Goal: Task Accomplishment & Management: Use online tool/utility

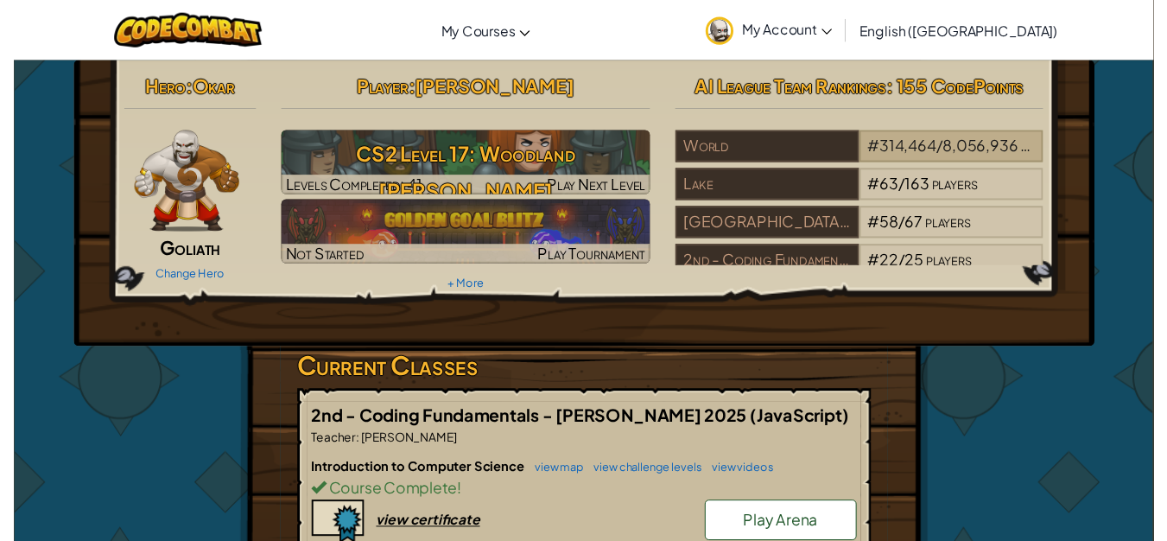
scroll to position [30, 0]
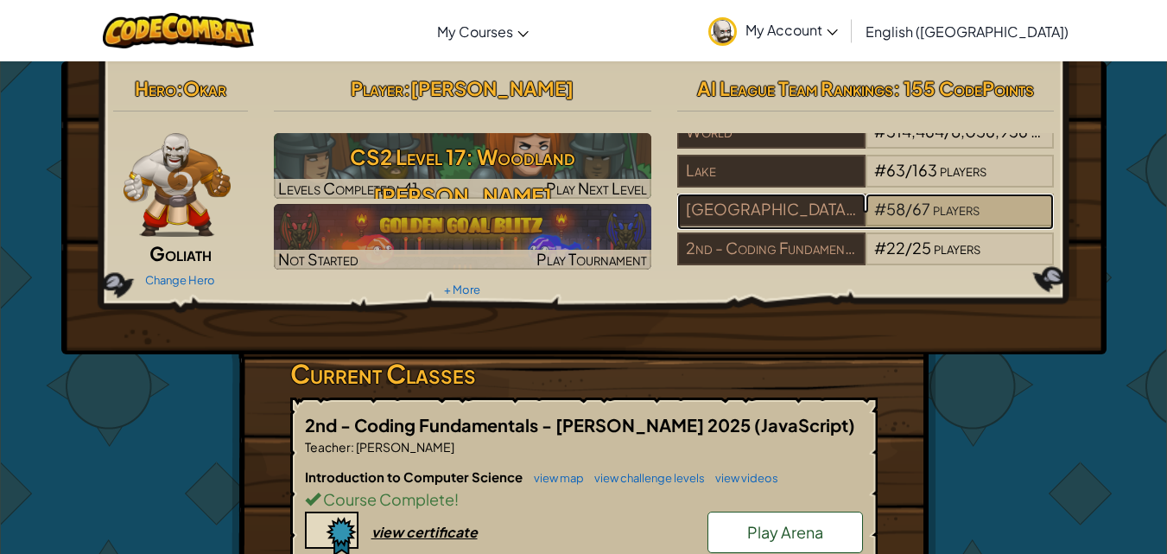
click at [921, 199] on span "67" at bounding box center [921, 209] width 18 height 20
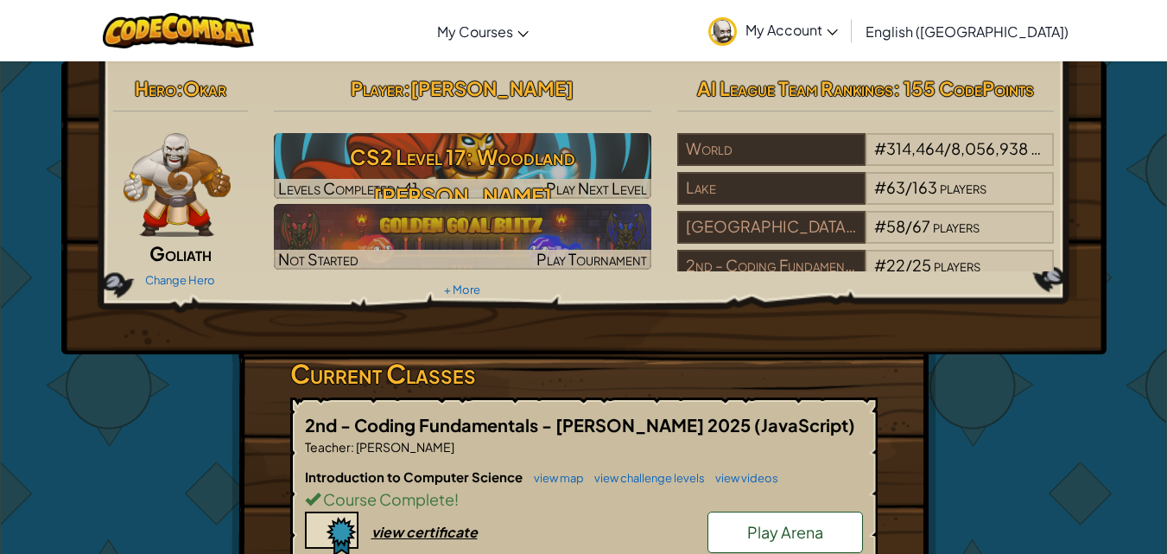
click at [578, 130] on div "Player : [PERSON_NAME] CS2 Level 17: Woodland [PERSON_NAME] Levels Completed: 4…" at bounding box center [462, 186] width 403 height 232
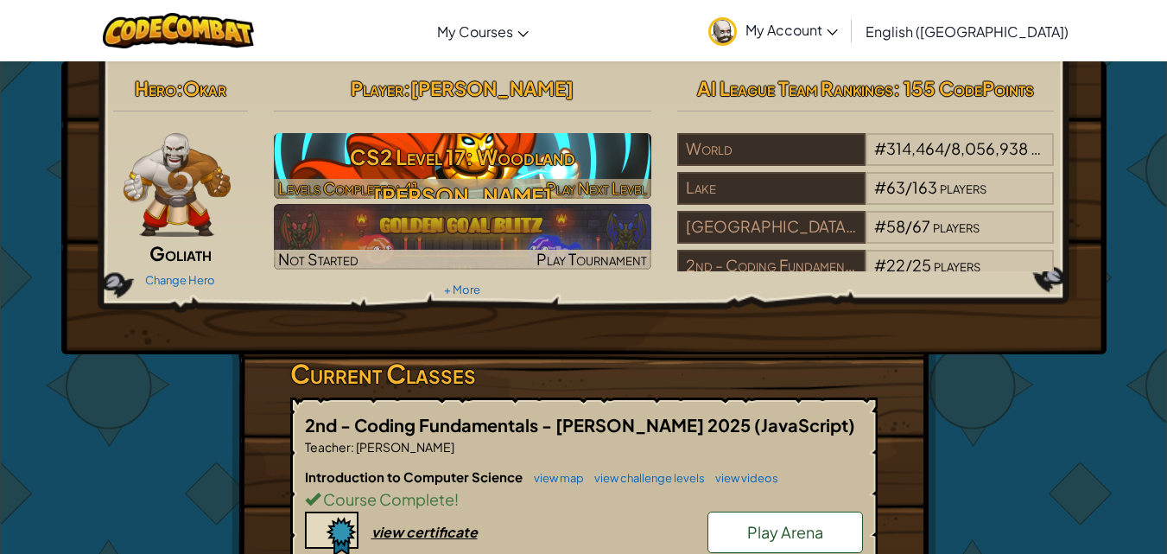
click at [566, 139] on h3 "CS2 Level 17: Woodland [PERSON_NAME]" at bounding box center [462, 176] width 377 height 78
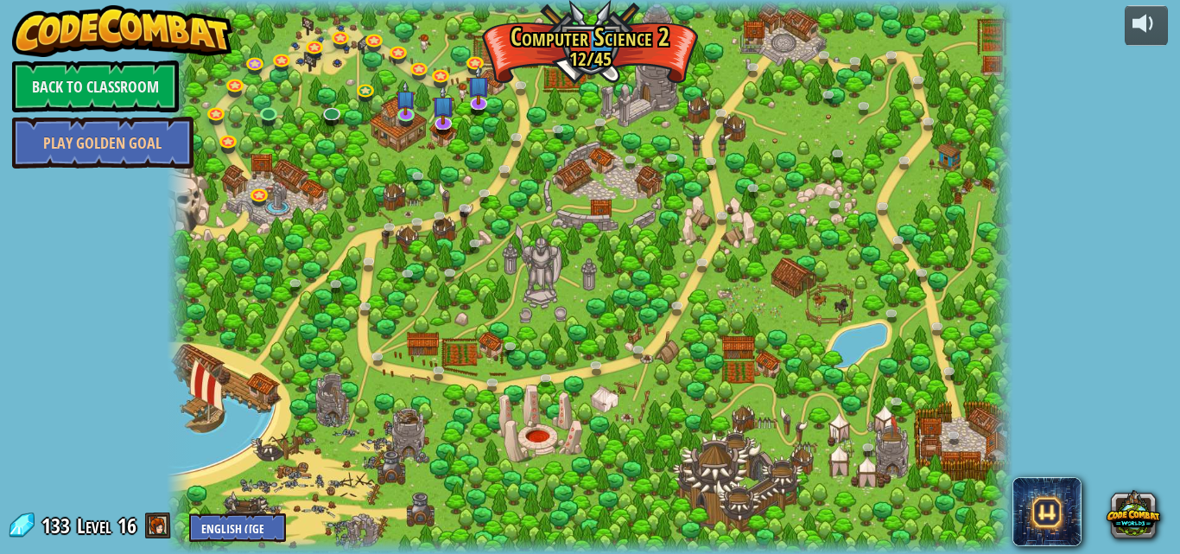
click link at bounding box center [0, 0] width 0 height 0
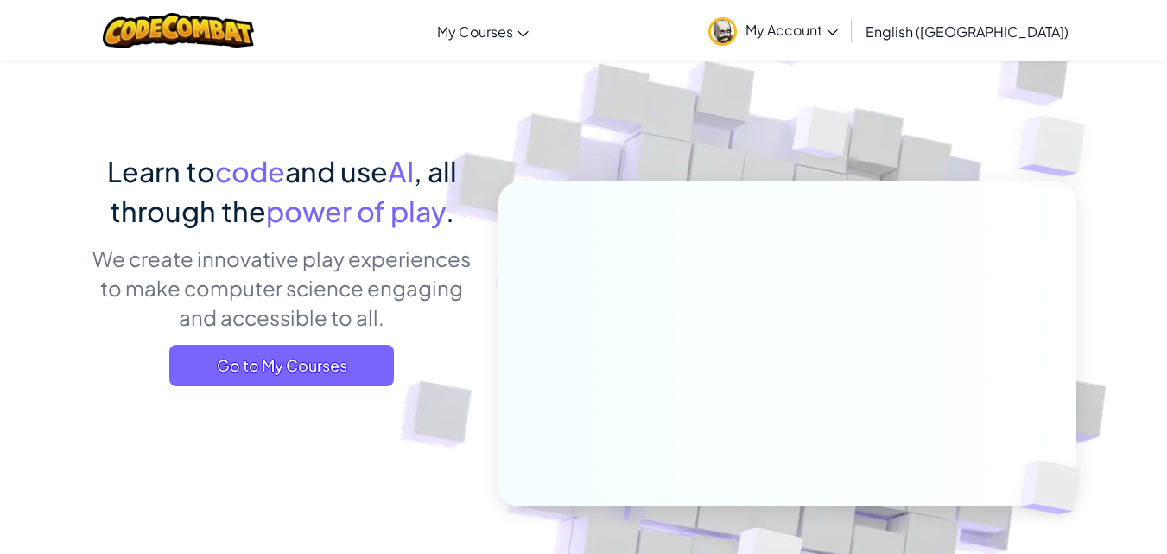
scroll to position [86, 0]
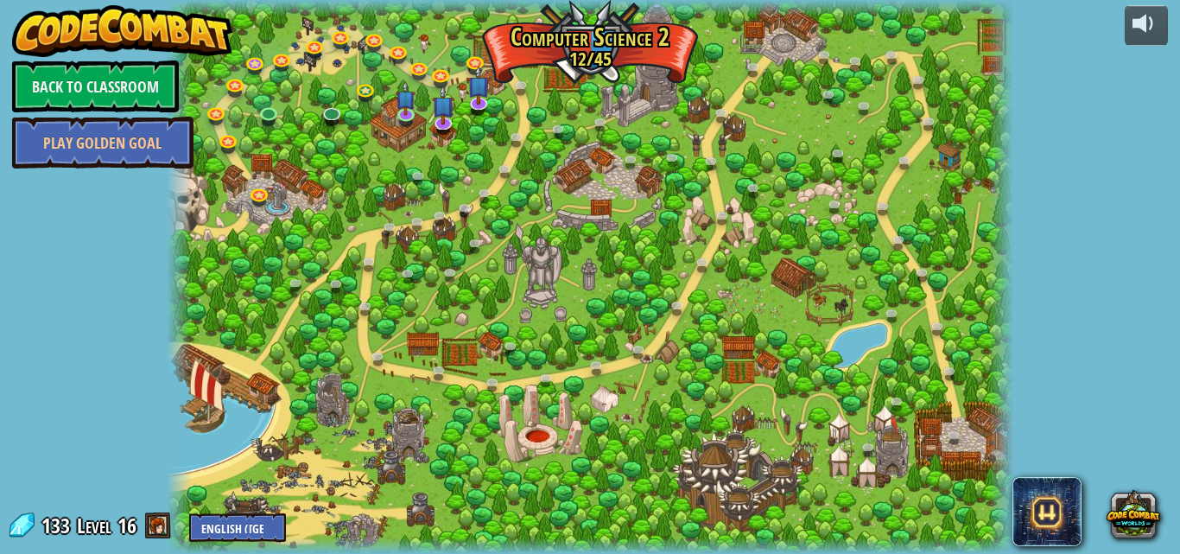
click at [1132, 238] on div "powered by Back to Classroom Play Golden Goal 8. Picnic Buster Protect the picn…" at bounding box center [590, 277] width 1180 height 554
click at [247, 358] on div at bounding box center [590, 277] width 847 height 554
click at [0, 320] on div "powered by Back to Classroom Play Golden Goal 8. Picnic Buster Protect the picn…" at bounding box center [590, 277] width 1180 height 554
drag, startPoint x: 320, startPoint y: 97, endPoint x: 332, endPoint y: 110, distance: 18.3
click at [332, 110] on div "8. Picnic Buster Protect the picnickers from patrolling ogres. Play 9. If-strav…" at bounding box center [590, 277] width 847 height 554
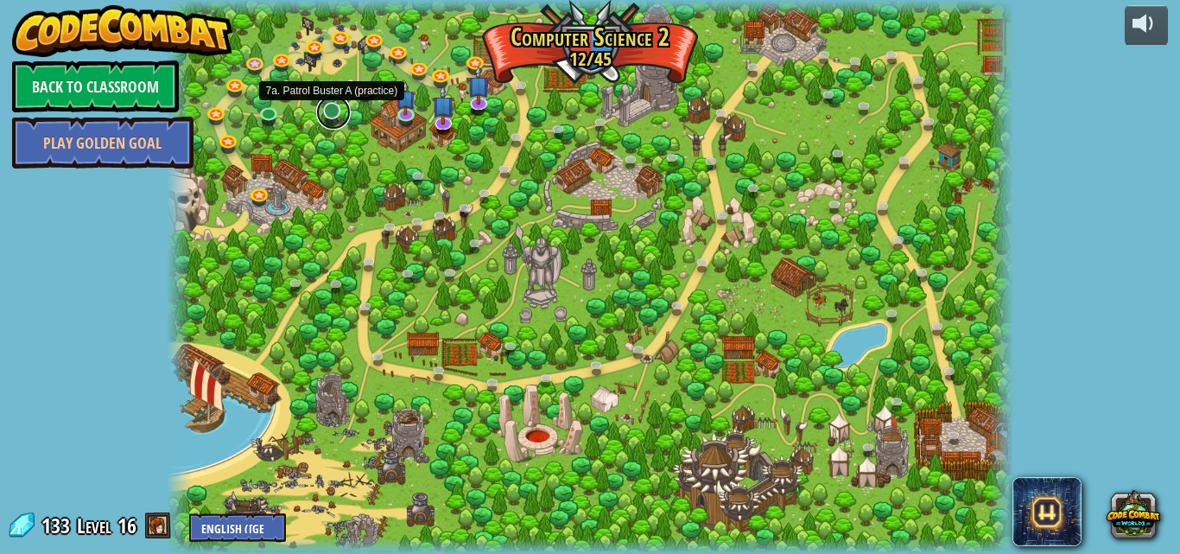
click at [335, 111] on link at bounding box center [333, 112] width 35 height 35
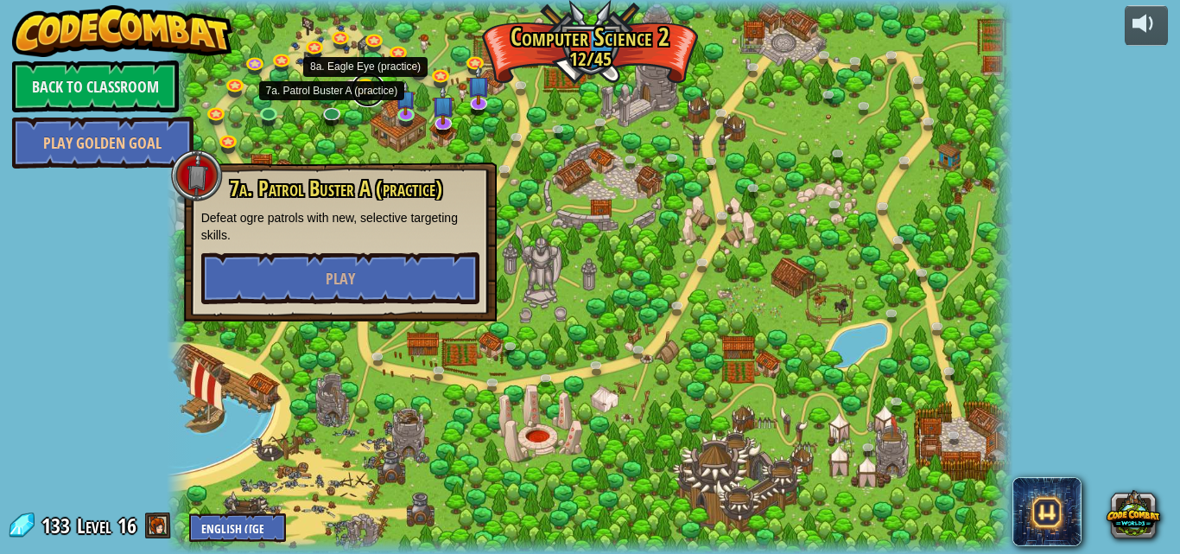
click at [366, 81] on link at bounding box center [368, 90] width 35 height 35
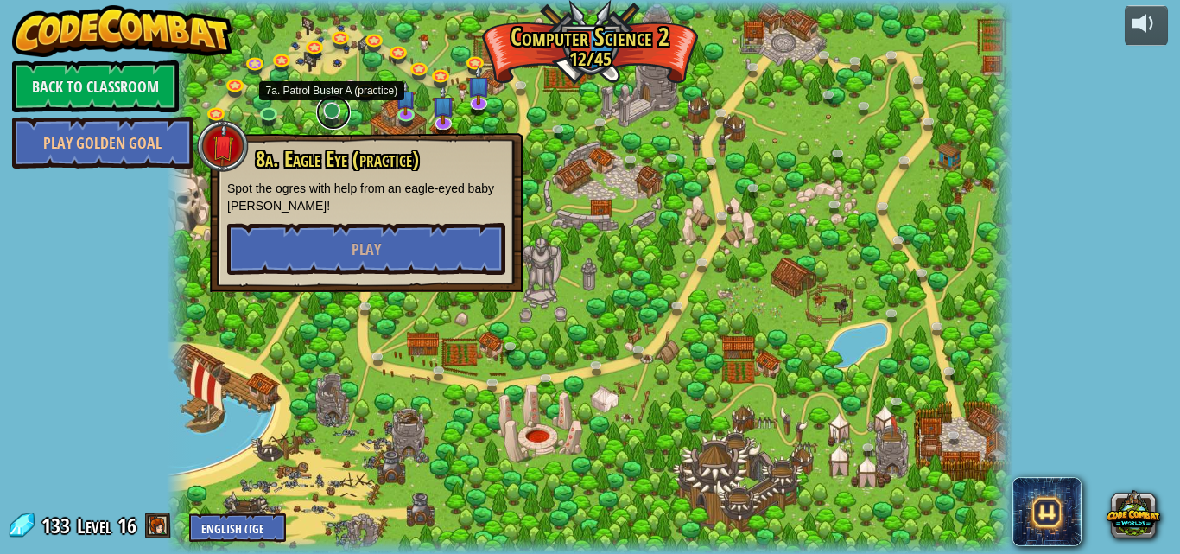
click at [325, 107] on link at bounding box center [333, 112] width 35 height 35
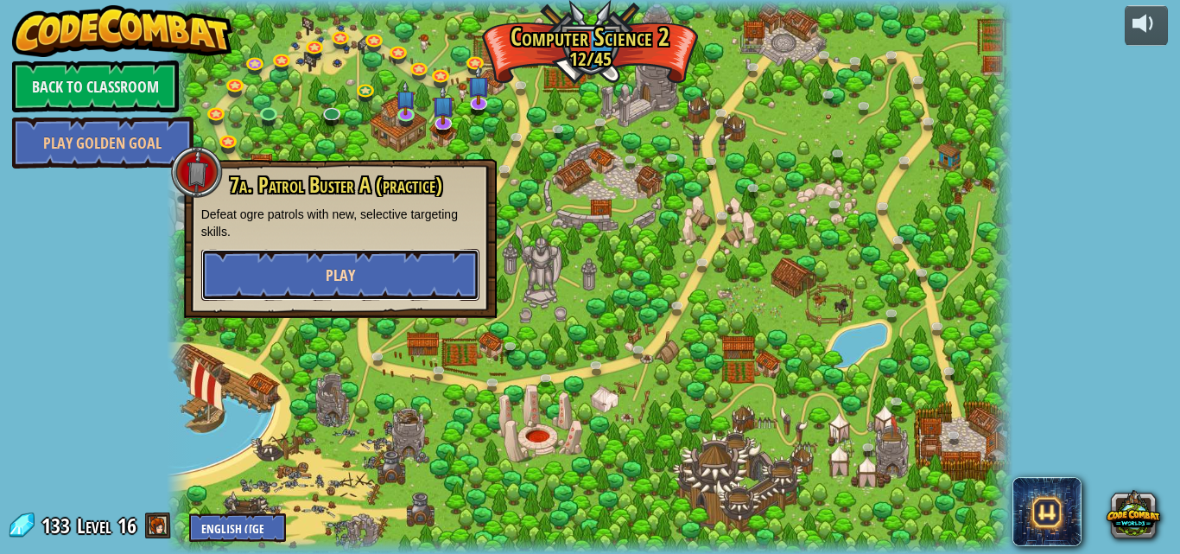
click at [339, 262] on button "Play" at bounding box center [340, 275] width 278 height 52
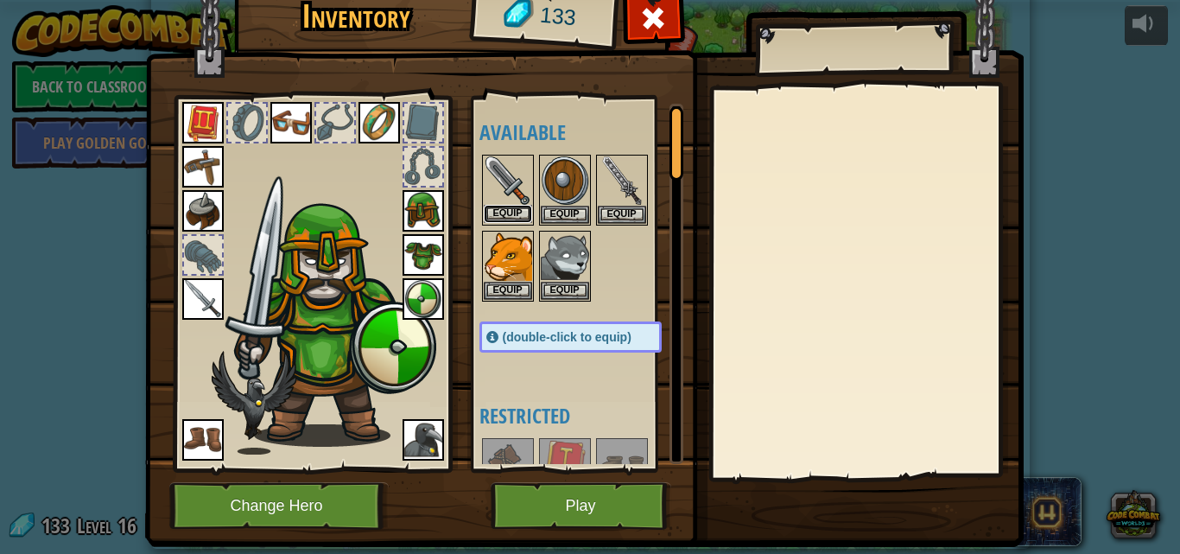
click at [503, 211] on button "Equip" at bounding box center [508, 214] width 48 height 18
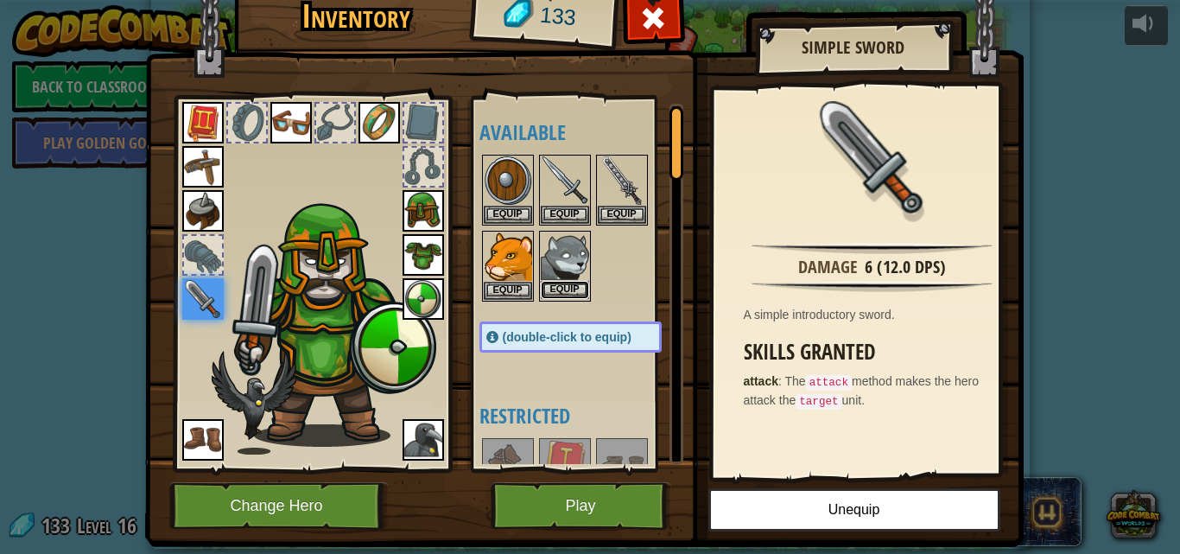
click at [575, 284] on button "Equip" at bounding box center [565, 290] width 48 height 18
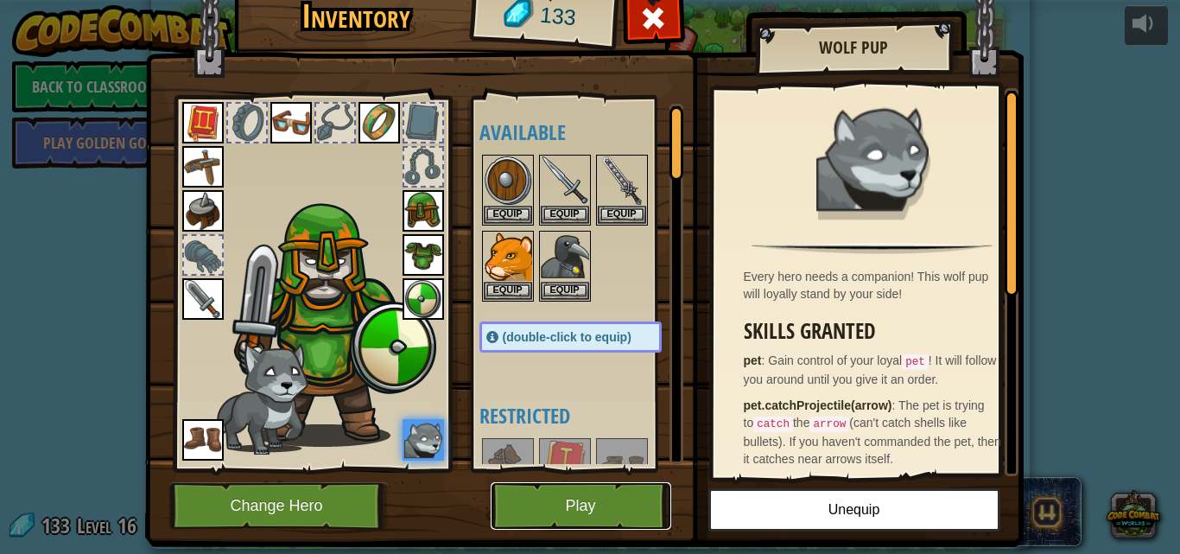
click at [579, 495] on button "Play" at bounding box center [580, 505] width 180 height 47
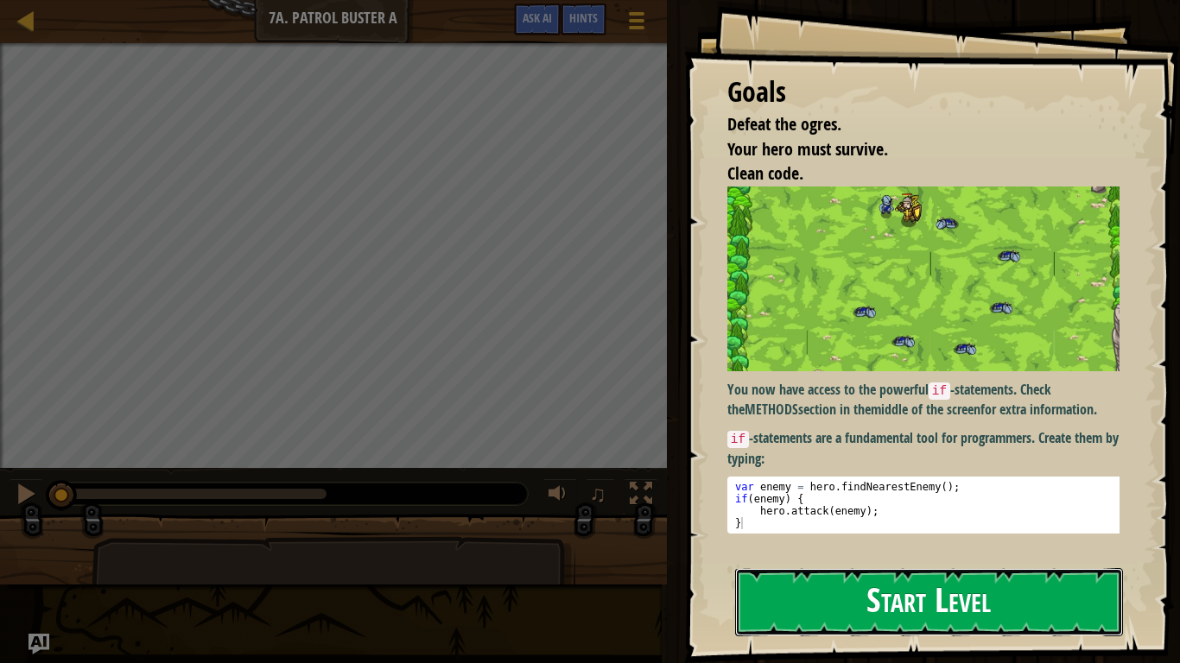
click at [861, 553] on button "Start Level" at bounding box center [929, 602] width 388 height 68
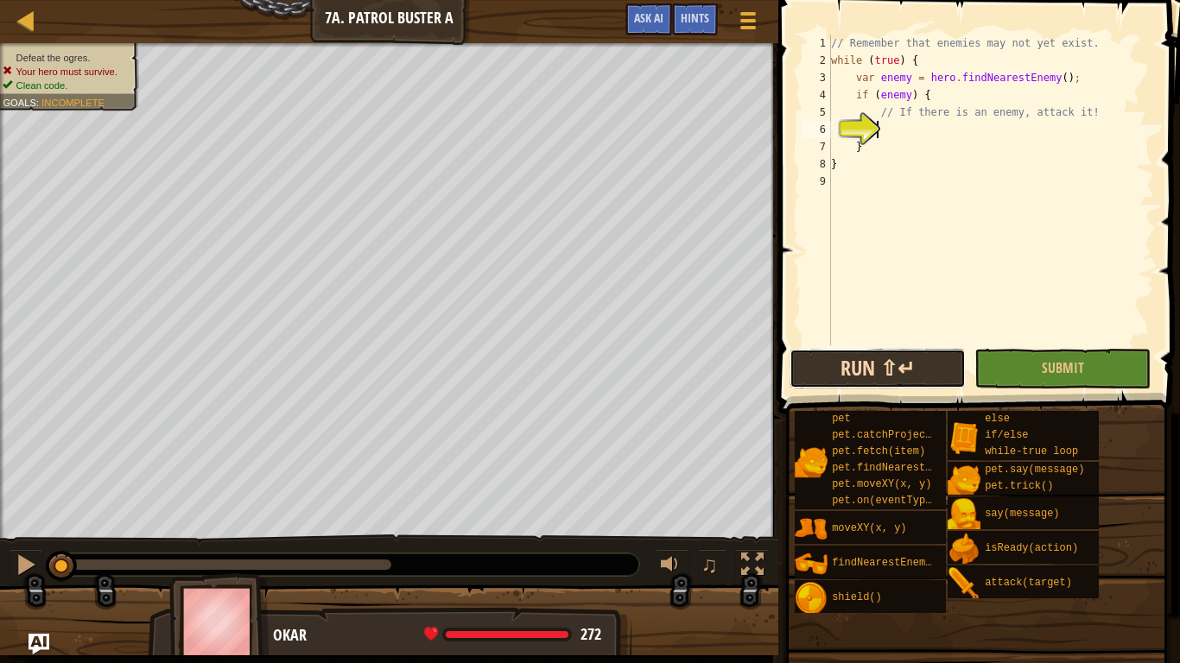
click at [819, 367] on button "Run ⇧↵" at bounding box center [877, 369] width 176 height 40
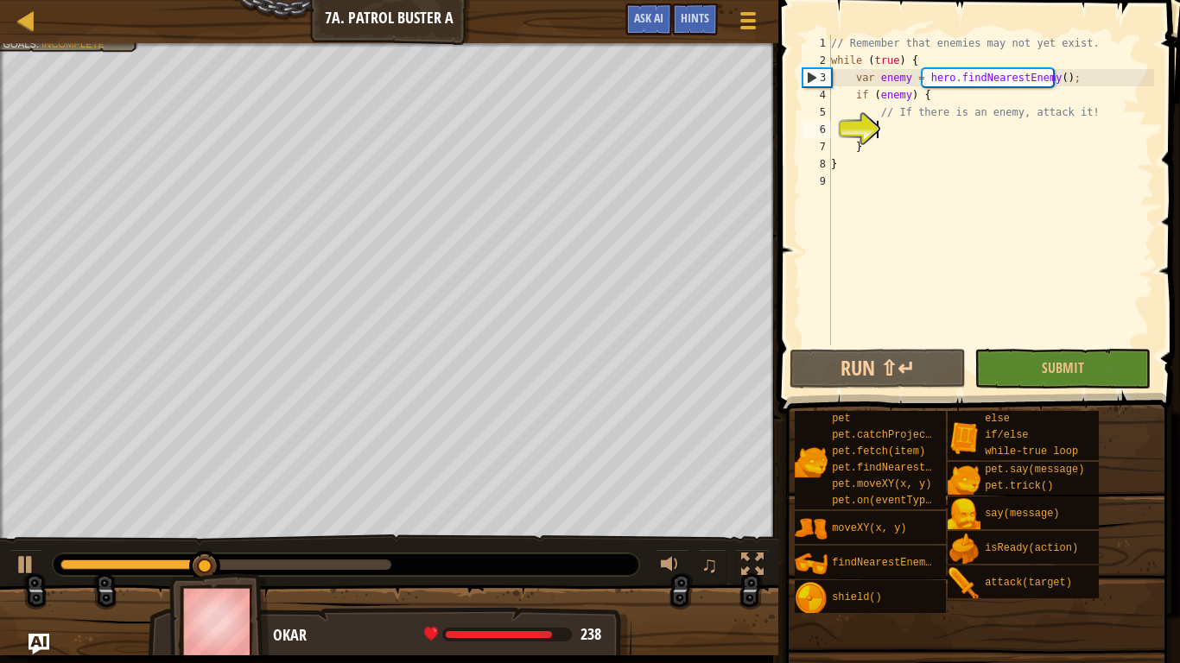
type textarea "h"
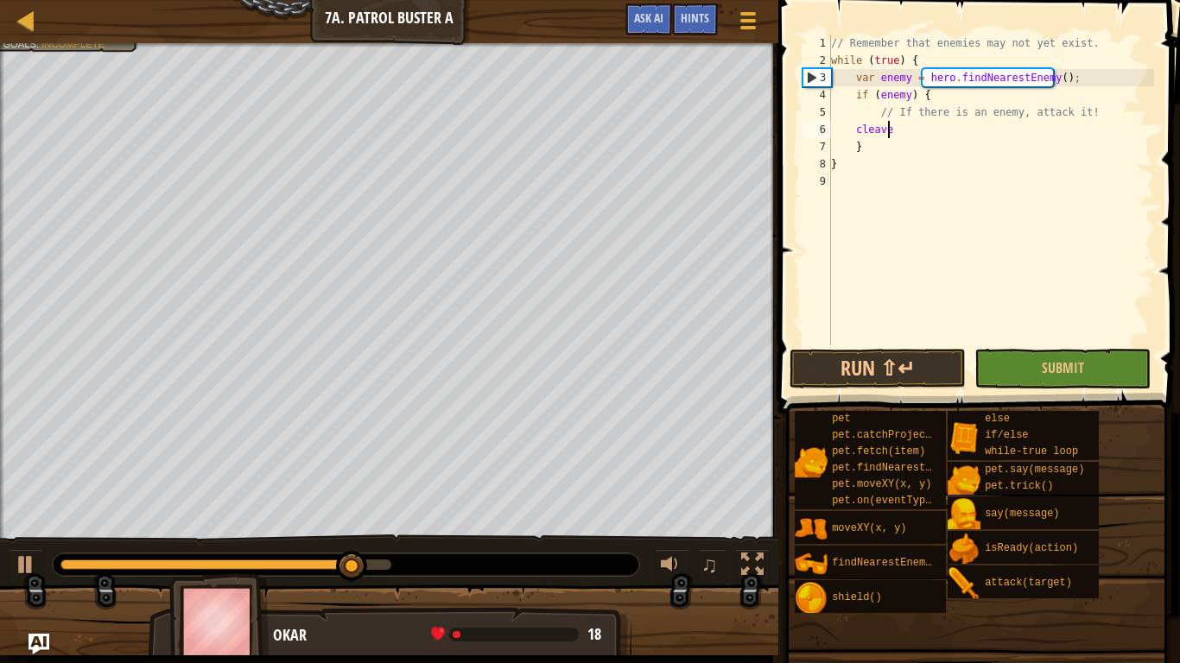
scroll to position [8, 3]
type textarea "c"
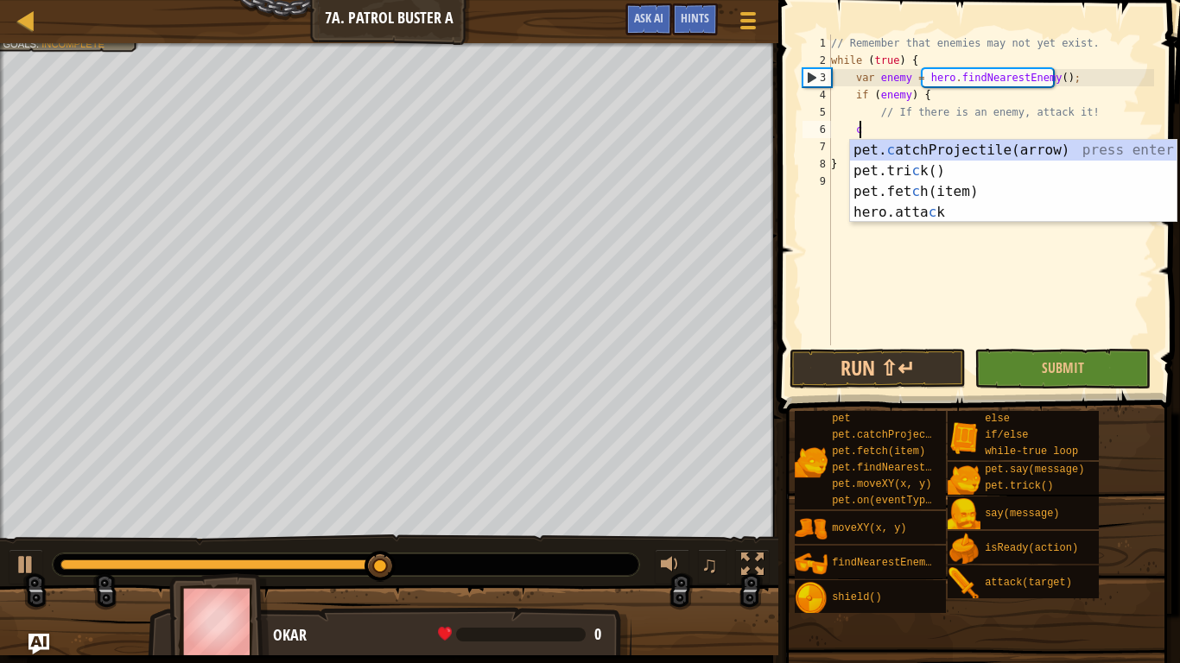
scroll to position [8, 0]
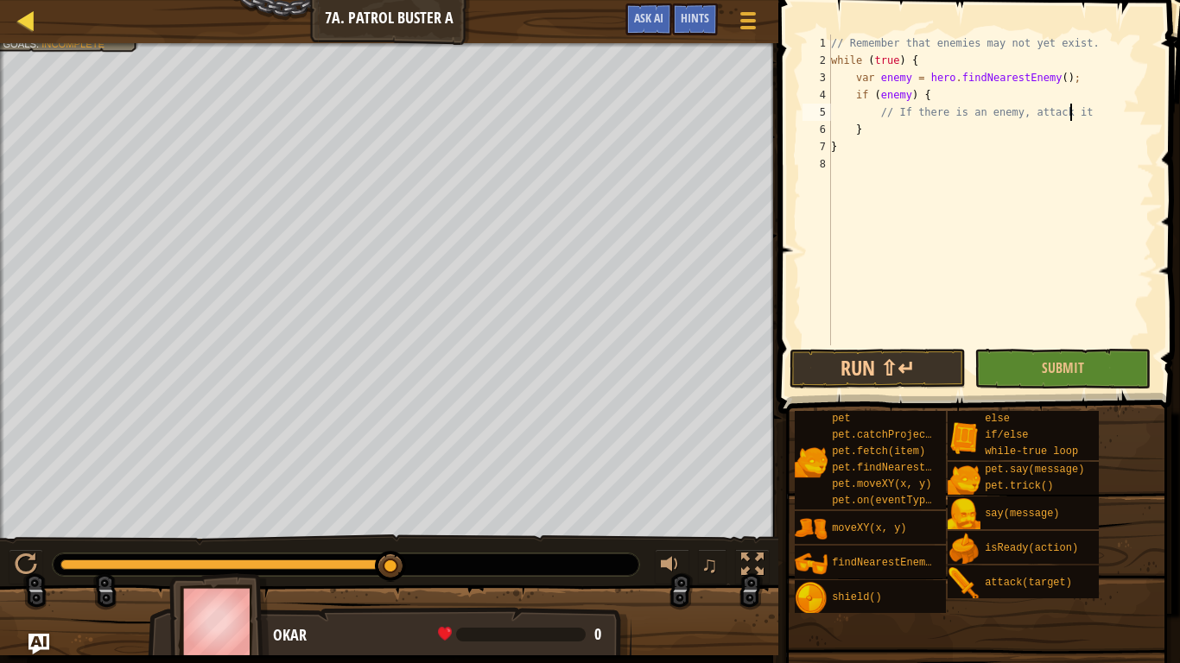
type textarea "// If there is an enemy, attack it"
click at [32, 17] on div at bounding box center [27, 20] width 22 height 22
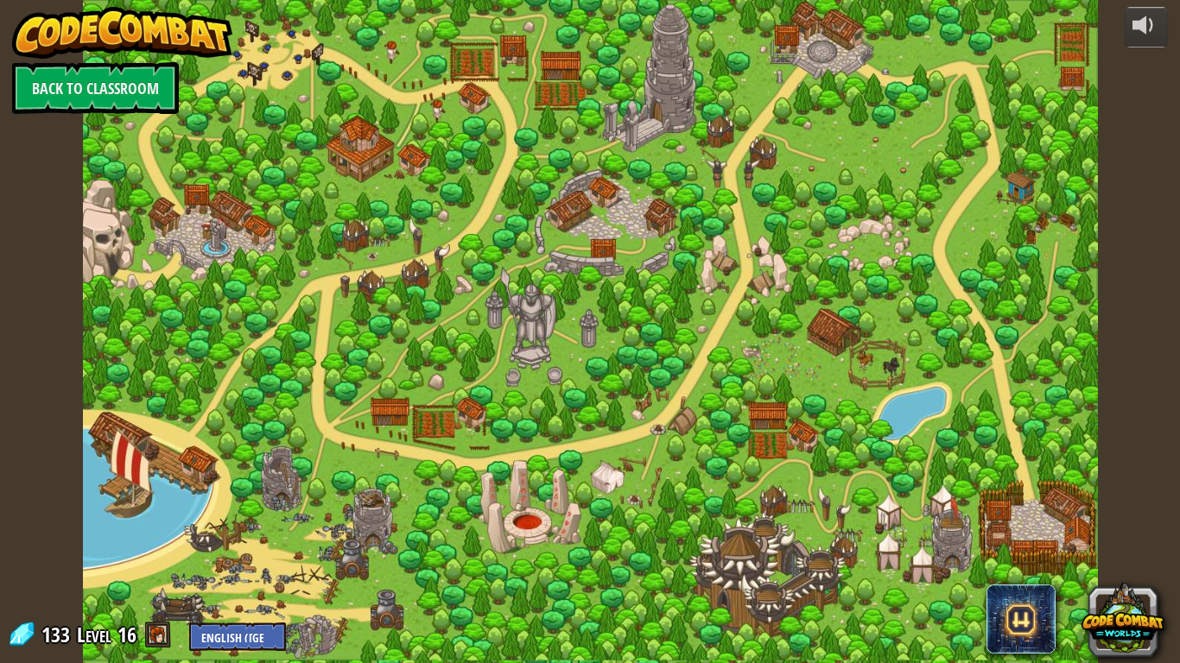
drag, startPoint x: 442, startPoint y: 177, endPoint x: 383, endPoint y: 162, distance: 61.4
click at [421, 165] on div at bounding box center [590, 331] width 1015 height 663
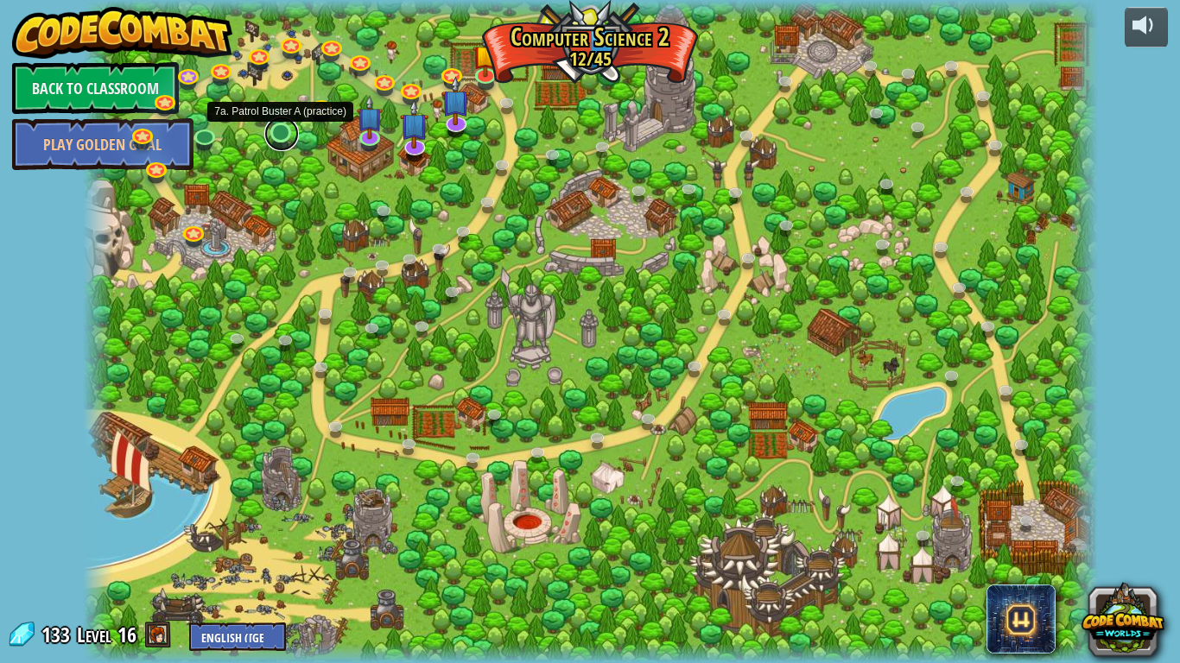
click at [275, 142] on link at bounding box center [281, 134] width 35 height 35
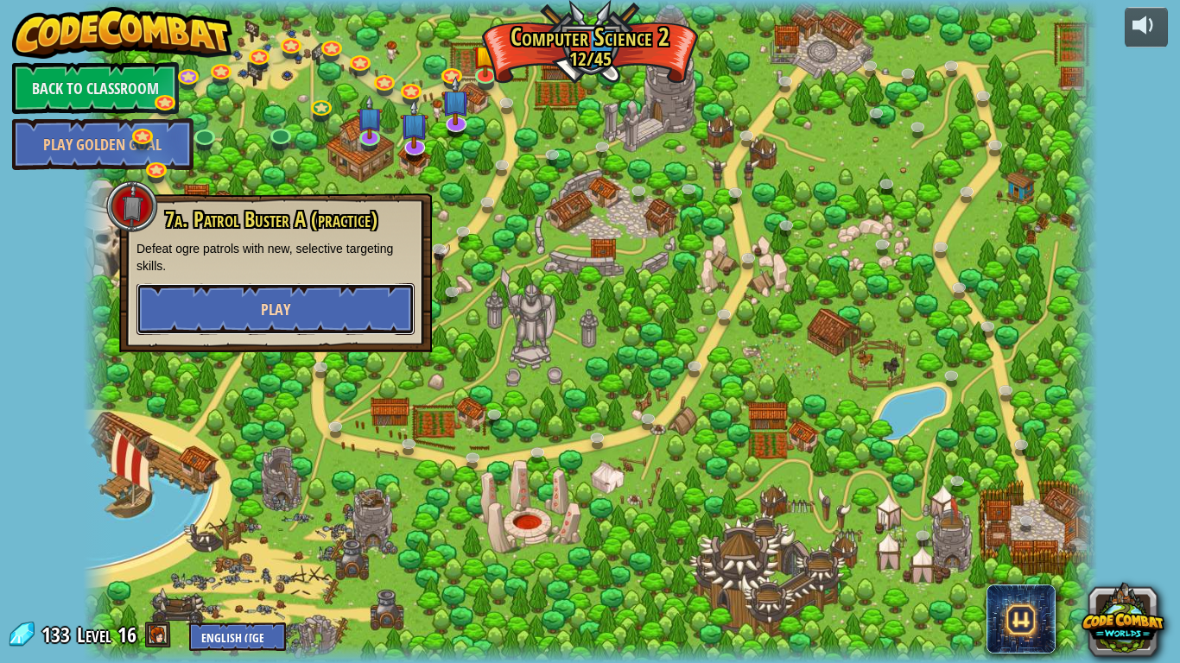
click at [262, 296] on button "Play" at bounding box center [275, 309] width 278 height 52
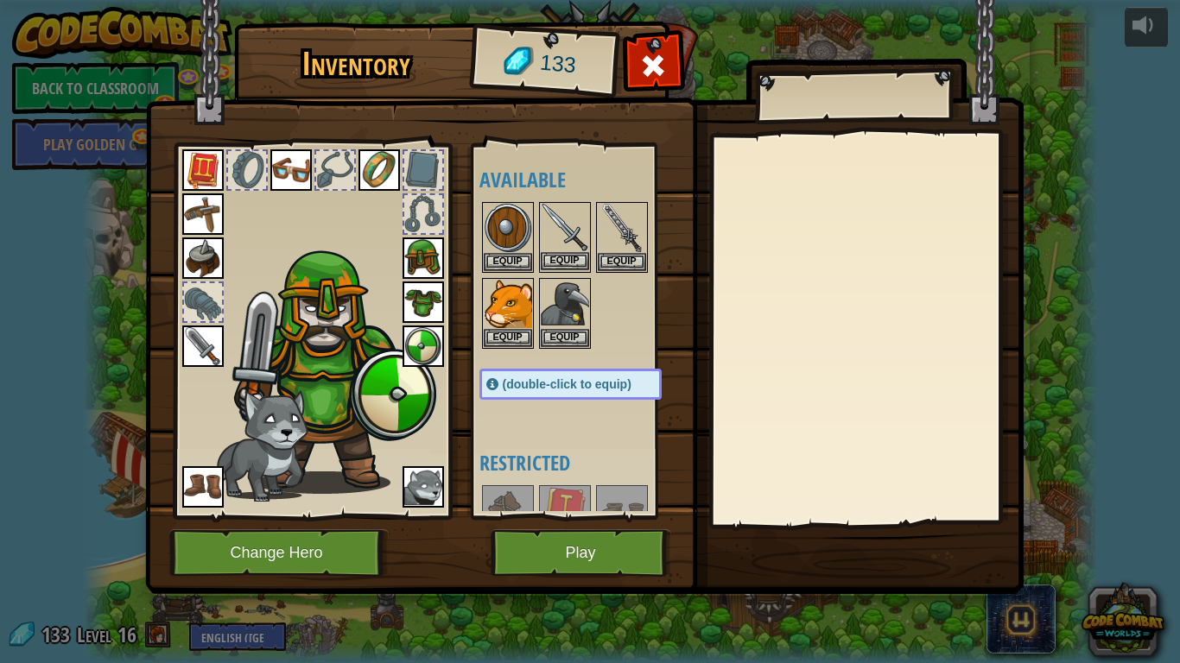
click at [565, 208] on img at bounding box center [565, 228] width 48 height 48
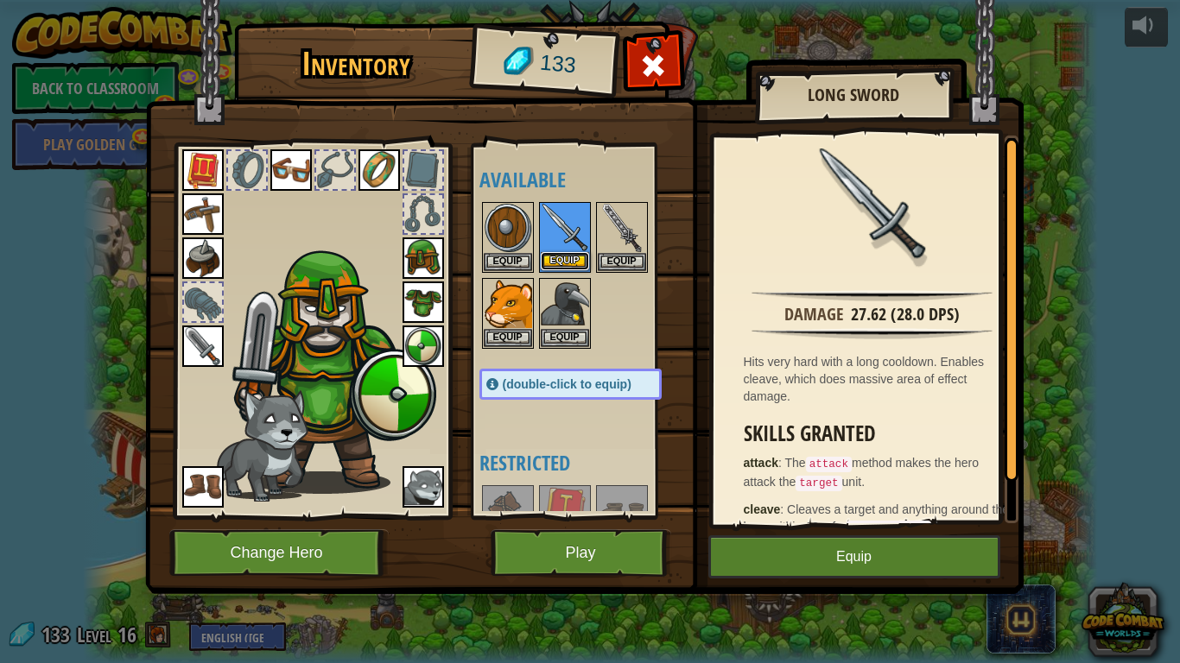
click at [565, 256] on button "Equip" at bounding box center [565, 261] width 48 height 18
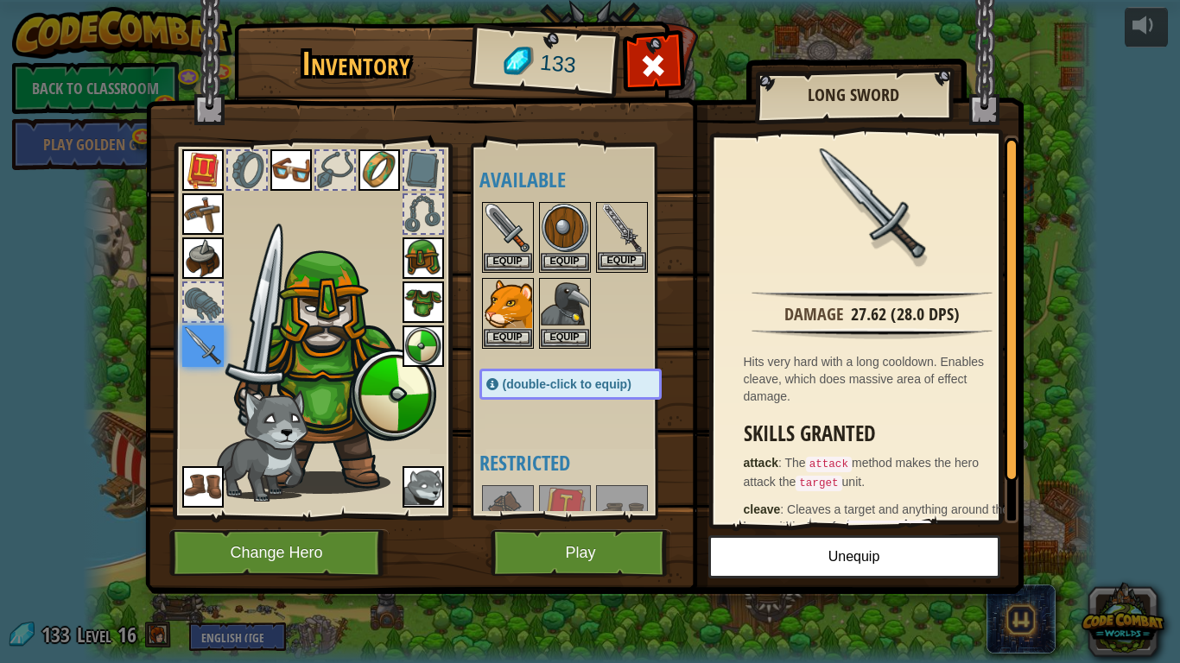
click at [620, 221] on img at bounding box center [622, 228] width 48 height 48
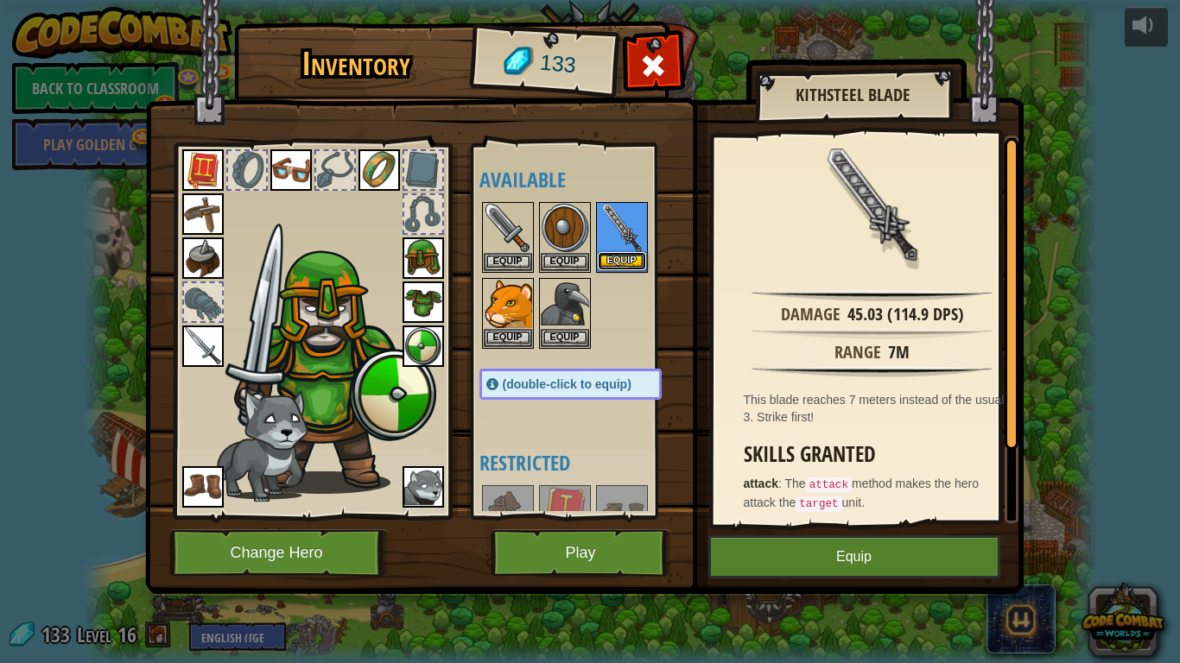
click at [619, 258] on button "Equip" at bounding box center [622, 261] width 48 height 18
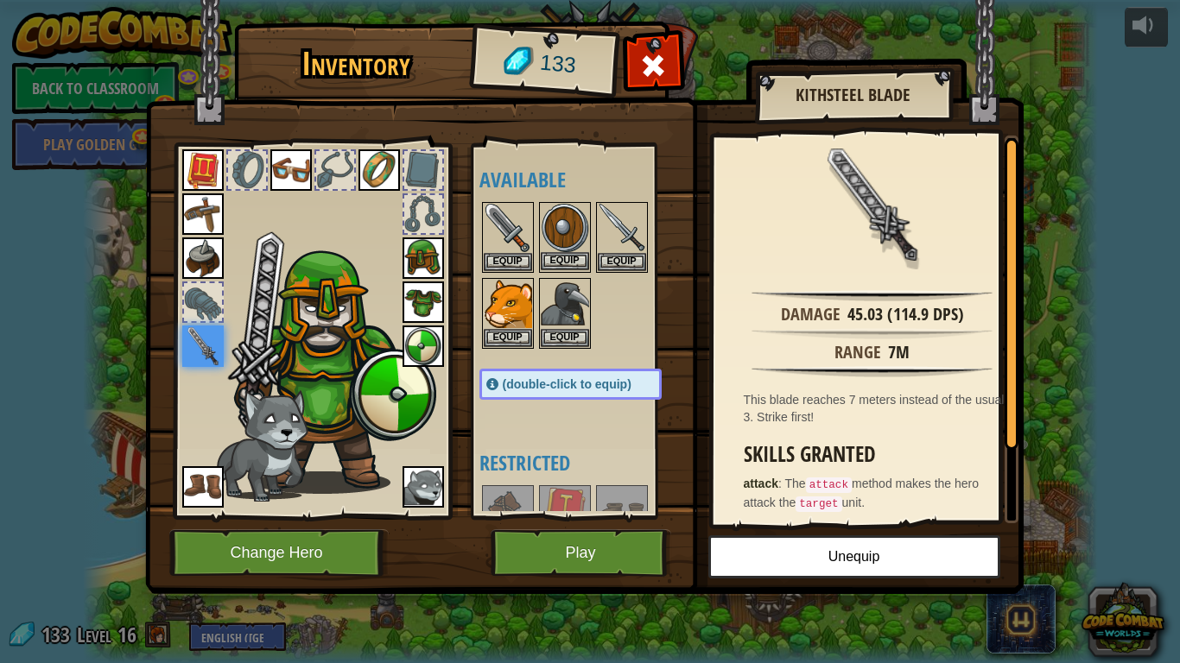
click at [568, 219] on img at bounding box center [565, 228] width 48 height 48
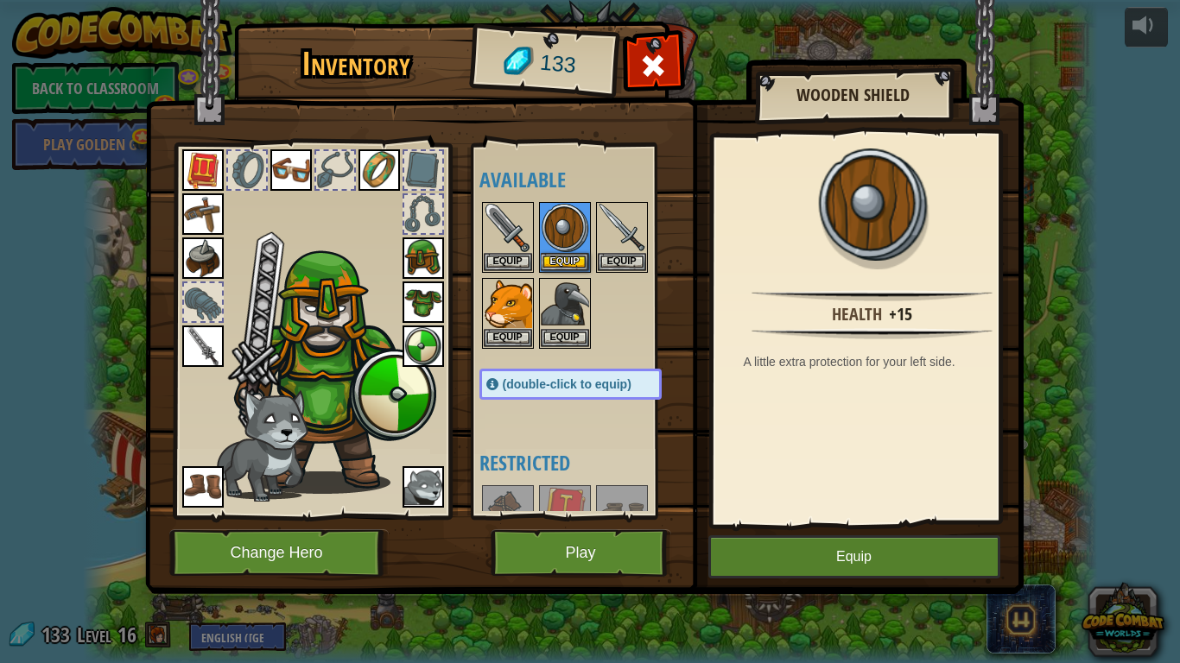
drag, startPoint x: 403, startPoint y: 365, endPoint x: 407, endPoint y: 354, distance: 11.7
click at [403, 360] on img at bounding box center [422, 346] width 41 height 41
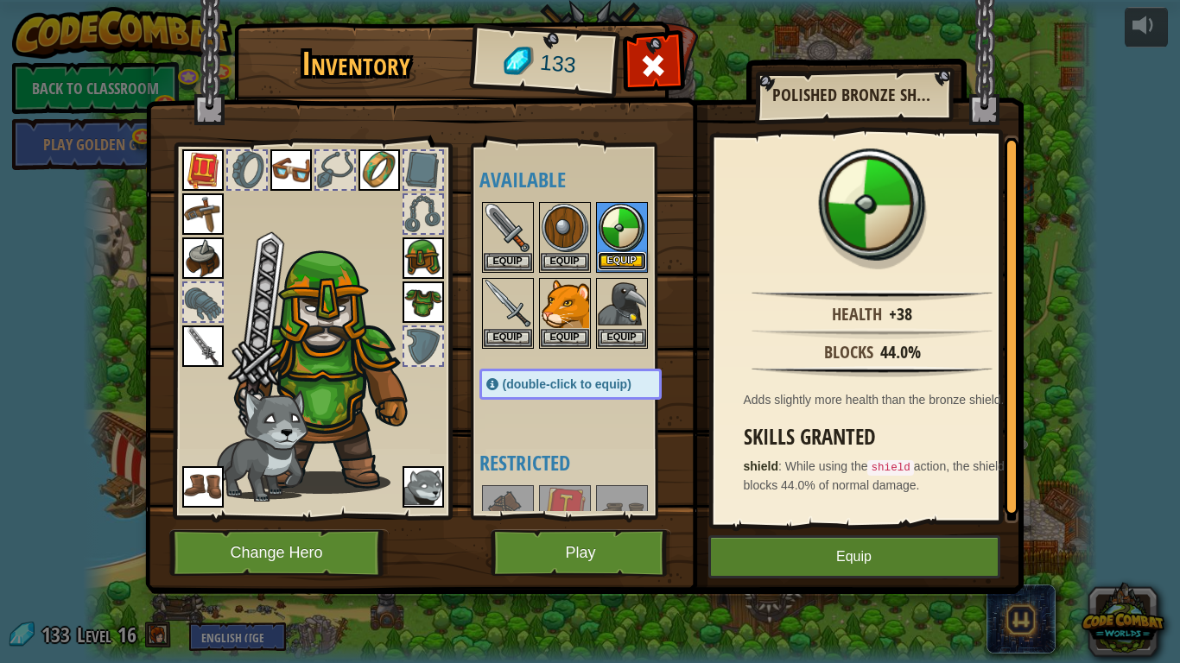
click at [634, 255] on button "Equip" at bounding box center [622, 261] width 48 height 18
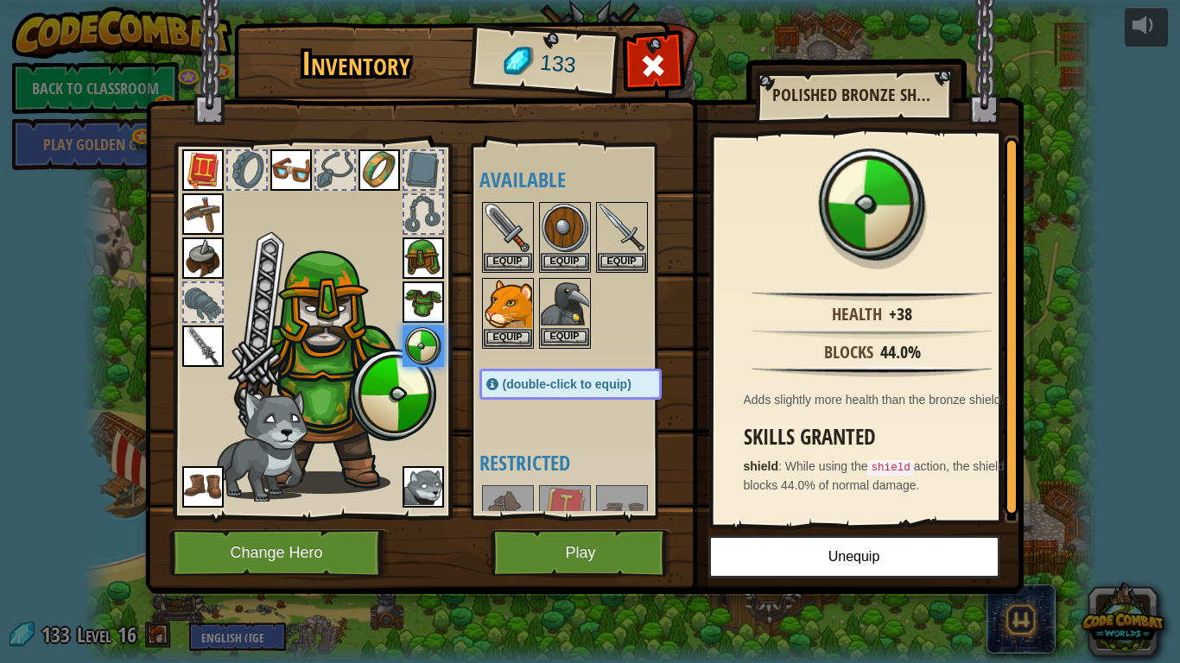
click at [544, 301] on img at bounding box center [565, 304] width 48 height 48
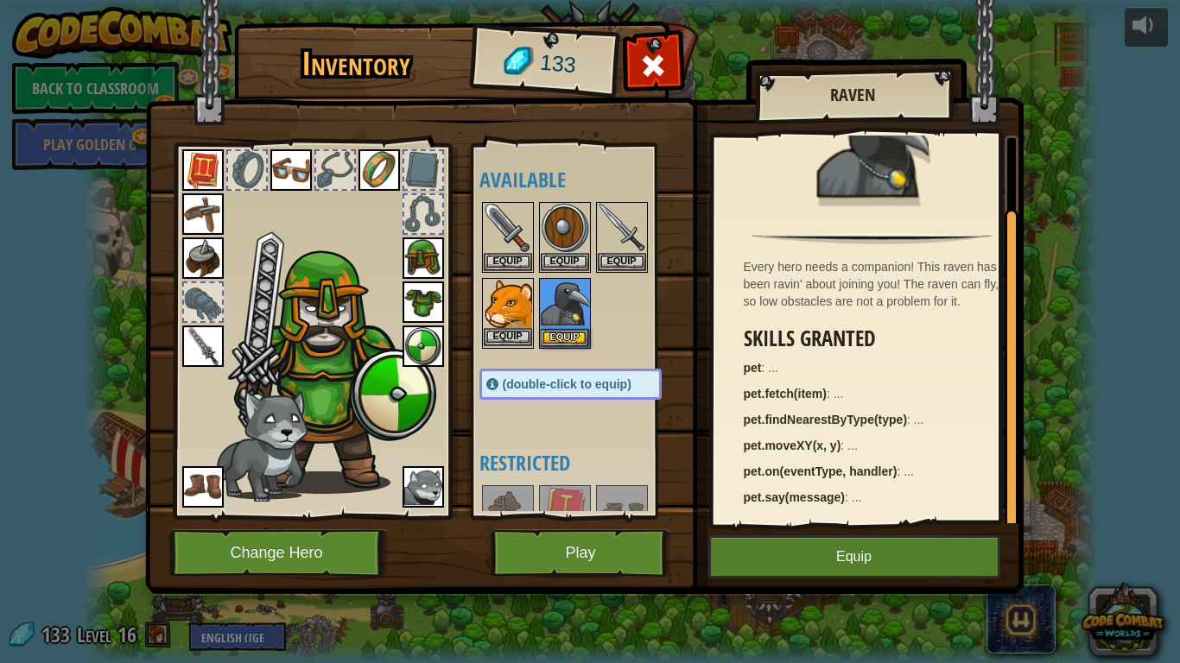
click at [515, 289] on img at bounding box center [508, 304] width 48 height 48
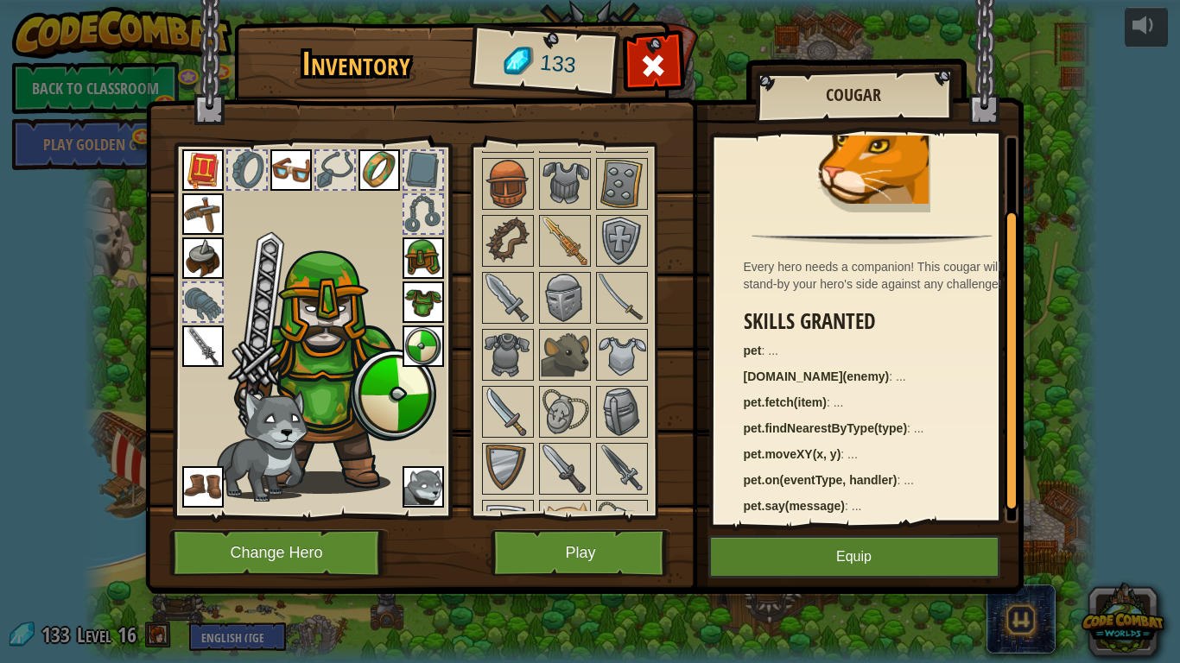
scroll to position [109, 0]
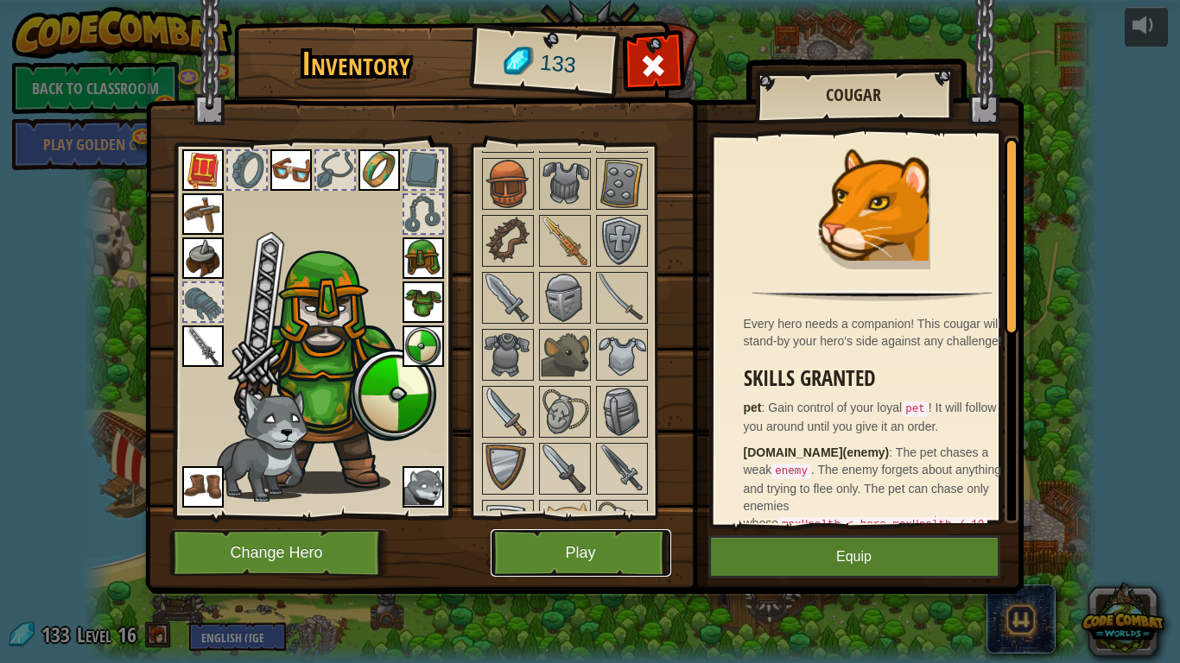
click at [605, 542] on button "Play" at bounding box center [580, 552] width 180 height 47
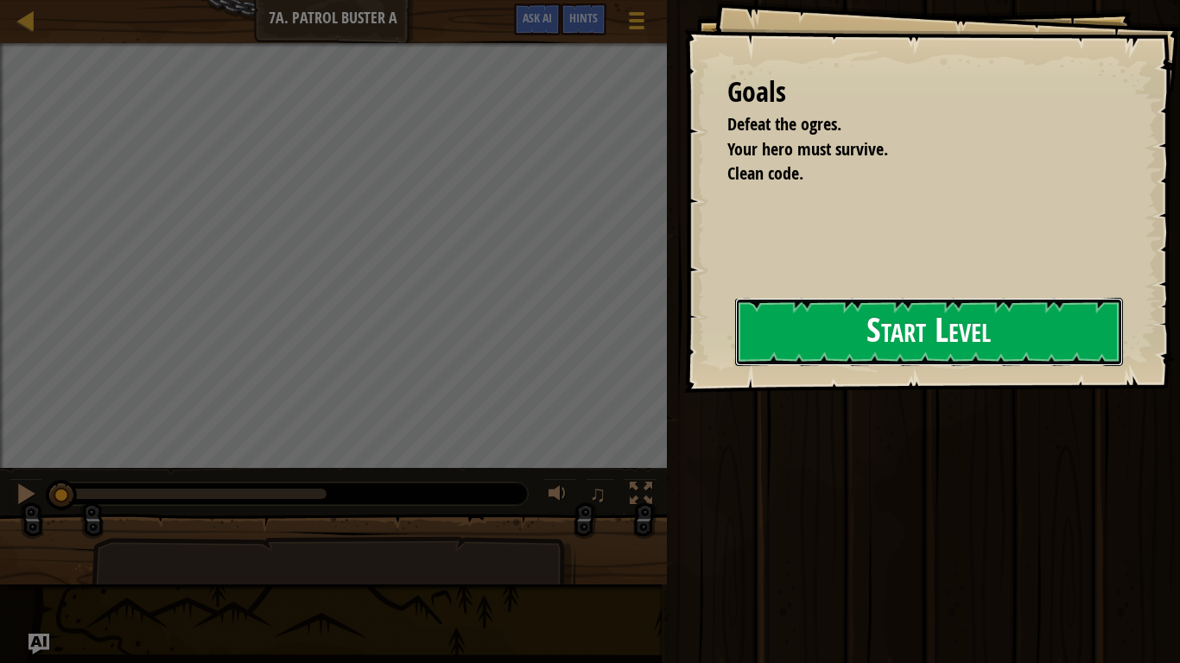
click at [894, 317] on button "Start Level" at bounding box center [929, 332] width 388 height 68
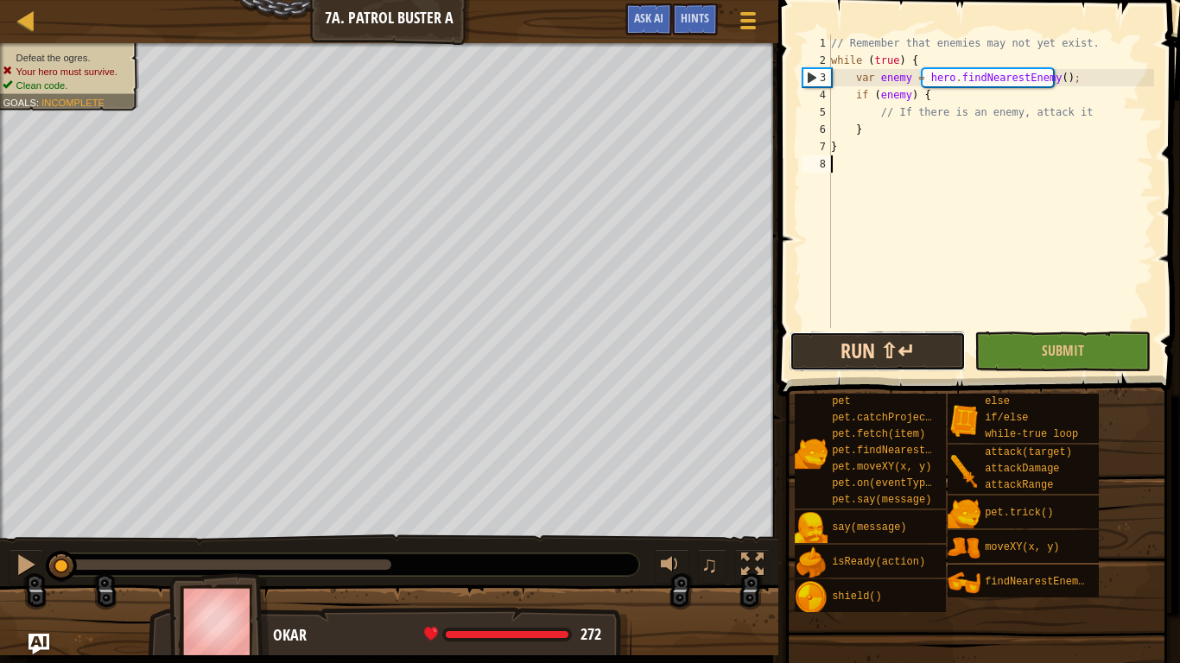
click at [896, 353] on button "Run ⇧↵" at bounding box center [877, 352] width 176 height 40
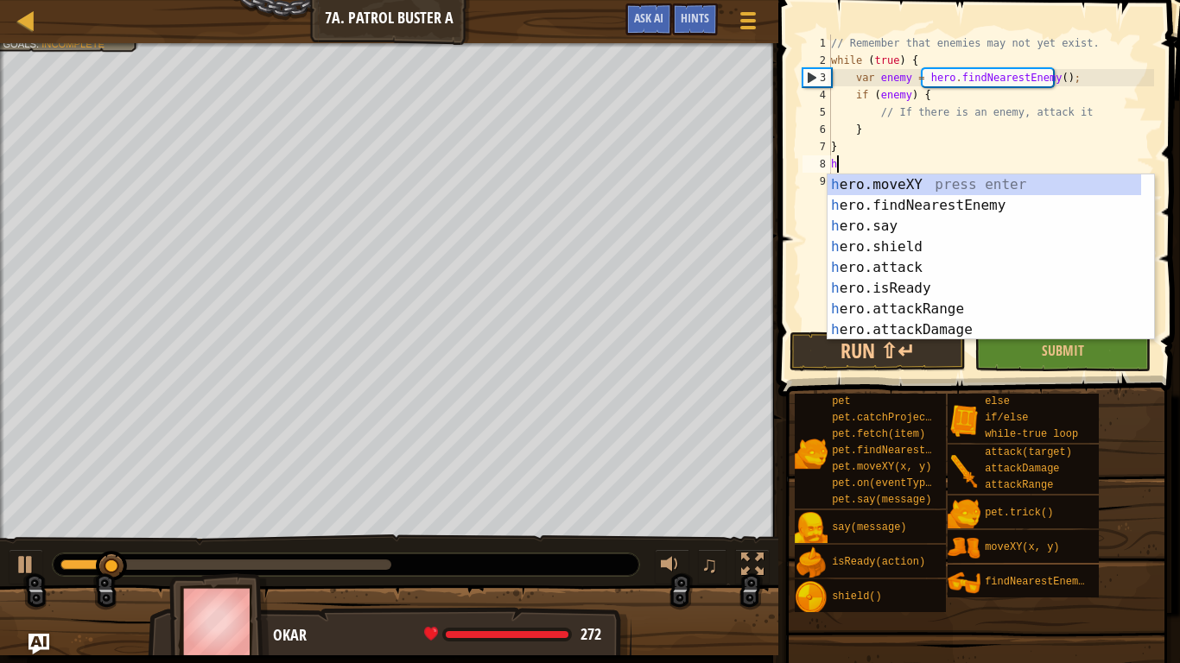
scroll to position [8, 0]
click at [912, 186] on div "h ero.moveXY press enter h ero.findNearestEnemy press enter h ero.say press ent…" at bounding box center [983, 277] width 313 height 207
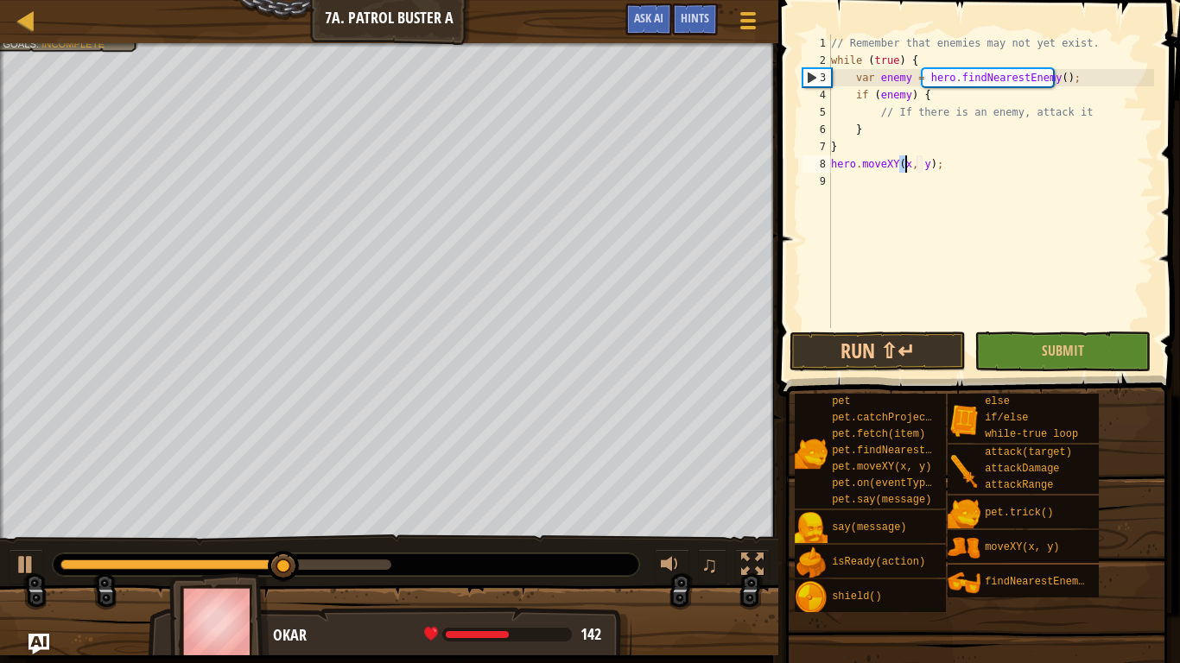
scroll to position [8, 6]
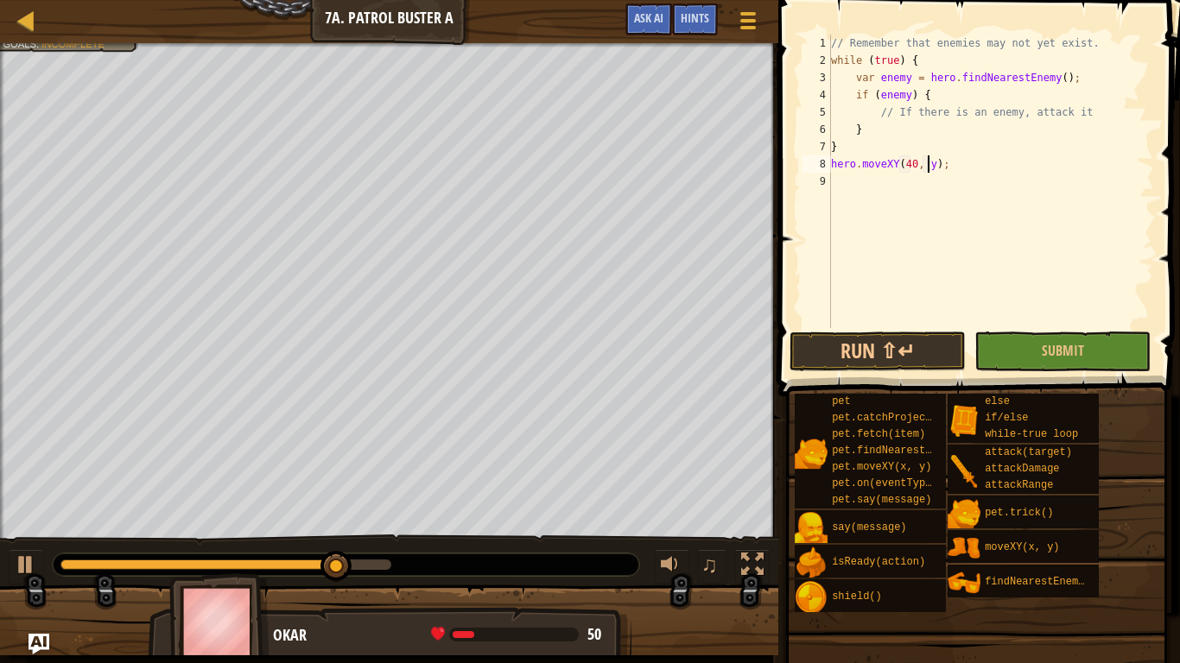
click at [927, 163] on div "// Remember that enemies may not yet exist. while ( true ) { var enemy = hero .…" at bounding box center [990, 199] width 326 height 328
type textarea "hero.moveXY(40, 26);"
click at [882, 361] on button "Run ⇧↵" at bounding box center [877, 352] width 176 height 40
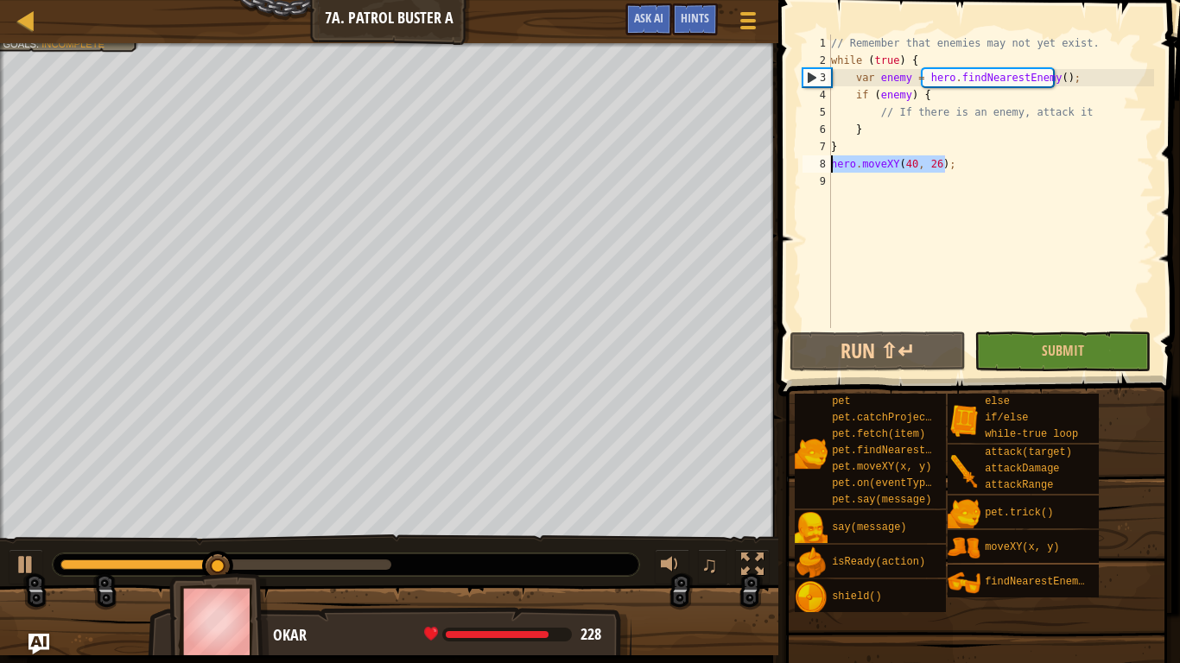
drag, startPoint x: 948, startPoint y: 156, endPoint x: 810, endPoint y: 164, distance: 138.4
click at [810, 164] on div "hero.moveXY(40, 26); 1 2 3 4 5 6 7 8 9 // Remember that enemies may not yet exi…" at bounding box center [976, 182] width 355 height 294
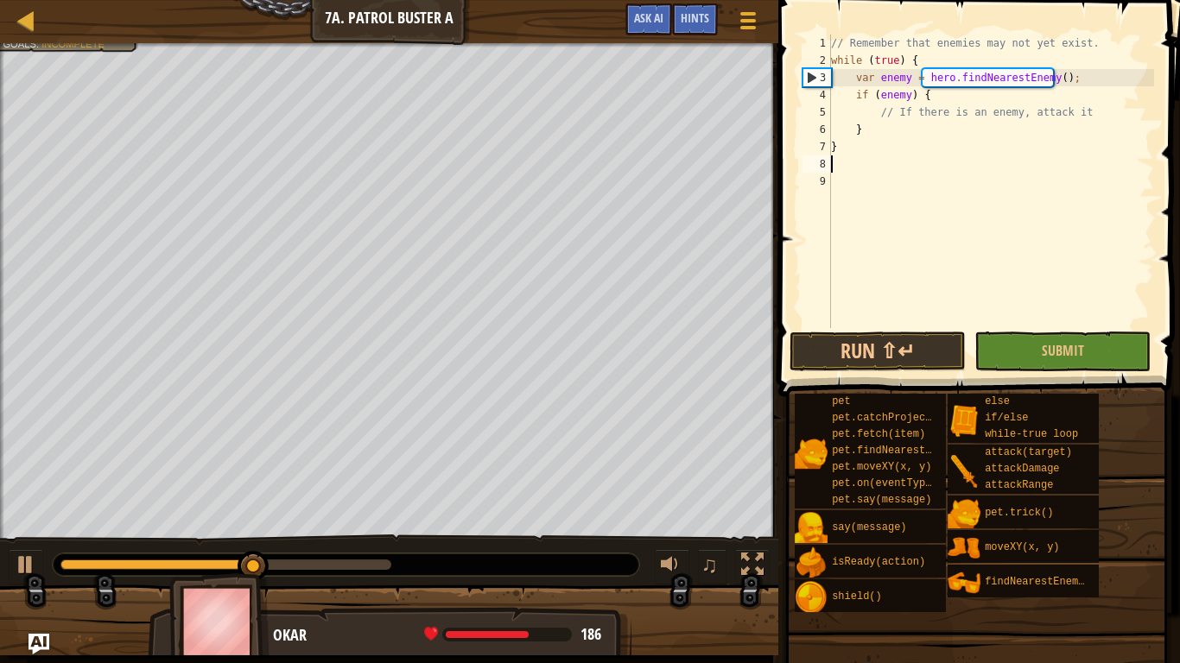
scroll to position [8, 0]
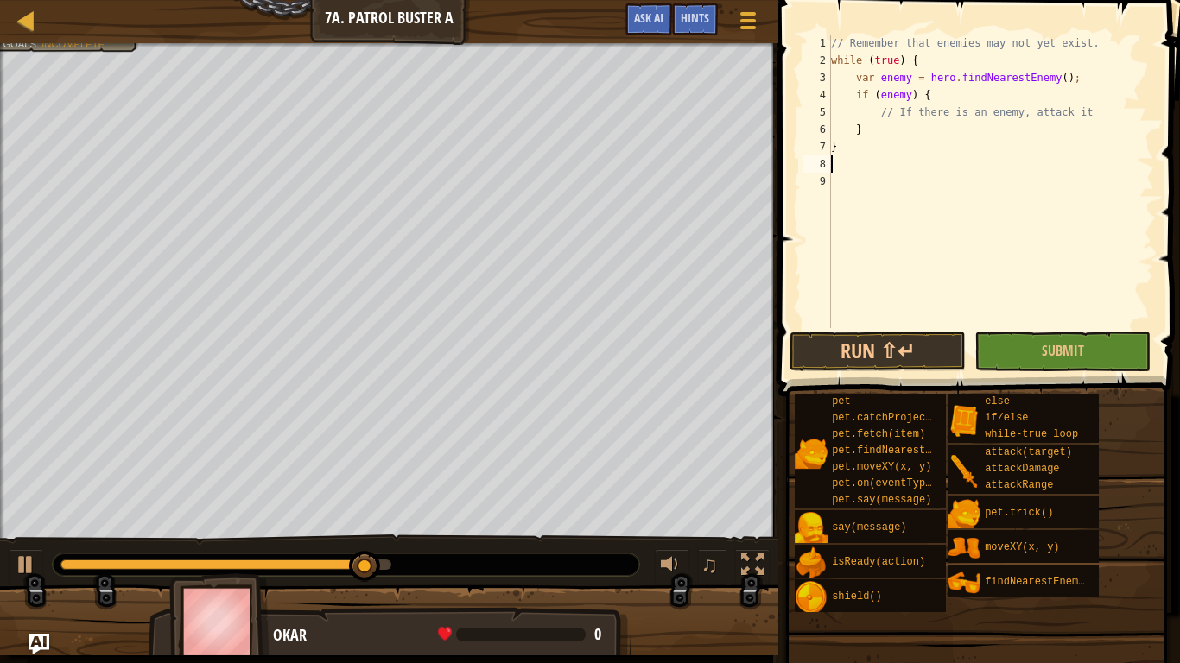
type textarea "h"
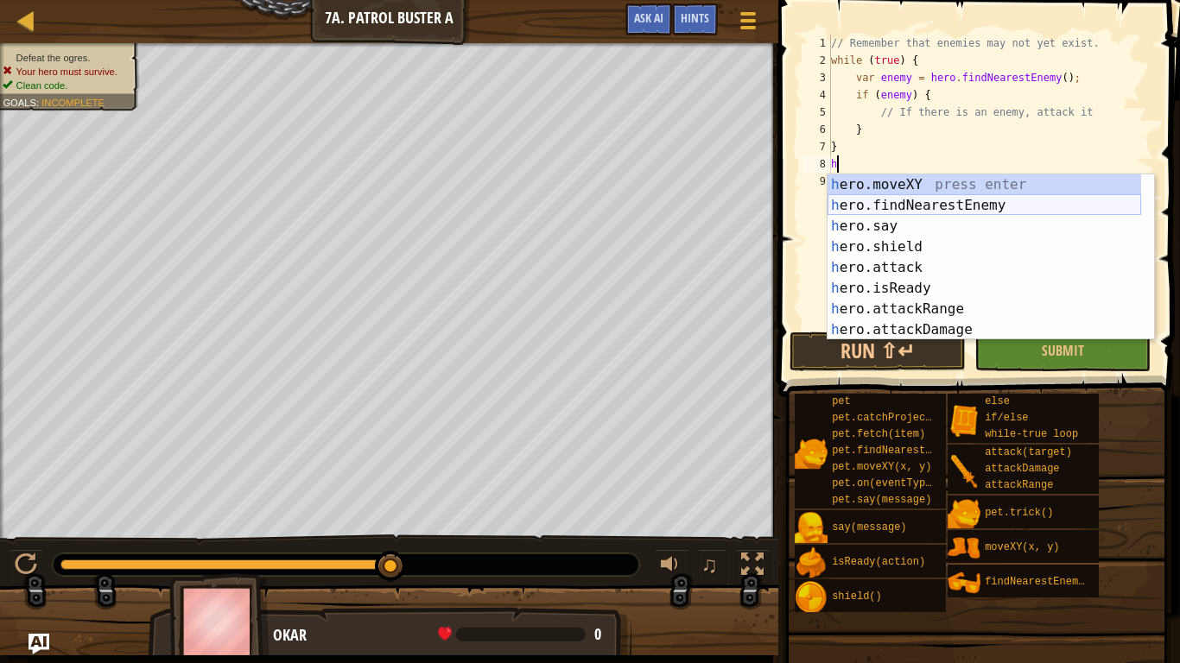
click at [918, 209] on div "h ero.moveXY press enter h ero.findNearestEnemy press enter h ero.say press ent…" at bounding box center [983, 277] width 313 height 207
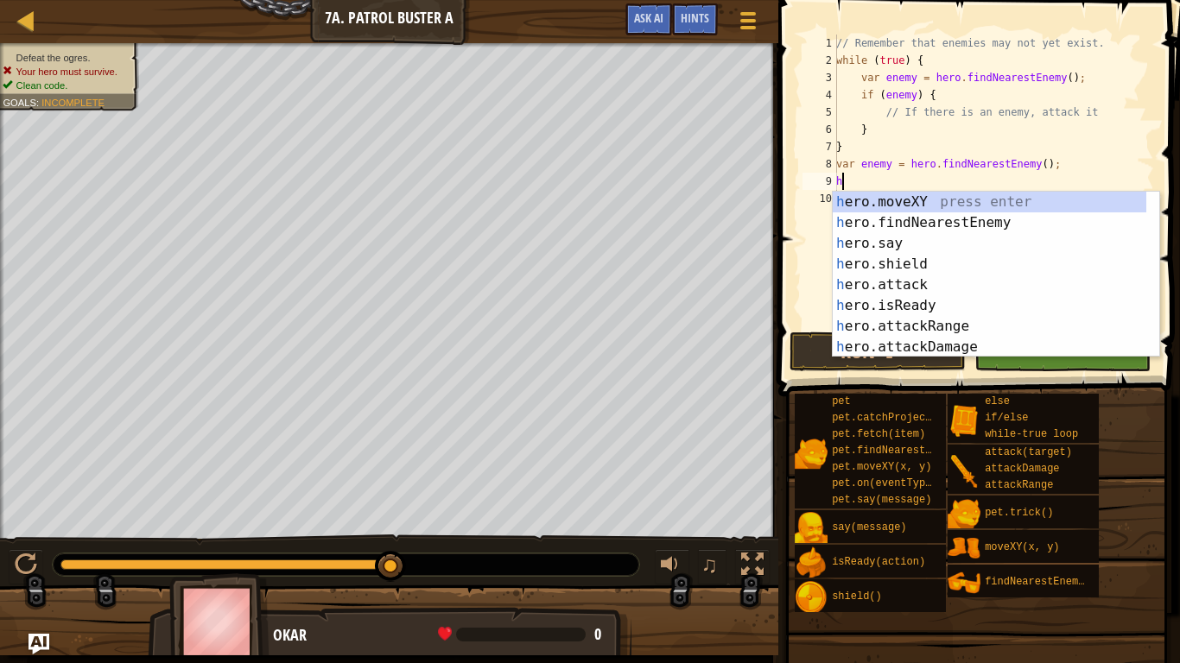
type textarea "h"
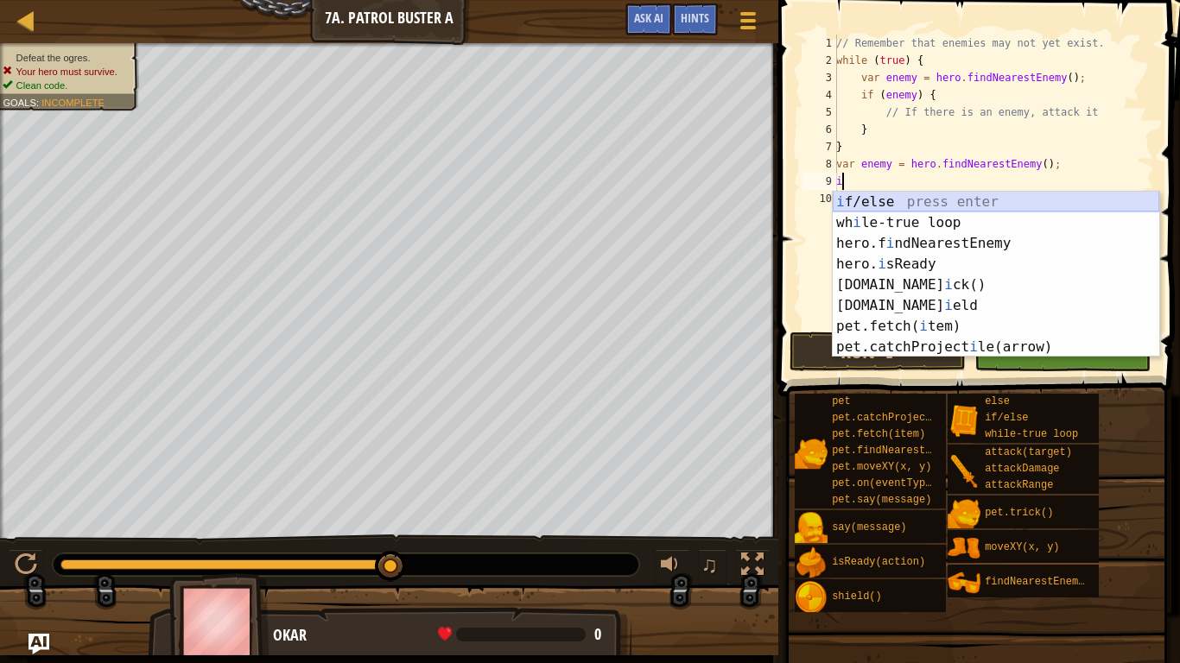
click at [869, 204] on div "i f/else press enter wh i le-true loop press enter hero.f i ndNearestEnemy pres…" at bounding box center [995, 295] width 326 height 207
type textarea "if (enemy) {"
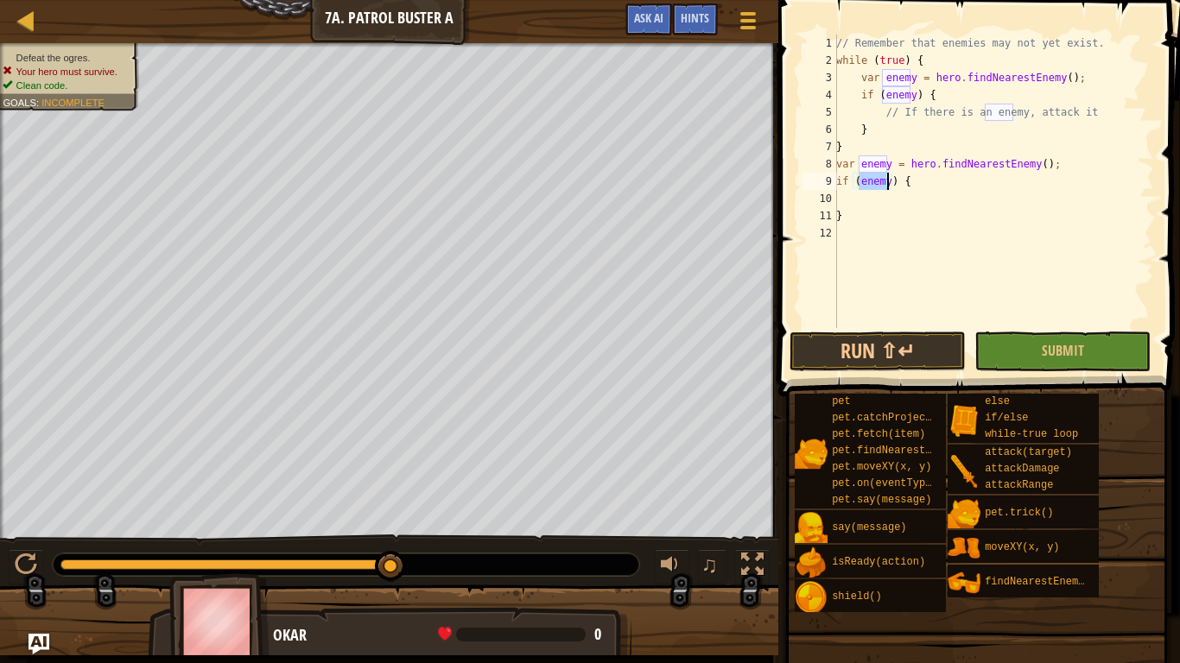
click at [871, 199] on div "// Remember that enemies may not yet exist. while ( true ) { var enemy = hero .…" at bounding box center [992, 199] width 321 height 328
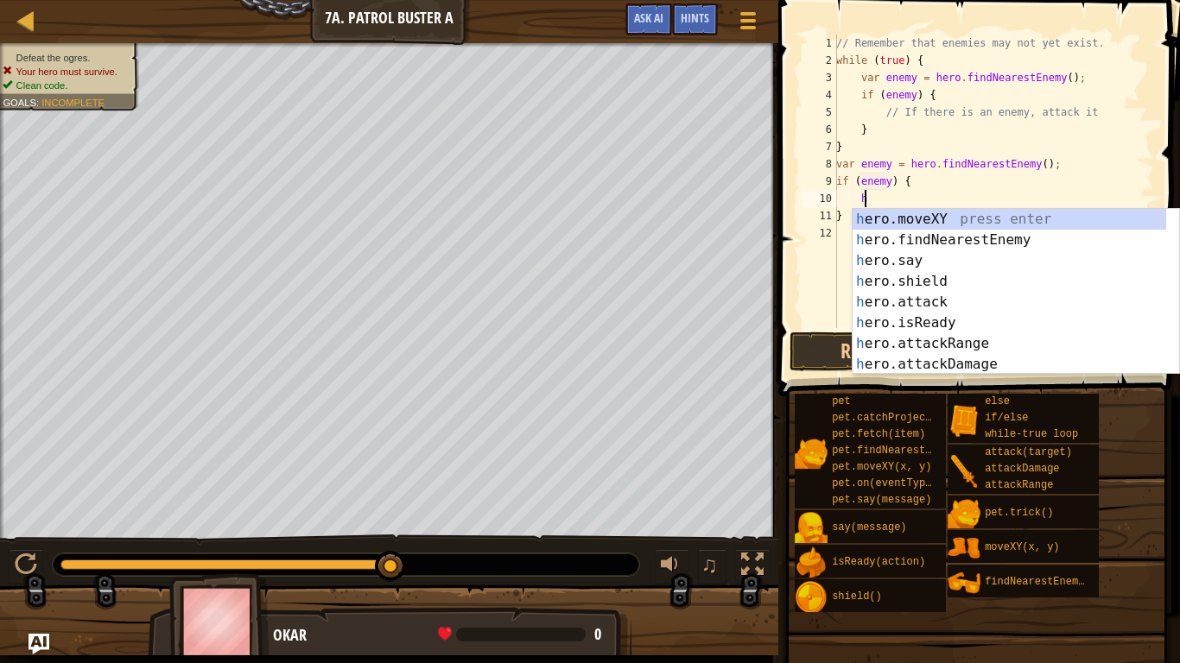
scroll to position [8, 1]
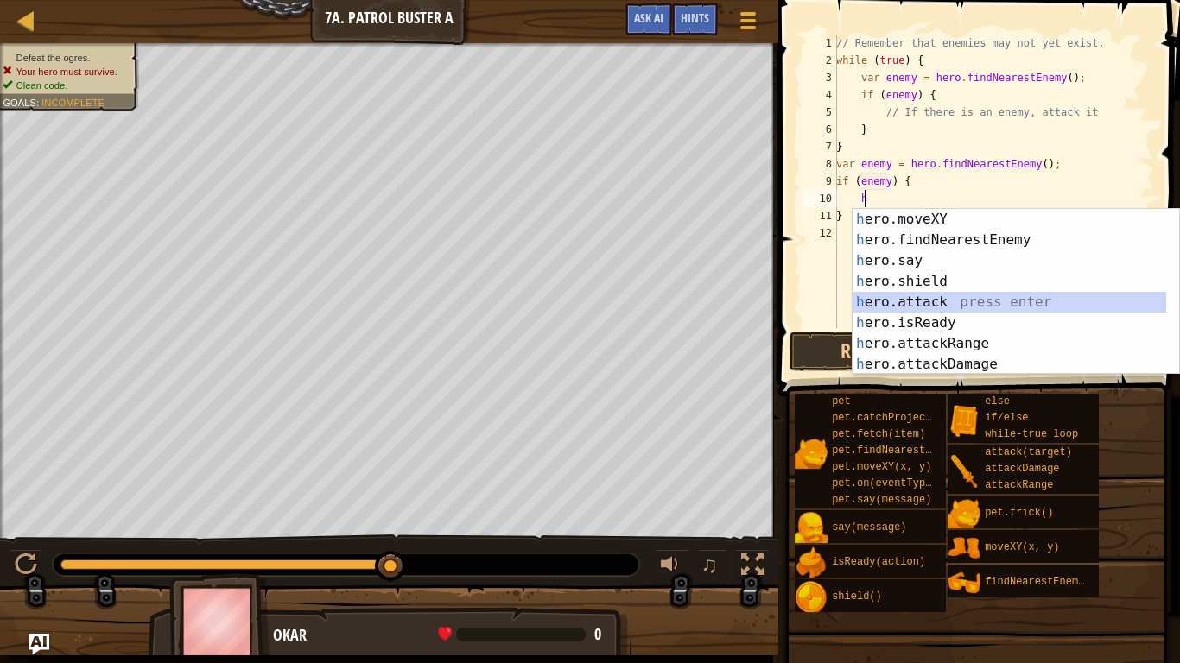
click at [934, 309] on div "h ero.moveXY press enter h ero.findNearestEnemy press enter h ero.say press ent…" at bounding box center [1008, 312] width 313 height 207
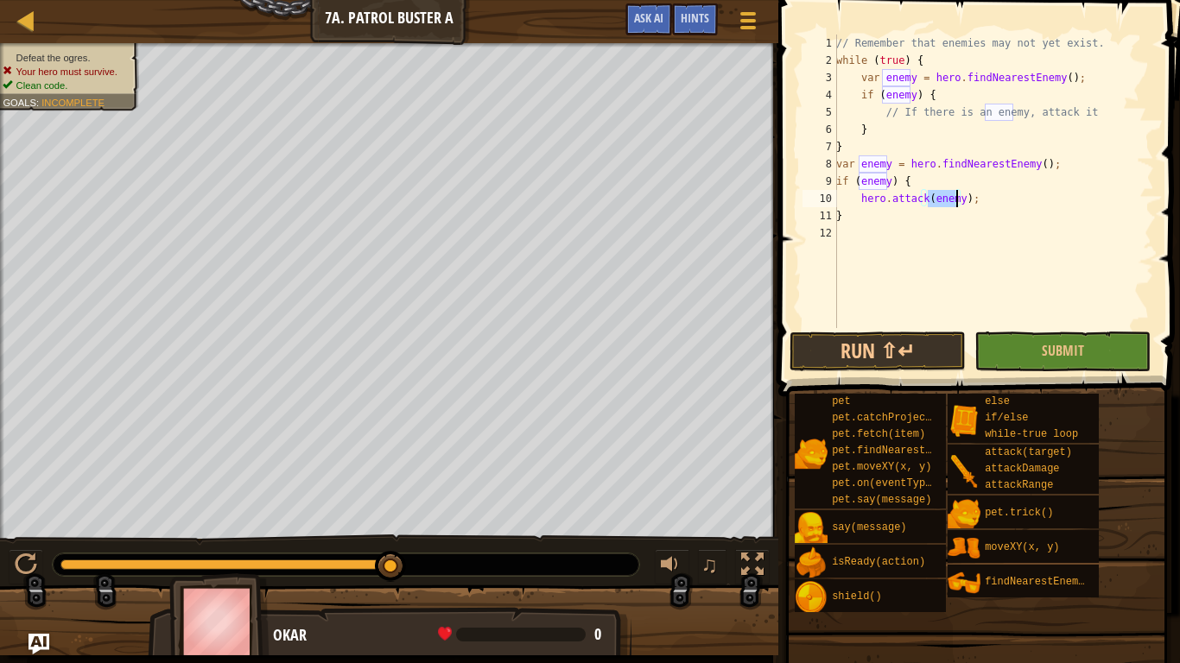
click at [856, 217] on div "// Remember that enemies may not yet exist. while ( true ) { var enemy = hero .…" at bounding box center [992, 199] width 321 height 328
click at [913, 348] on button "Run ⇧↵" at bounding box center [877, 352] width 176 height 40
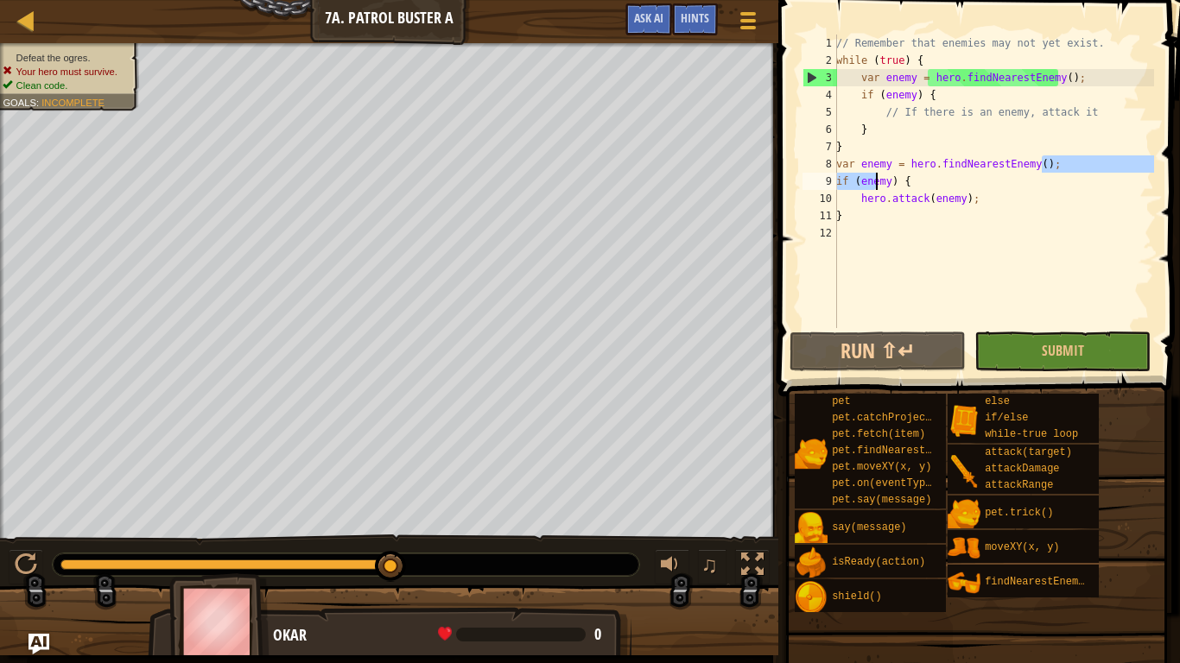
drag, startPoint x: 1056, startPoint y: 166, endPoint x: 827, endPoint y: 138, distance: 230.5
click at [827, 138] on div "} 1 2 3 4 5 6 7 8 9 10 11 12 // Remember that enemies may not yet exist. while …" at bounding box center [976, 182] width 355 height 294
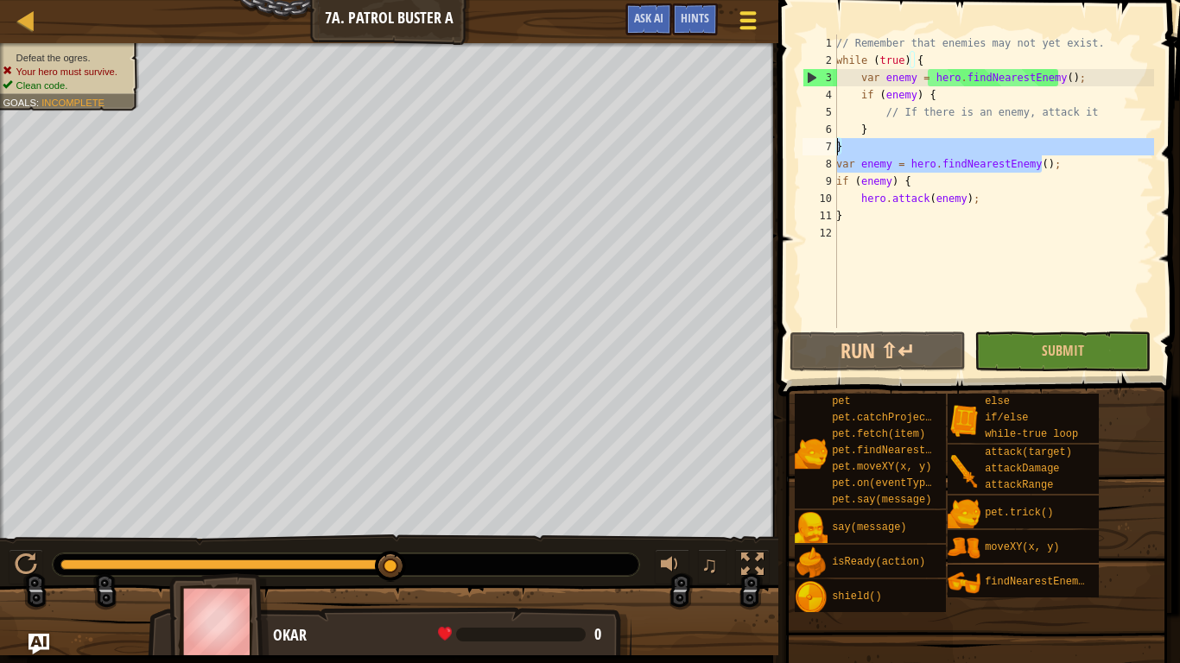
click at [744, 16] on div at bounding box center [747, 20] width 23 height 25
type textarea "}"
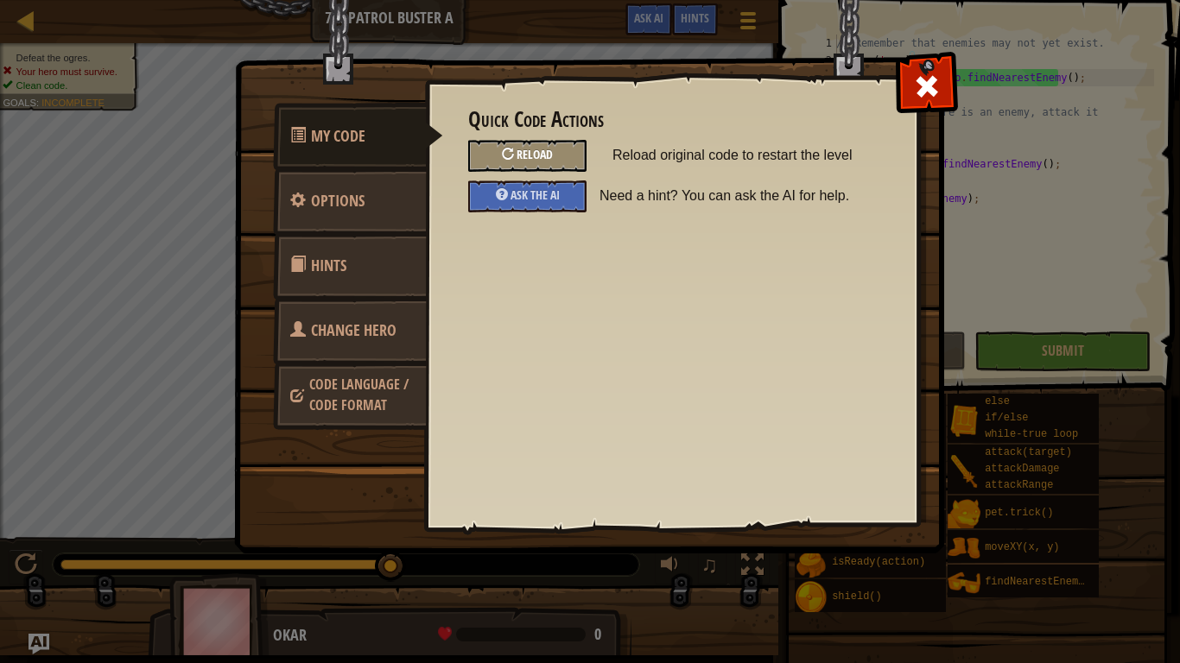
click at [474, 155] on div "Reload" at bounding box center [527, 156] width 118 height 32
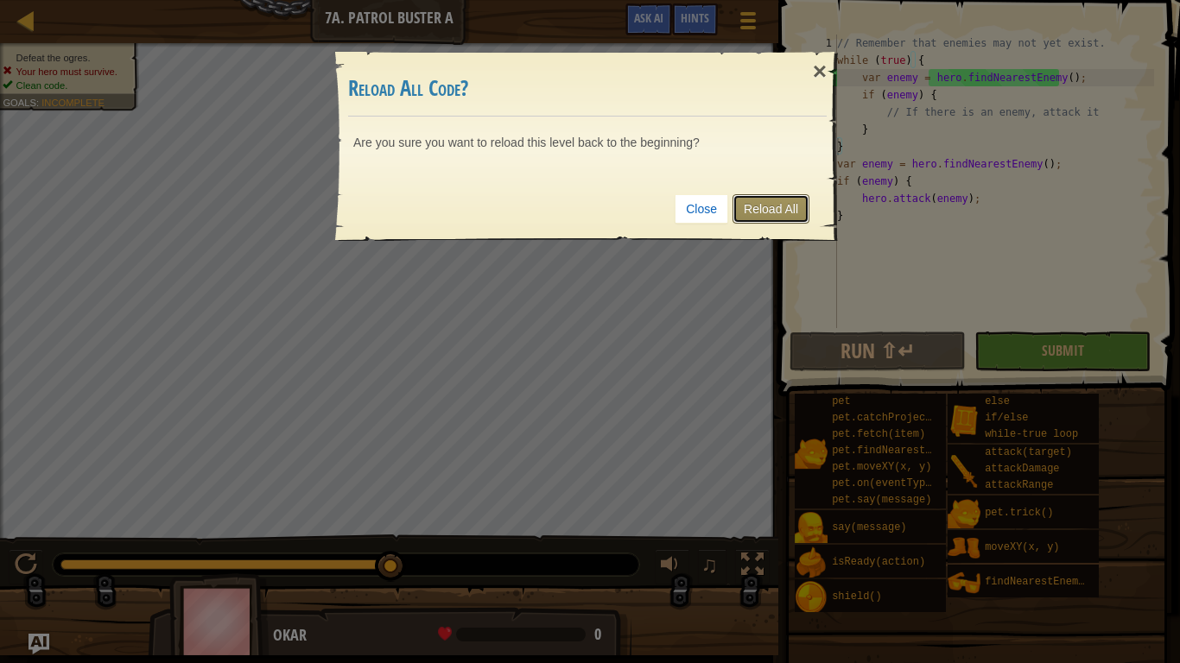
click at [786, 209] on link "Reload All" at bounding box center [770, 208] width 77 height 29
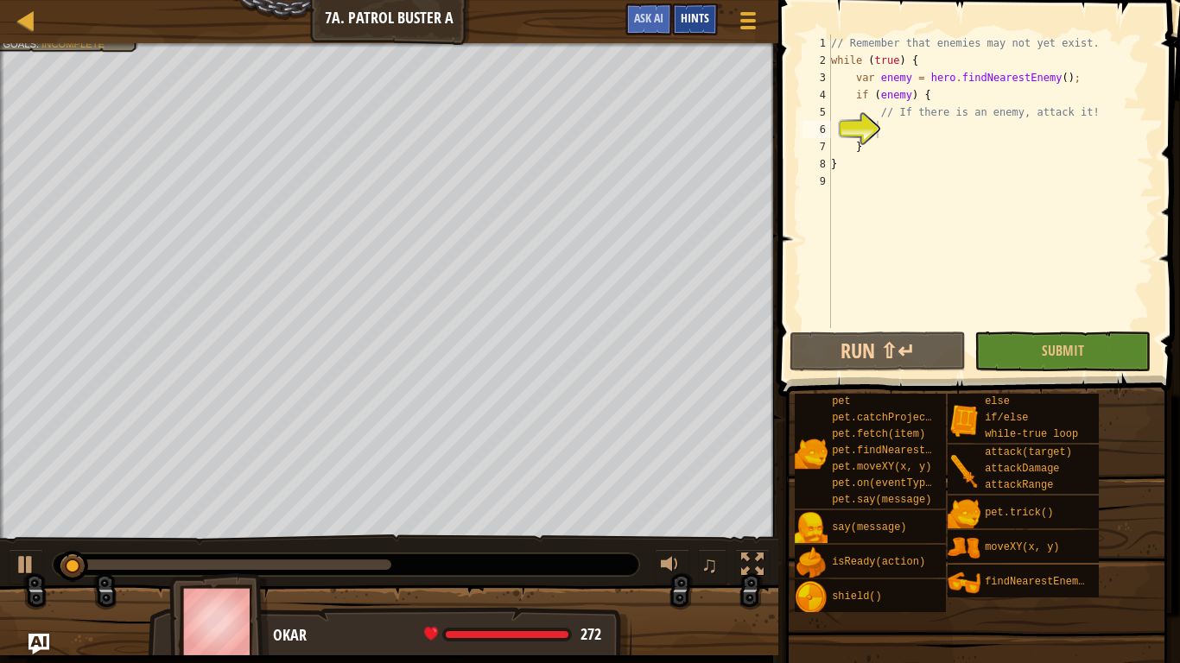
click at [693, 29] on div "Hints" at bounding box center [695, 19] width 46 height 32
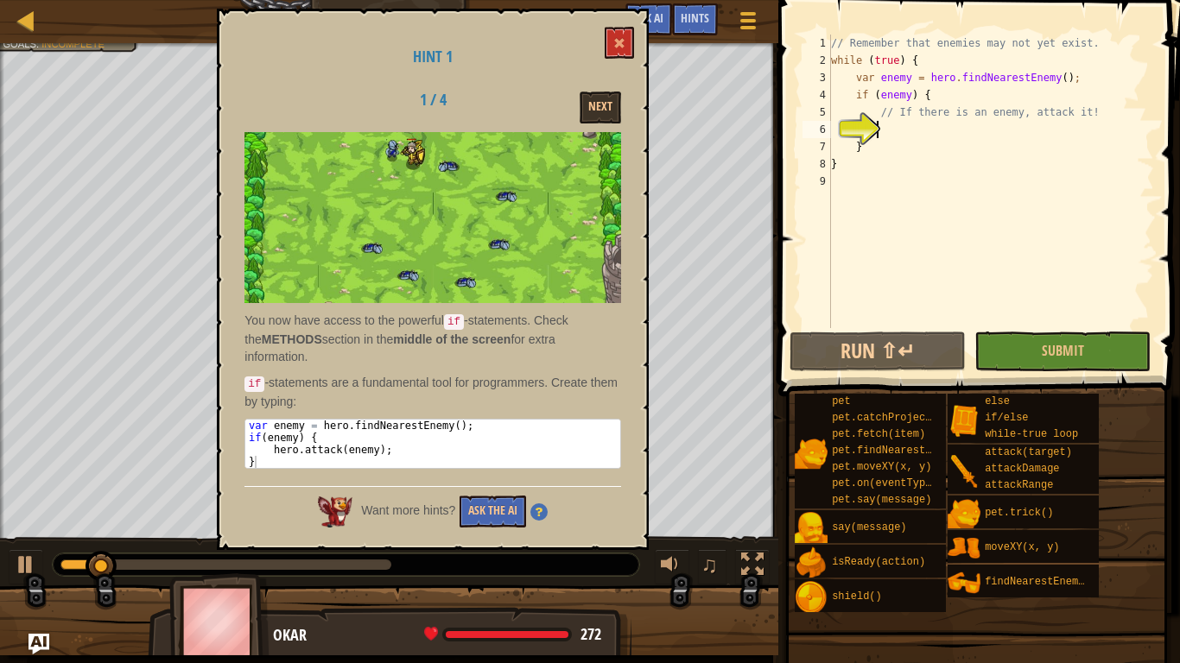
click at [506, 511] on div "Hint 1 1 / 4 Next You now have access to the powerful if -statements. Check the…" at bounding box center [433, 279] width 432 height 541
click at [508, 503] on button "Ask the AI" at bounding box center [492, 512] width 66 height 32
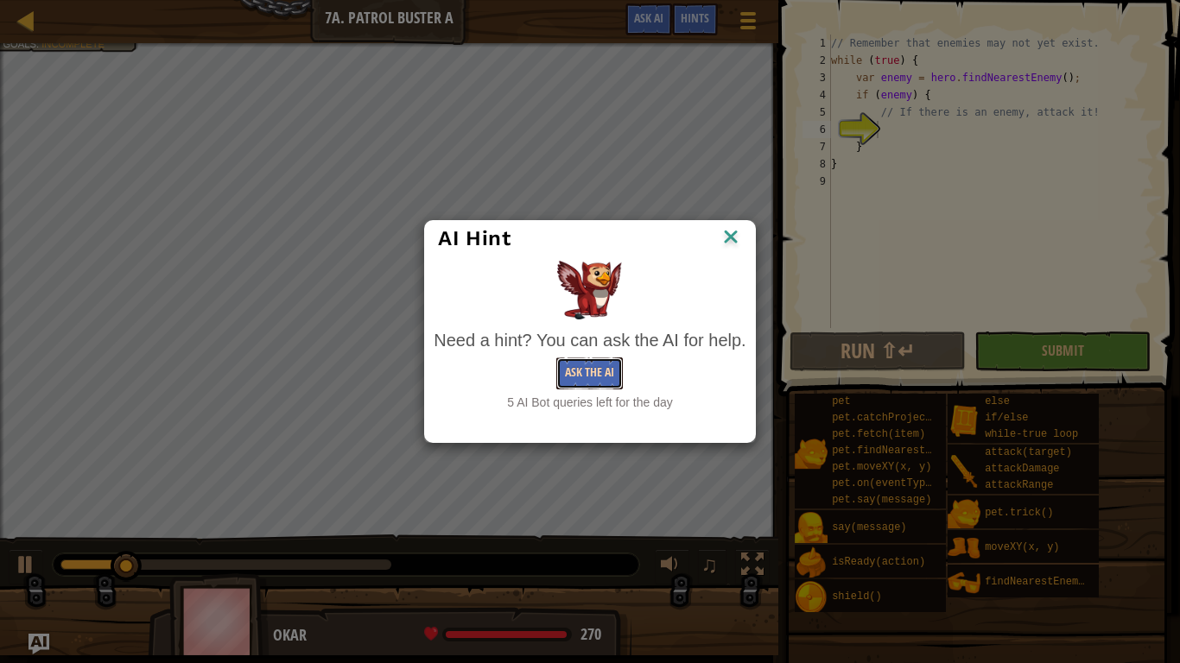
click at [562, 373] on button "Ask the AI" at bounding box center [589, 374] width 66 height 32
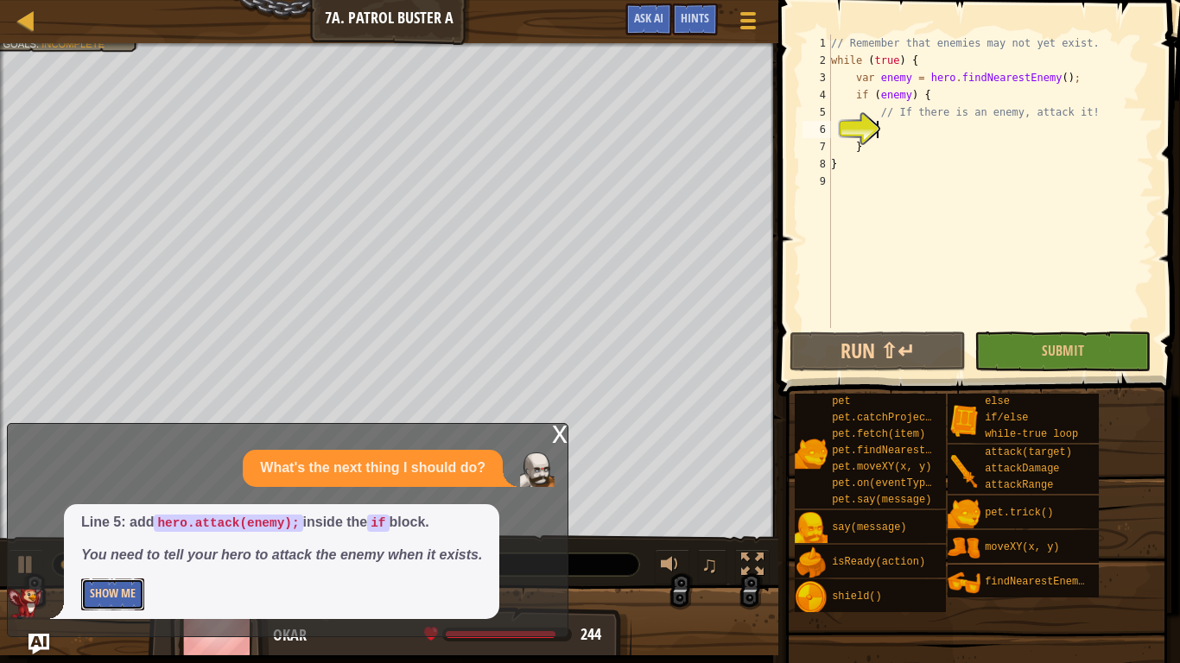
click at [136, 553] on button "Show Me" at bounding box center [112, 595] width 63 height 32
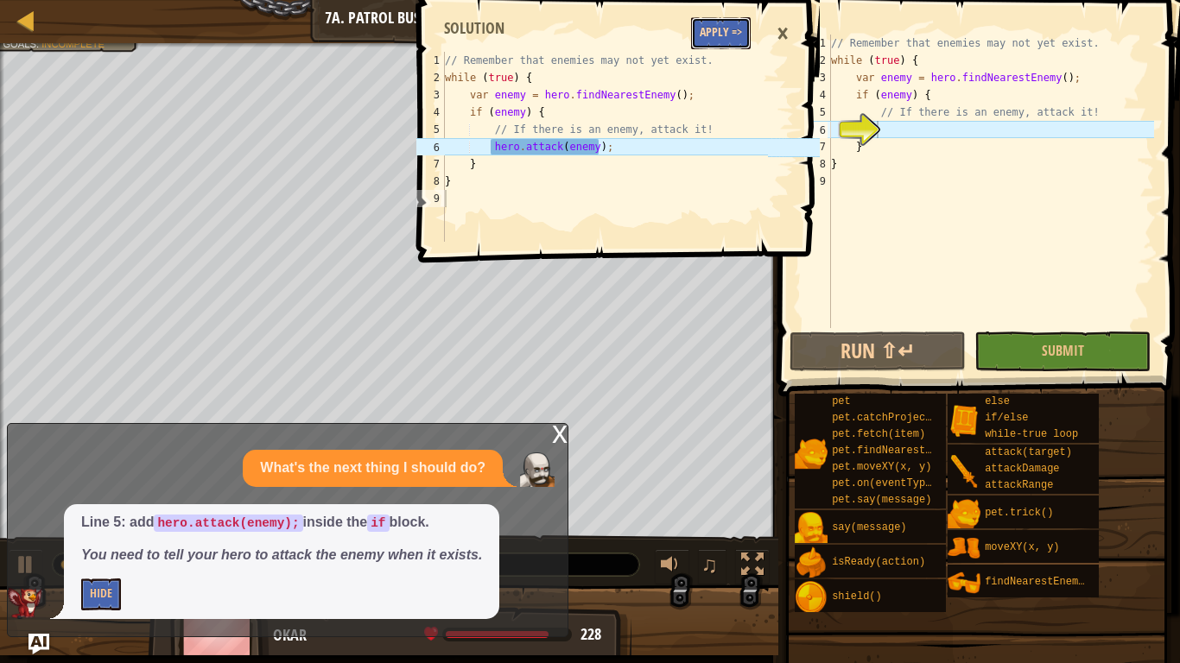
click at [740, 17] on button "Apply =>" at bounding box center [721, 33] width 60 height 32
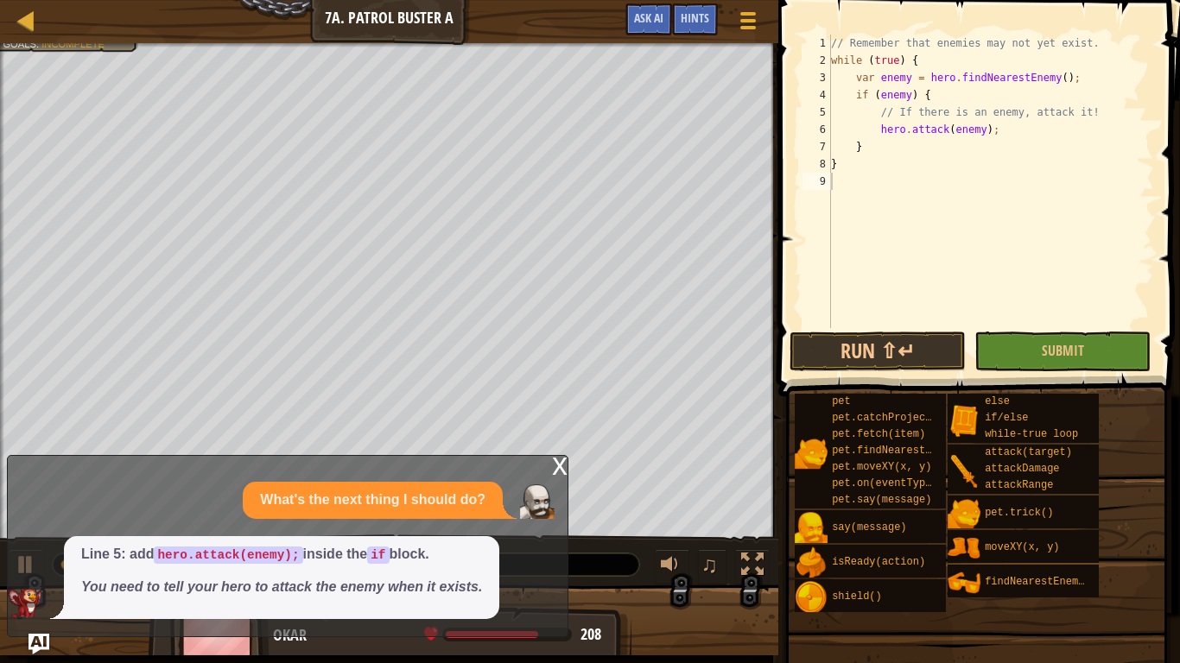
click at [898, 327] on div "// Remember that enemies may not yet exist. while ( true ) { var enemy = hero .…" at bounding box center [990, 199] width 326 height 328
click at [898, 344] on button "Run ⇧↵" at bounding box center [877, 352] width 176 height 40
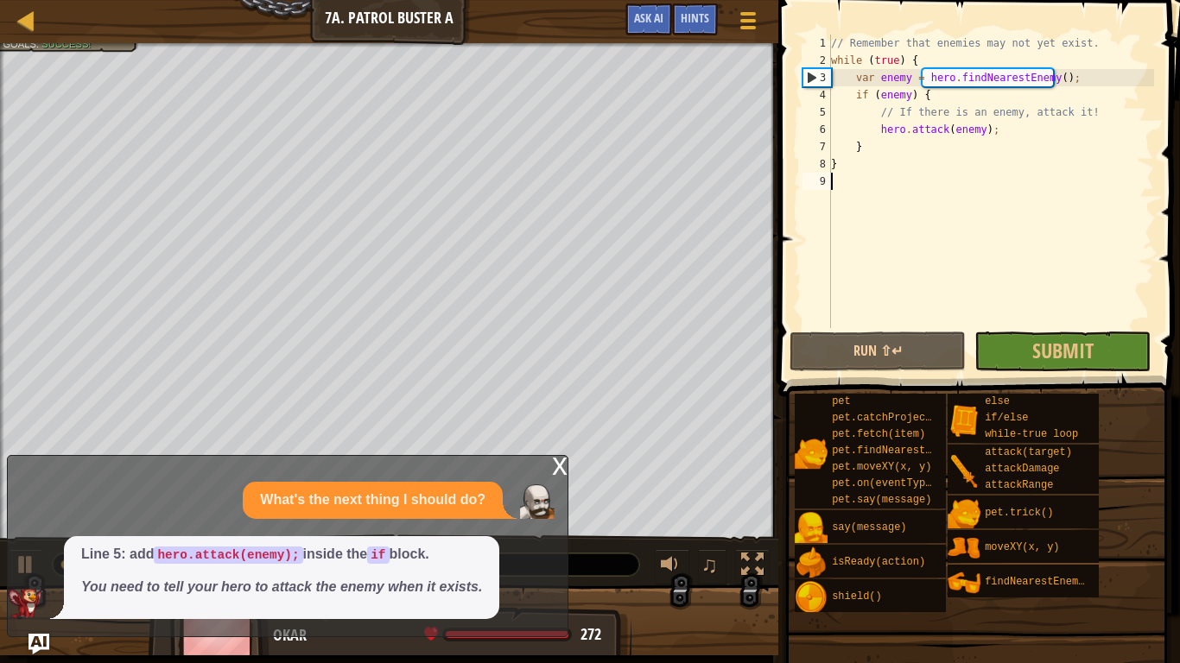
click at [567, 460] on div "x What's the next thing I should do? Line 5: add hero.attack(enemy); inside the…" at bounding box center [287, 546] width 561 height 182
click at [557, 464] on div "x" at bounding box center [560, 464] width 16 height 17
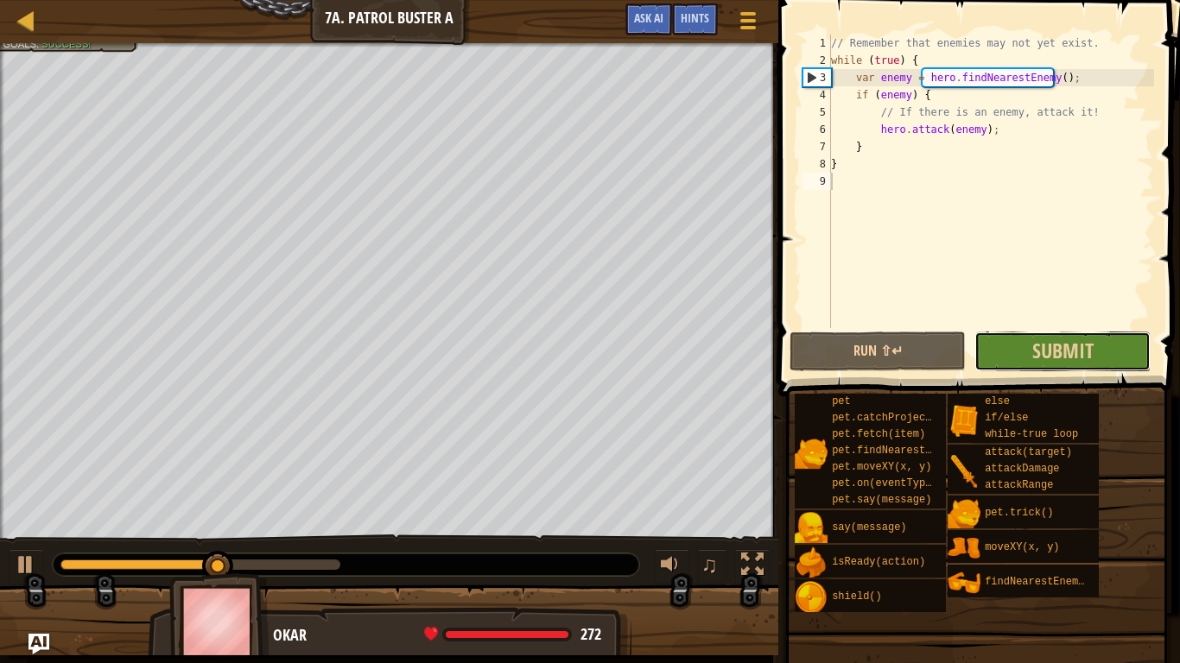
click at [1007, 345] on button "Submit" at bounding box center [1062, 352] width 176 height 40
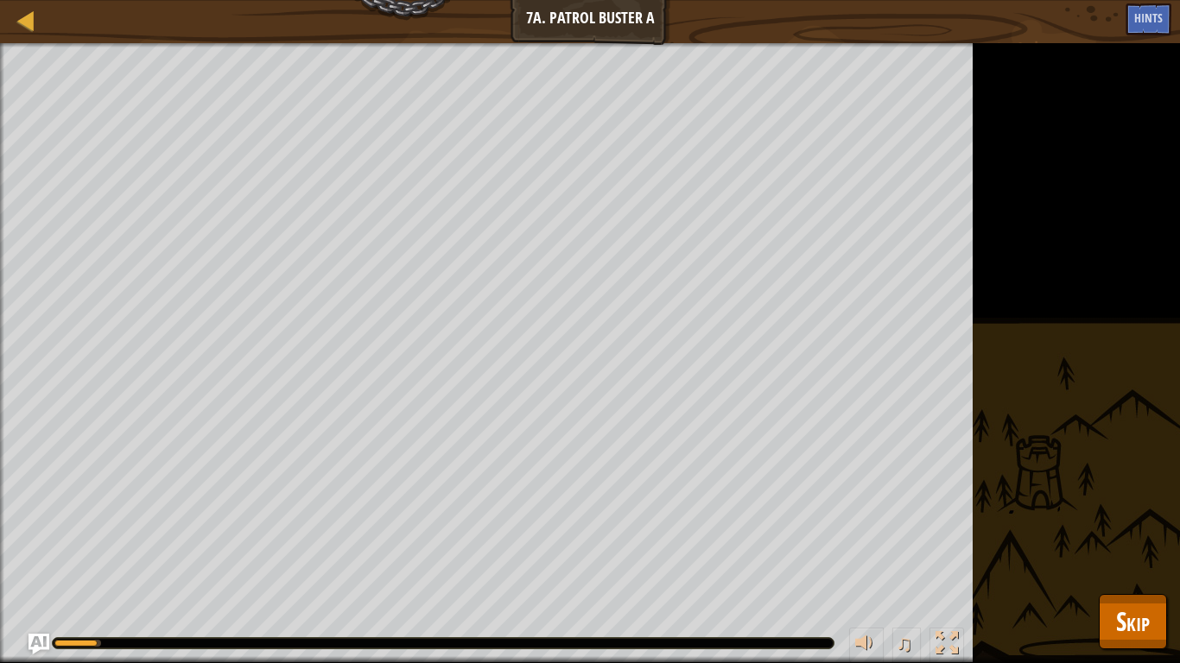
click at [1092, 553] on div "Defeat the ogres. Your hero must survive. Clean code. Goals : Running... ♫ Okar…" at bounding box center [590, 353] width 1180 height 620
click at [1132, 553] on span "Skip" at bounding box center [1133, 621] width 34 height 35
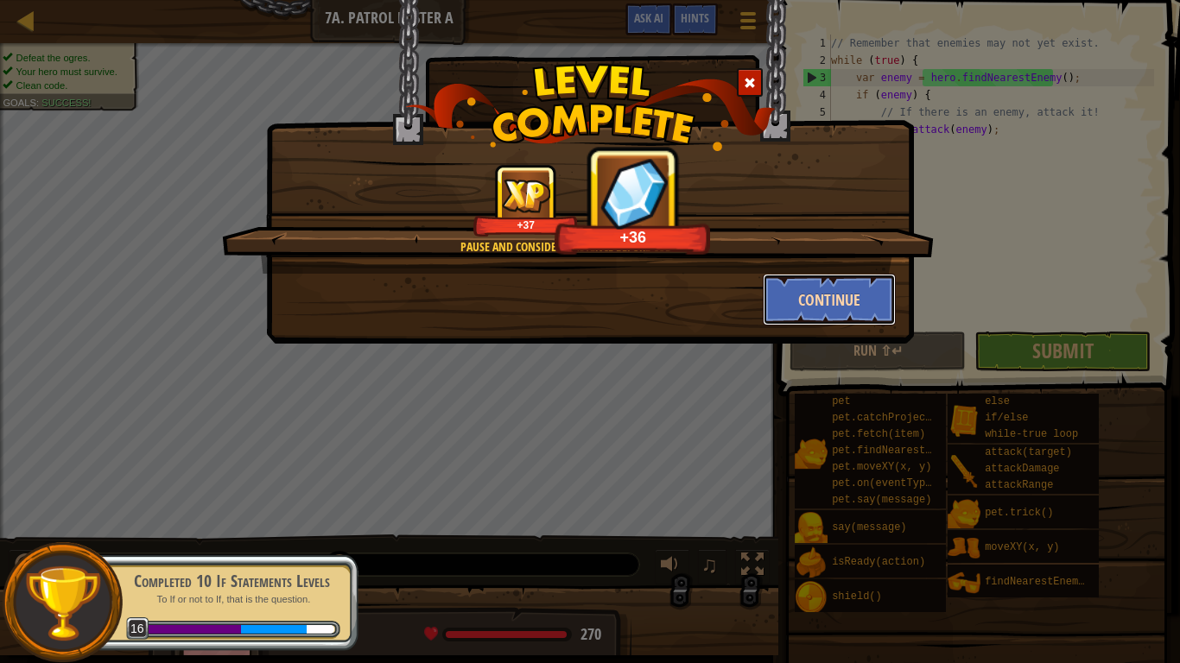
click at [885, 296] on button "Continue" at bounding box center [830, 300] width 134 height 52
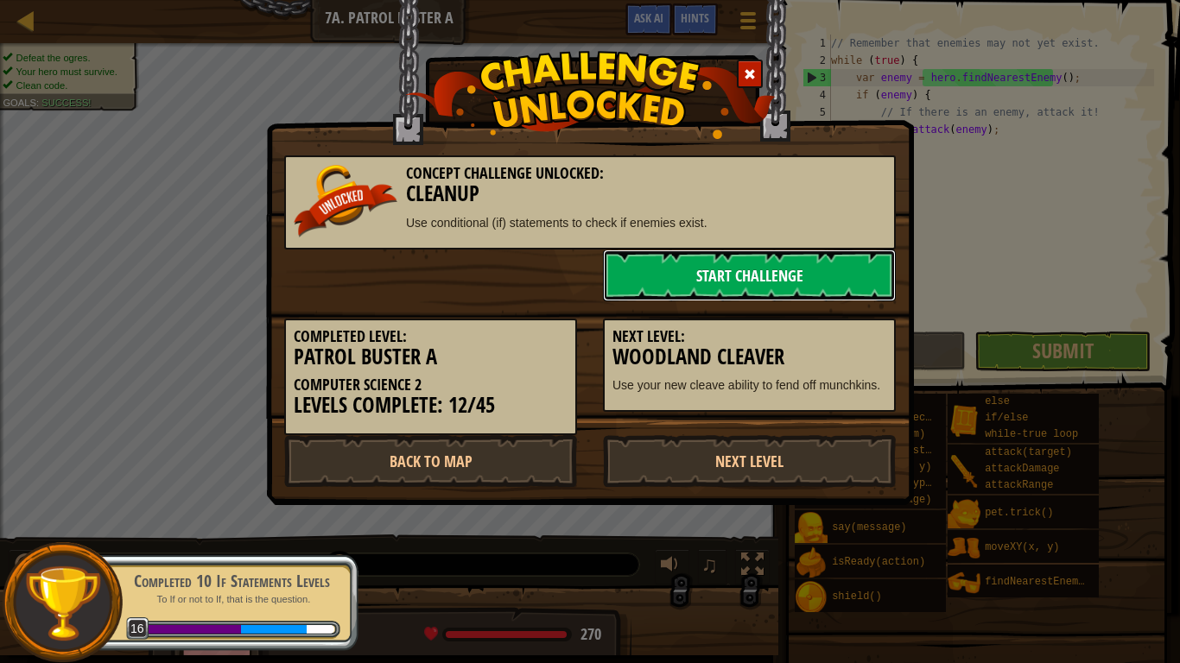
click at [758, 270] on link "Start Challenge" at bounding box center [749, 276] width 293 height 52
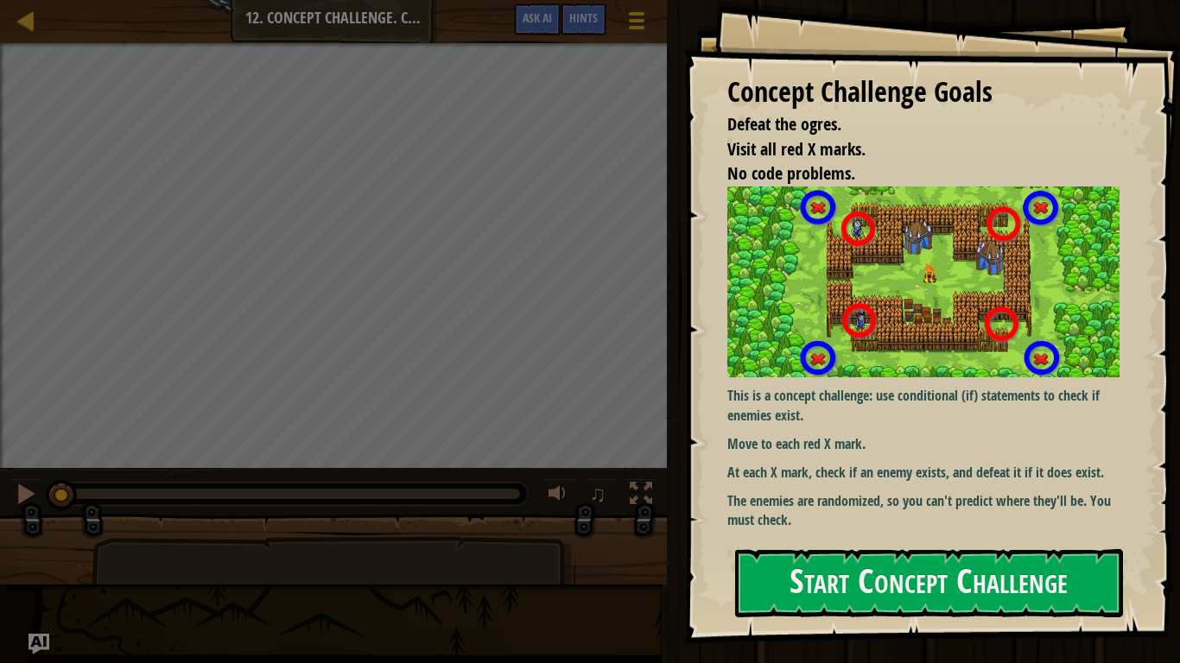
drag, startPoint x: 830, startPoint y: 557, endPoint x: 823, endPoint y: 522, distance: 36.1
click at [824, 528] on div "Concept Challenge Goals Defeat the ogres. Visit all red X marks. No code proble…" at bounding box center [590, 331] width 1180 height 663
click at [1166, 314] on div "Concept Challenge Goals Defeat the ogres. Visit all red X marks. No code proble…" at bounding box center [932, 322] width 496 height 644
drag, startPoint x: 1047, startPoint y: 493, endPoint x: 1024, endPoint y: 528, distance: 41.2
click at [1025, 527] on div "This is a concept challenge: use conditional (if) statements to check if enemie…" at bounding box center [929, 360] width 405 height 346
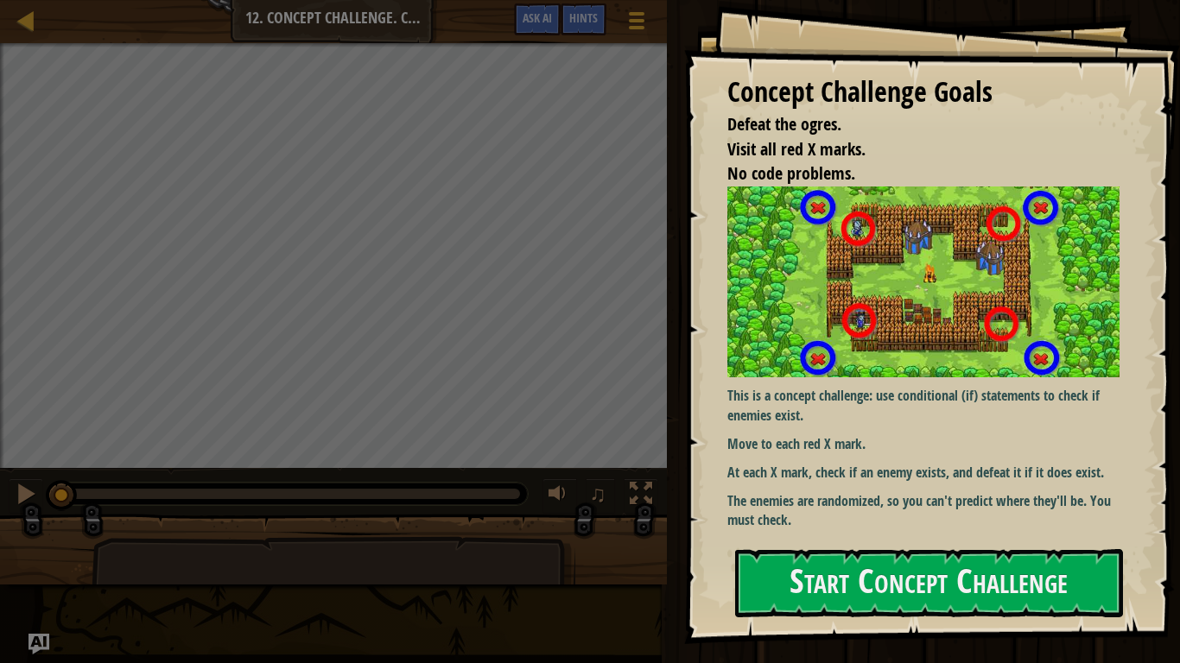
drag, startPoint x: 1026, startPoint y: 531, endPoint x: 1084, endPoint y: 459, distance: 92.8
drag, startPoint x: 1084, startPoint y: 459, endPoint x: 1083, endPoint y: 467, distance: 8.7
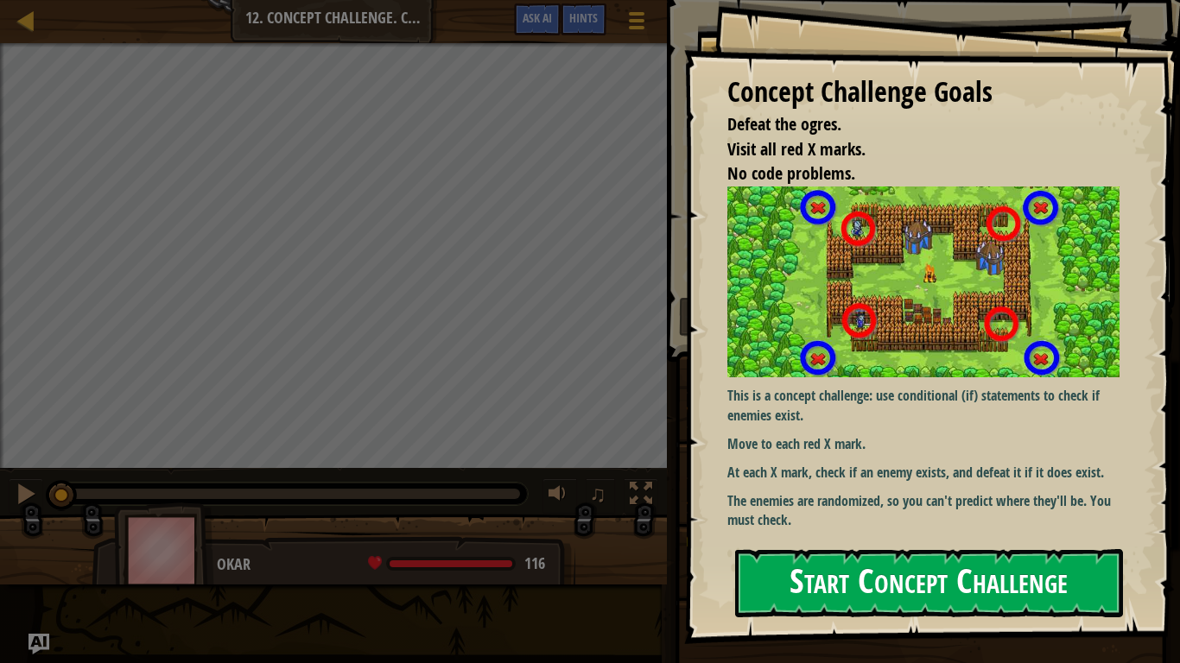
drag, startPoint x: 1083, startPoint y: 467, endPoint x: 1051, endPoint y: 578, distance: 115.1
click at [1051, 553] on button "Start Concept Challenge" at bounding box center [929, 583] width 388 height 68
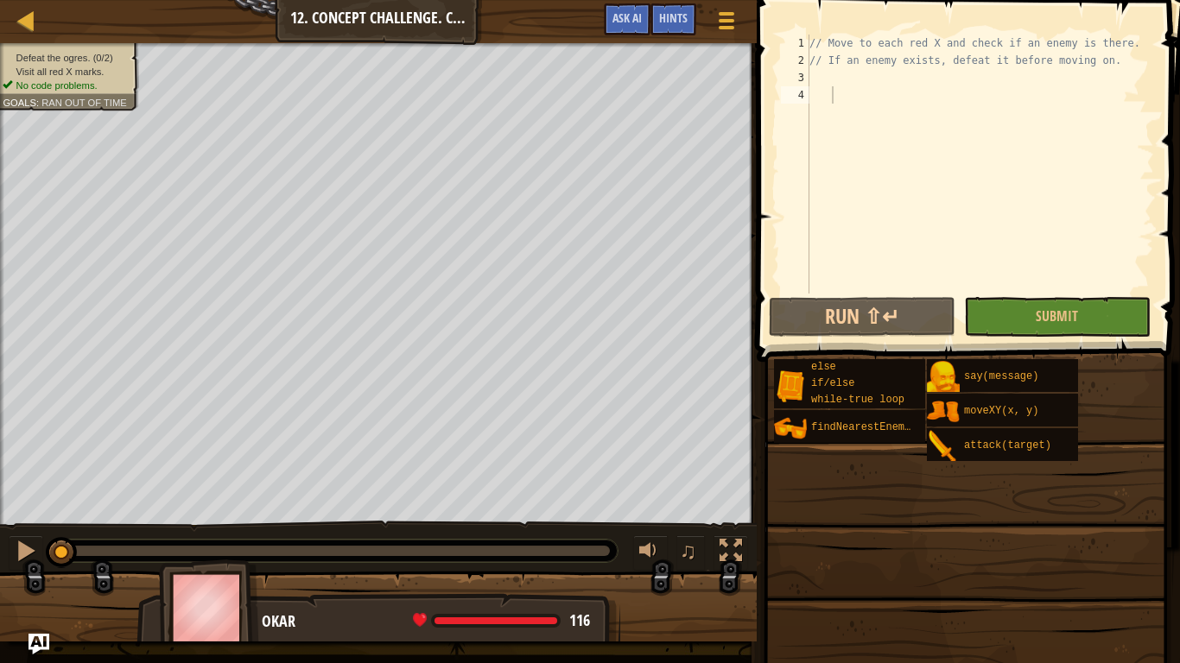
click at [1051, 553] on span at bounding box center [965, 596] width 411 height 511
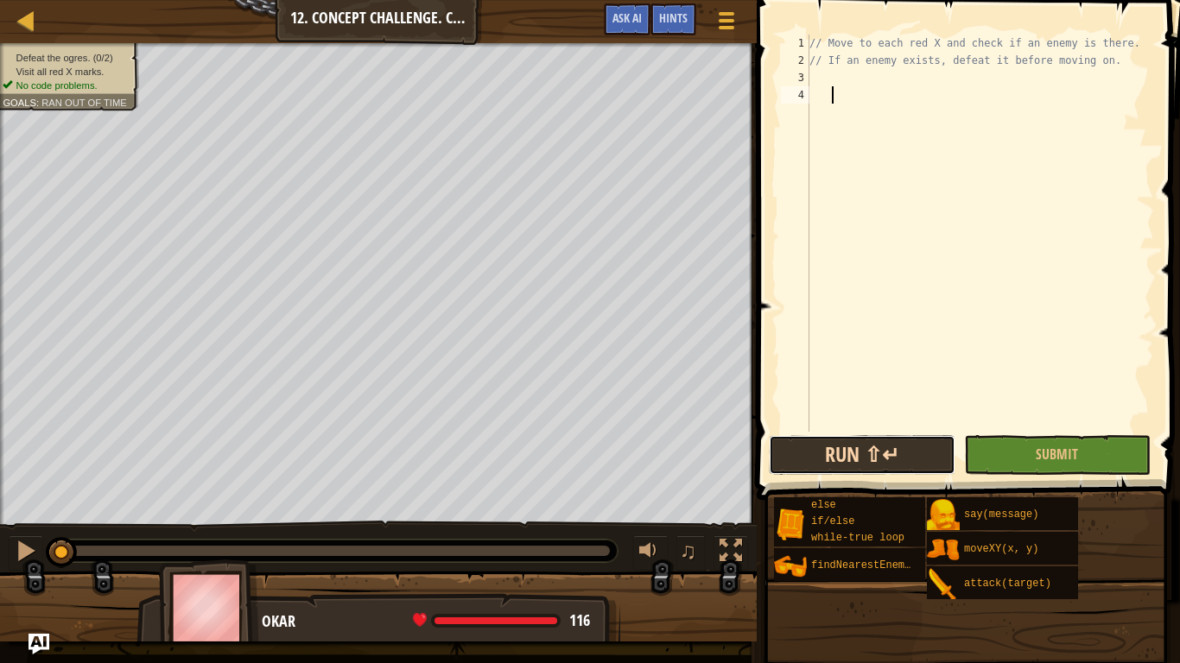
click at [860, 455] on button "Run ⇧↵" at bounding box center [862, 455] width 187 height 40
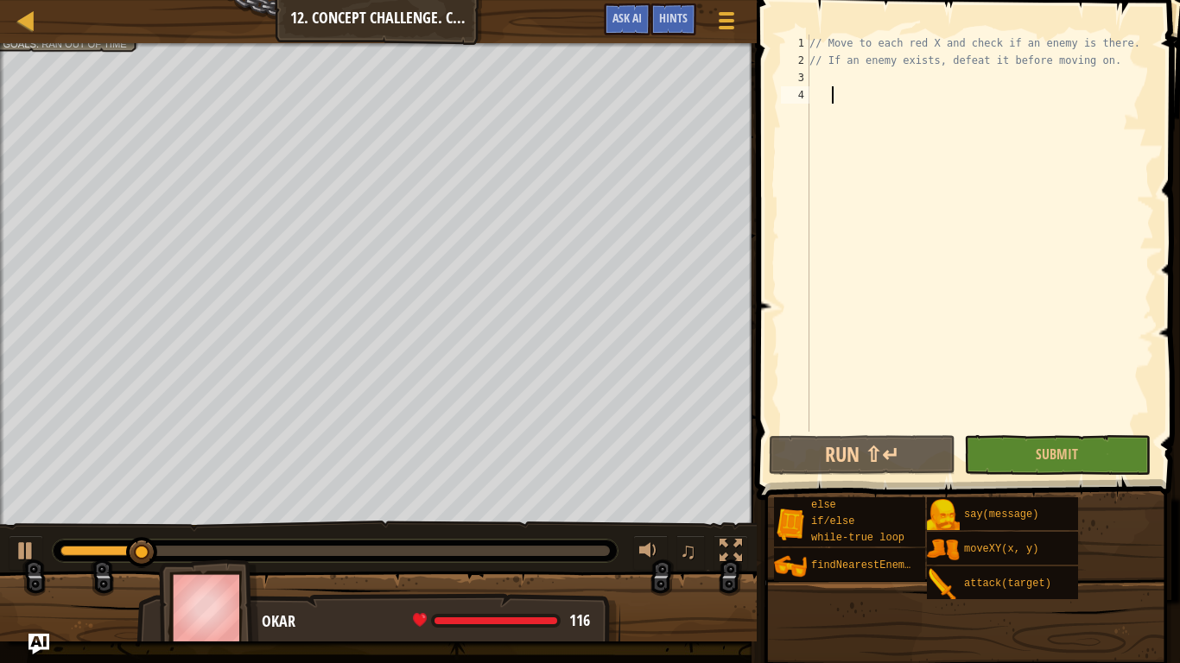
click at [845, 79] on div "// Move to each red X and check if an enemy is there. // If an enemy exists, de…" at bounding box center [980, 251] width 348 height 432
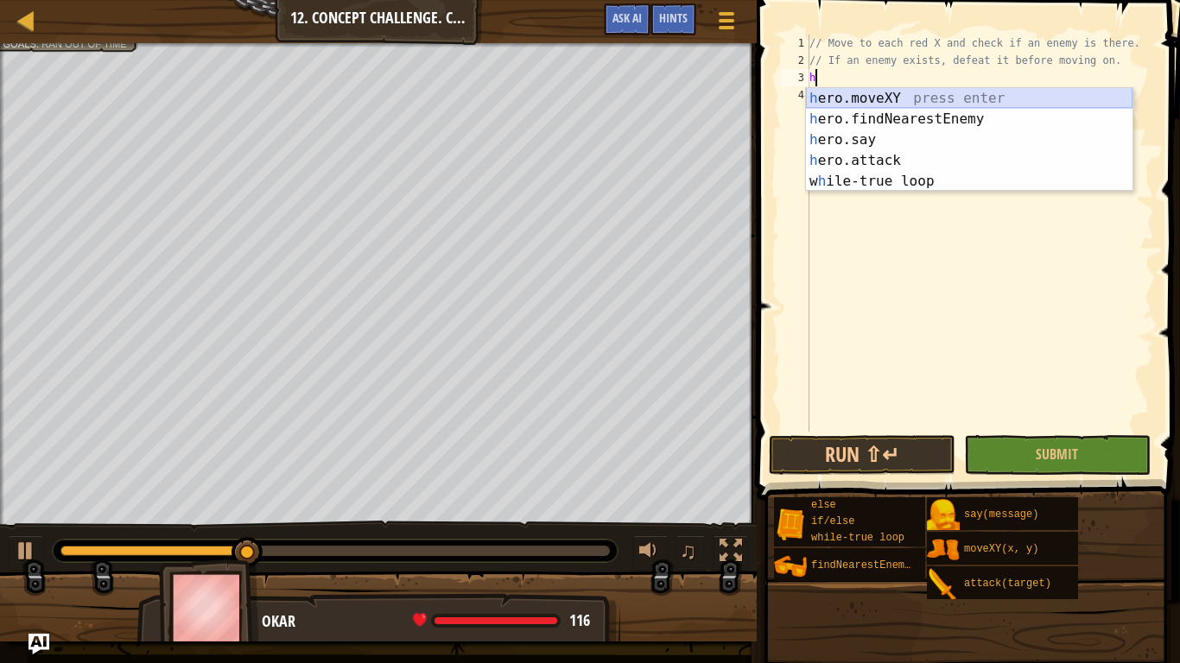
click at [864, 99] on div "h ero.moveXY press enter h ero.findNearestEnemy press enter h ero.say press ent…" at bounding box center [969, 160] width 326 height 145
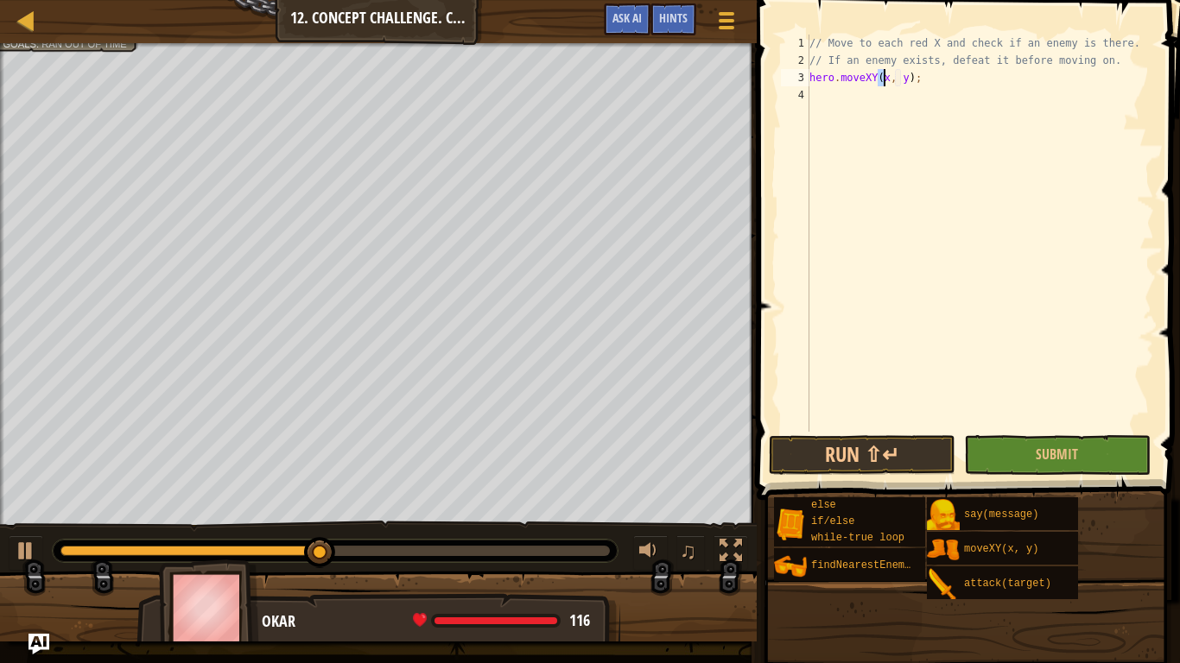
scroll to position [8, 7]
click at [908, 73] on div "// Move to each red X and check if an enemy is there. // If an enemy exists, de…" at bounding box center [980, 251] width 348 height 432
type textarea "hero.moveXY(18, 54);"
click at [821, 105] on div "// Move to each red X and check if an enemy is there. // If an enemy exists, de…" at bounding box center [980, 251] width 348 height 432
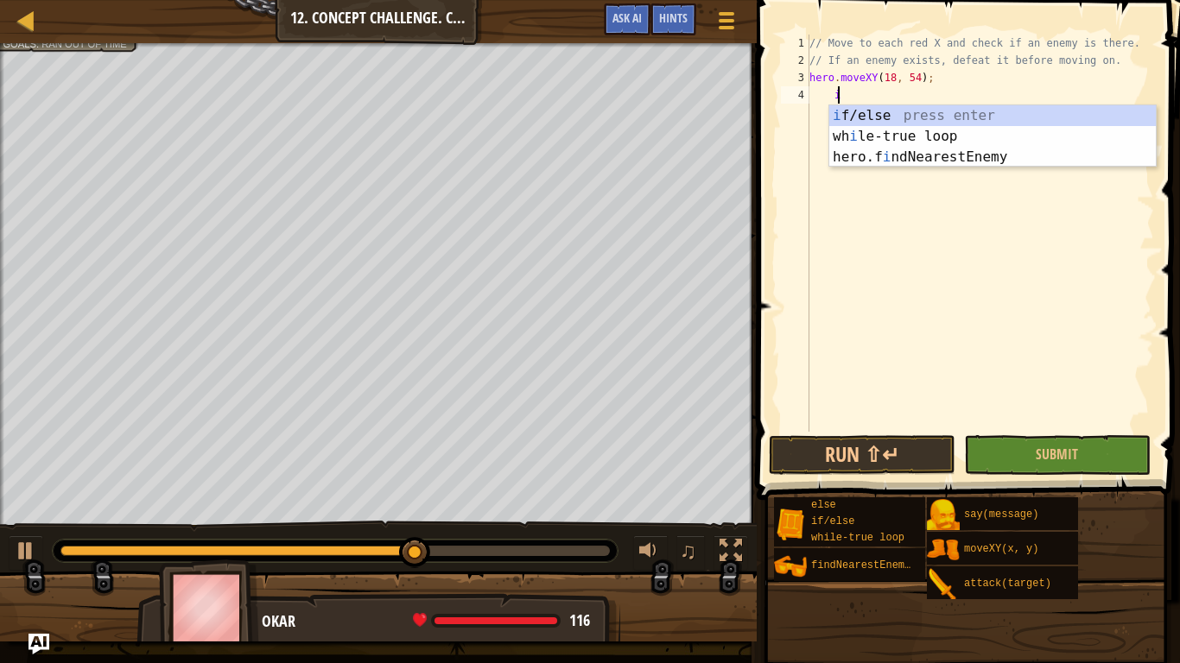
scroll to position [8, 2]
type textarea "if (enemy) {"
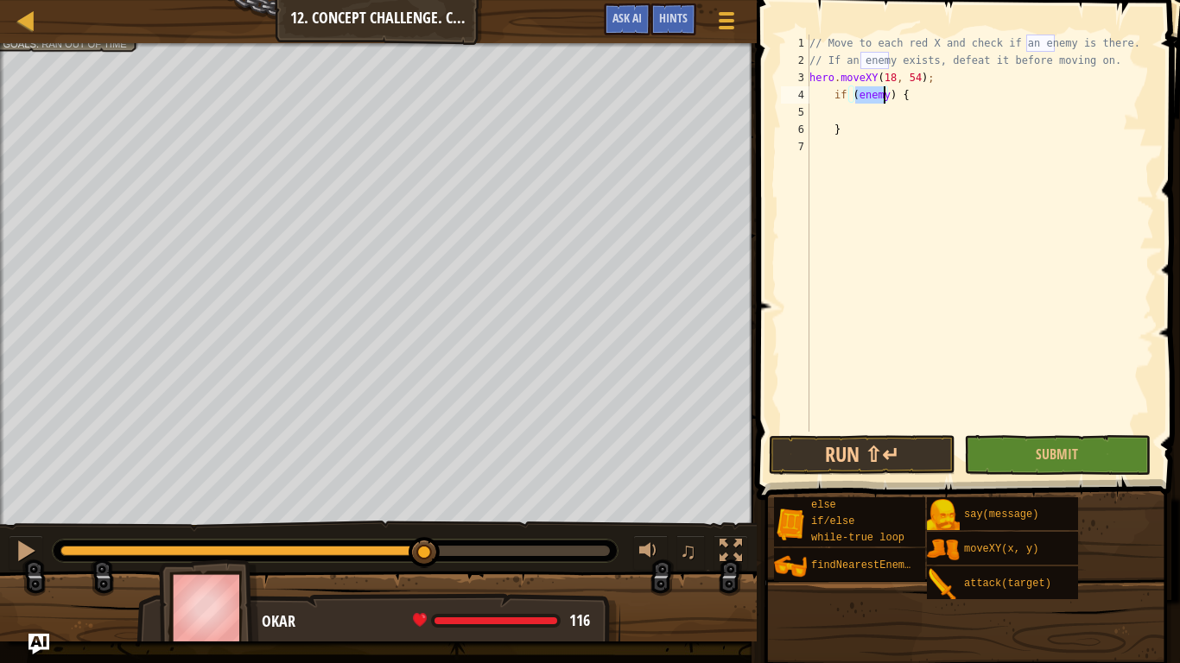
click at [837, 115] on div "// Move to each red X and check if an enemy is there. // If an enemy exists, de…" at bounding box center [980, 251] width 348 height 432
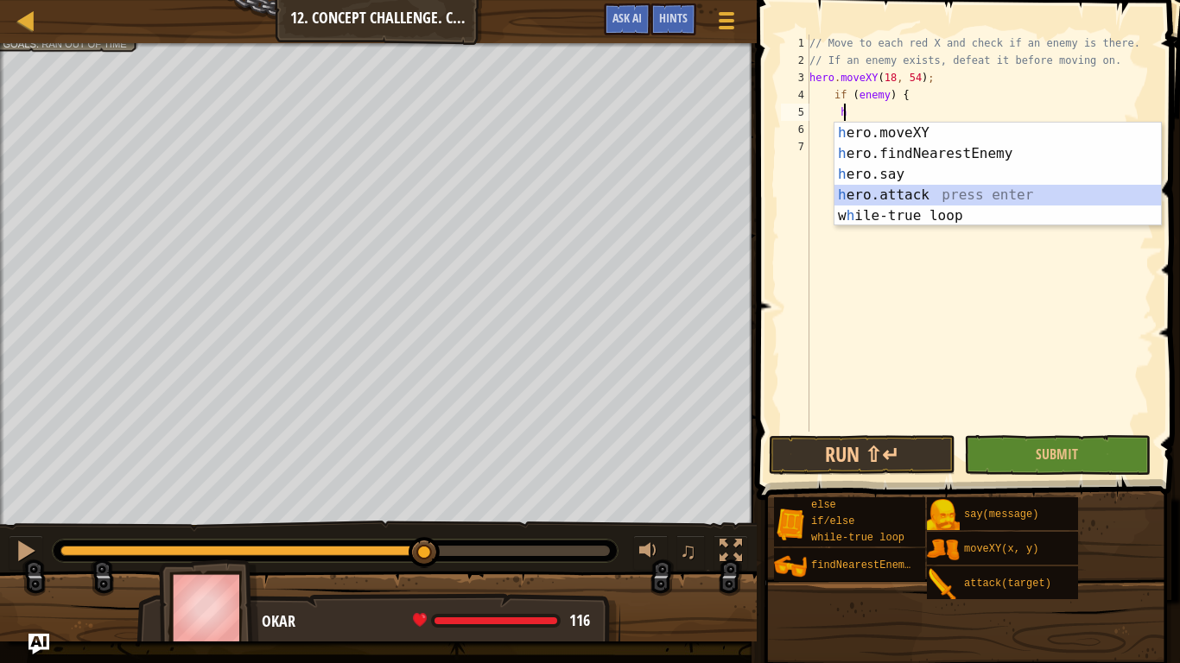
click at [864, 193] on div "h ero.moveXY press enter h ero.findNearestEnemy press enter h ero.say press ent…" at bounding box center [997, 195] width 326 height 145
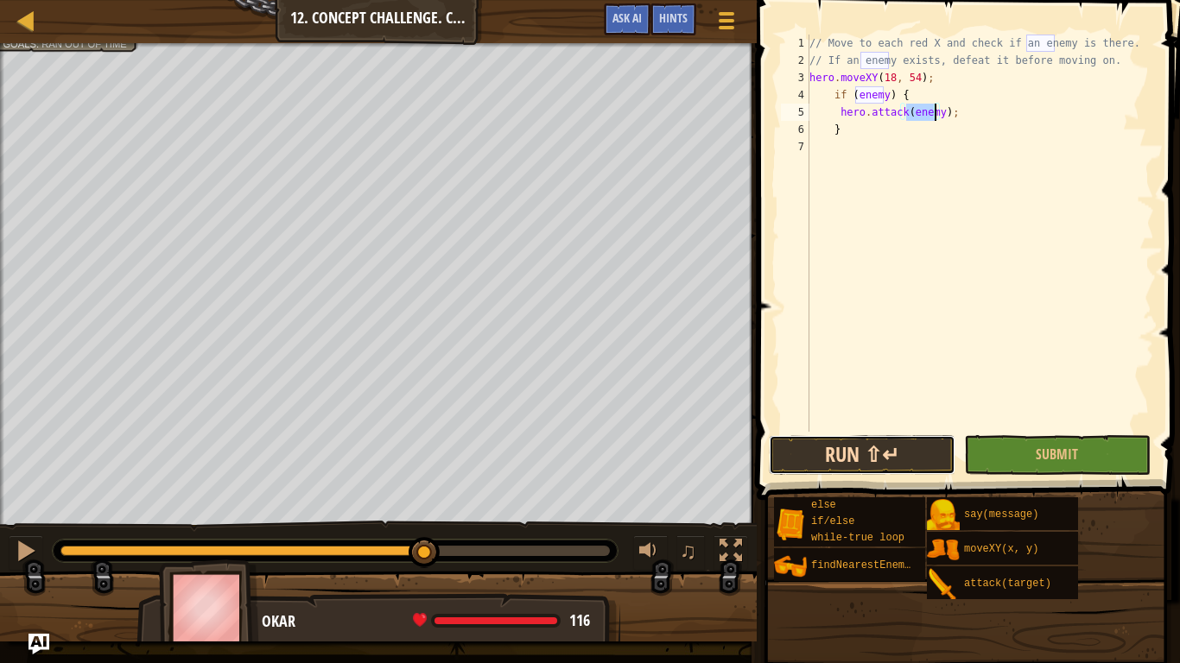
click at [864, 456] on button "Run ⇧↵" at bounding box center [862, 455] width 187 height 40
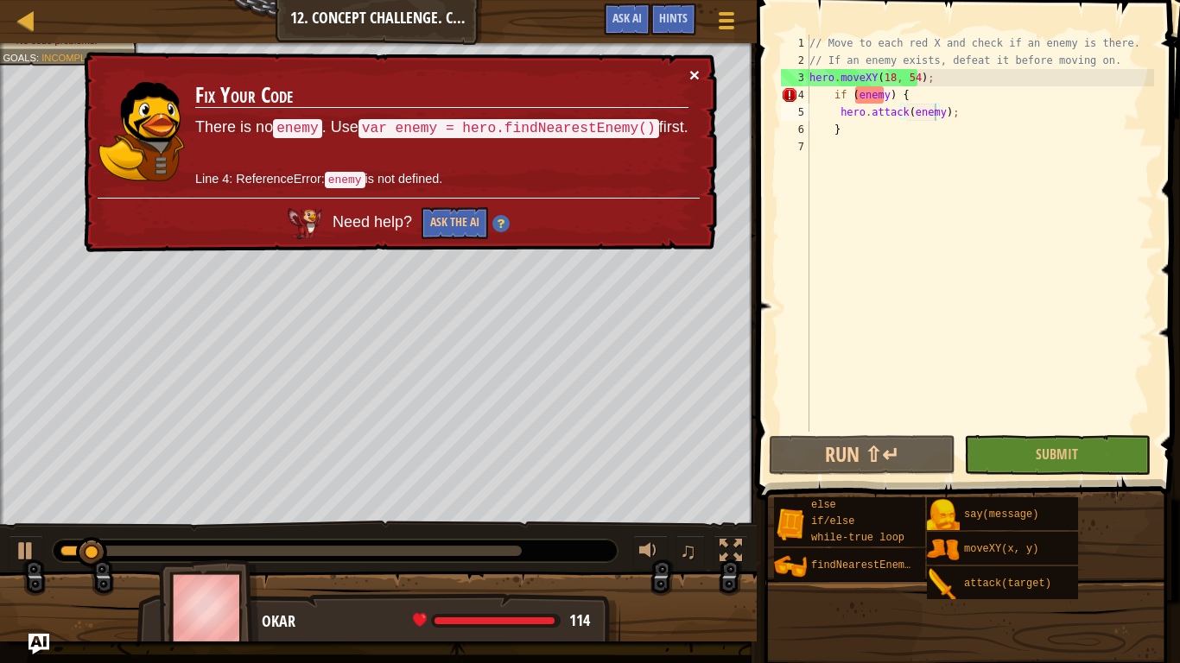
click at [699, 75] on button "×" at bounding box center [694, 75] width 10 height 18
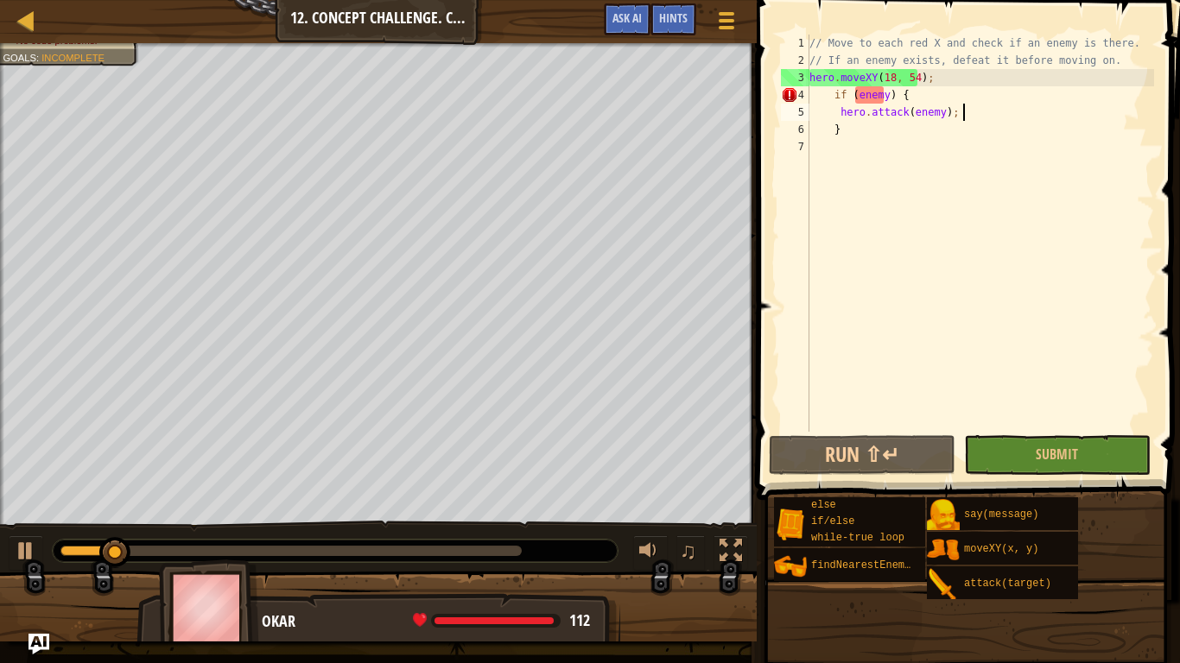
drag, startPoint x: 980, startPoint y: 115, endPoint x: 968, endPoint y: 115, distance: 12.1
click at [976, 118] on div "// Move to each red X and check if an enemy is there. // If an enemy exists, de…" at bounding box center [980, 251] width 348 height 432
click at [821, 94] on div "// Move to each red X and check if an enemy is there. // If an enemy exists, de…" at bounding box center [980, 251] width 348 height 432
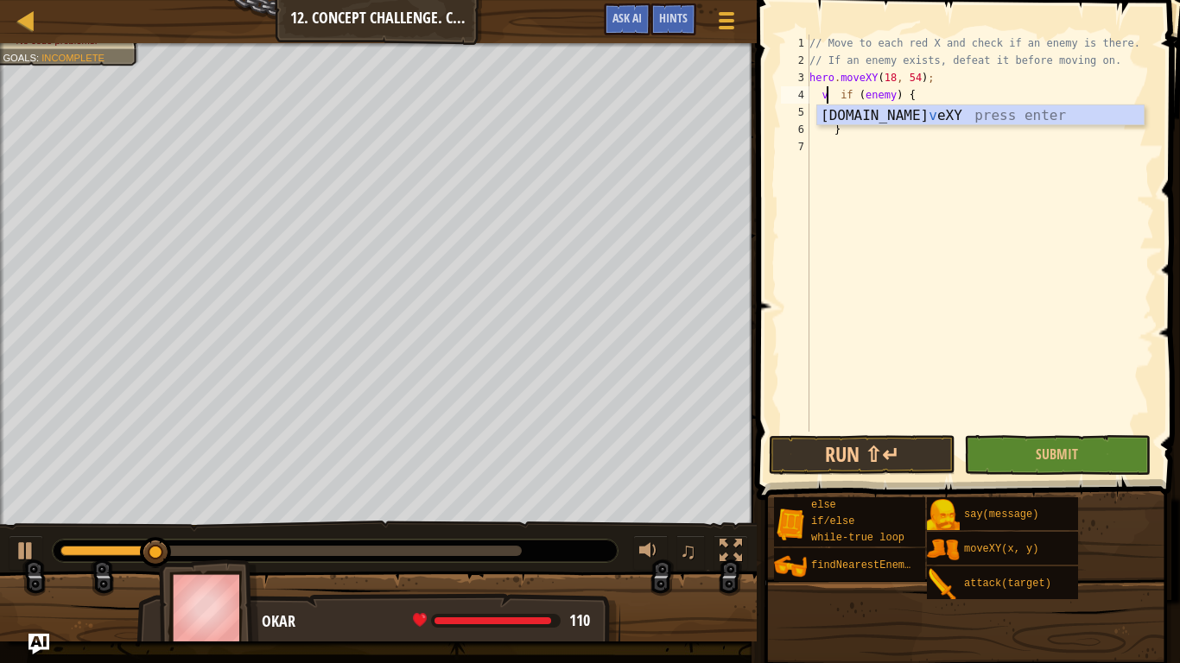
click at [947, 98] on div "// Move to each red X and check if an enemy is there. // If an enemy exists, de…" at bounding box center [980, 251] width 348 height 432
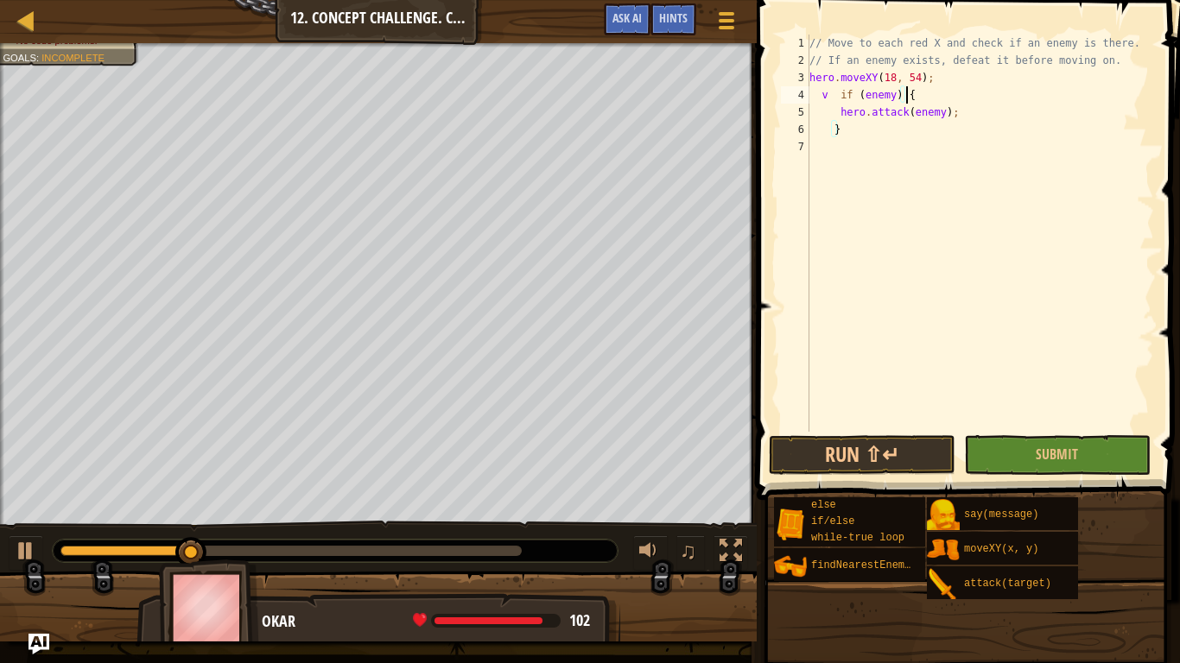
click at [893, 95] on div "// Move to each red X and check if an enemy is there. // If an enemy exists, de…" at bounding box center [980, 251] width 348 height 432
type textarea "v if ( {"
click at [716, 14] on div at bounding box center [725, 20] width 23 height 25
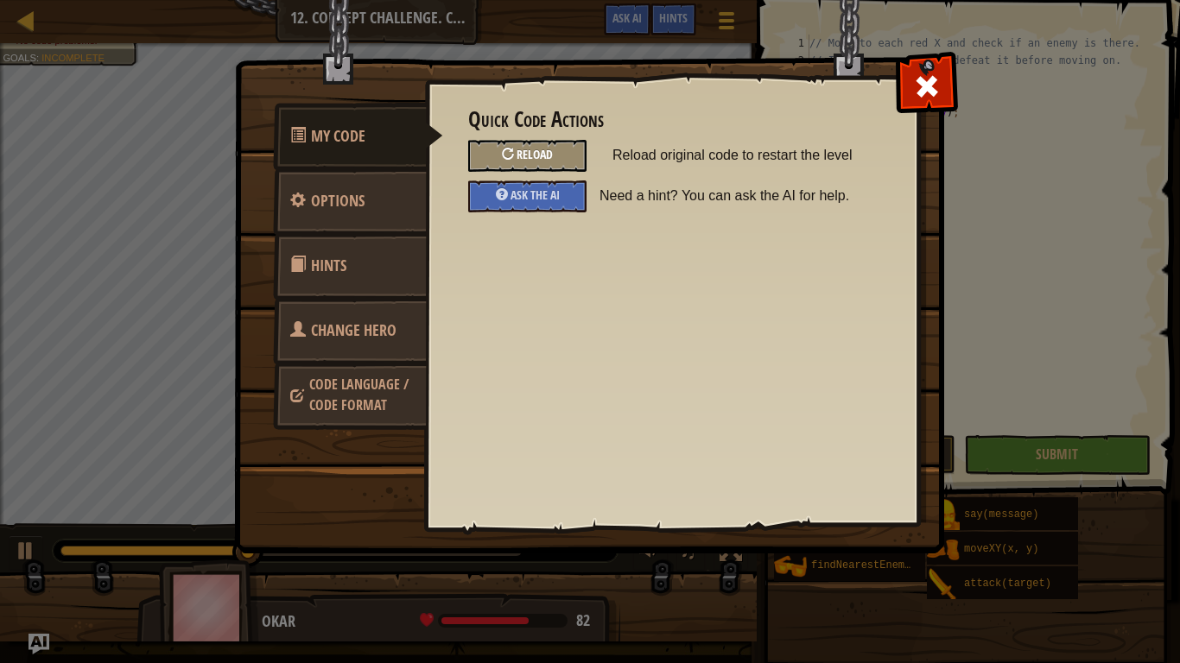
click at [580, 158] on div "Reload" at bounding box center [527, 156] width 118 height 32
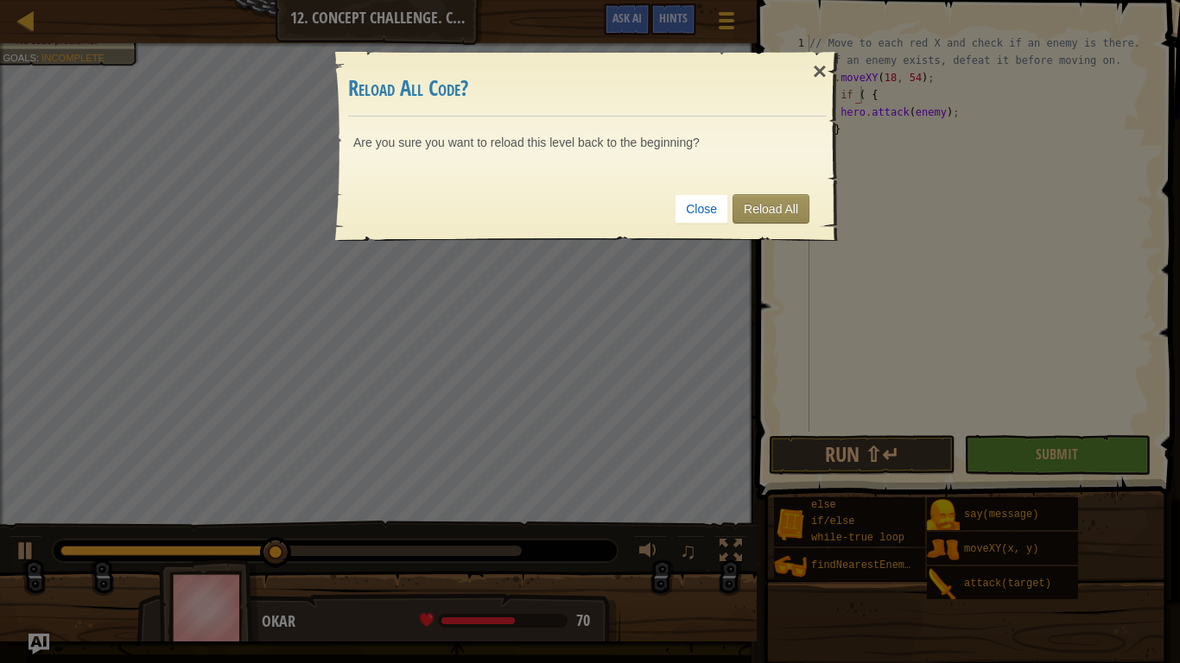
click at [755, 192] on div "Close Reload All" at bounding box center [587, 209] width 478 height 64
click at [757, 201] on link "Reload All" at bounding box center [770, 208] width 77 height 29
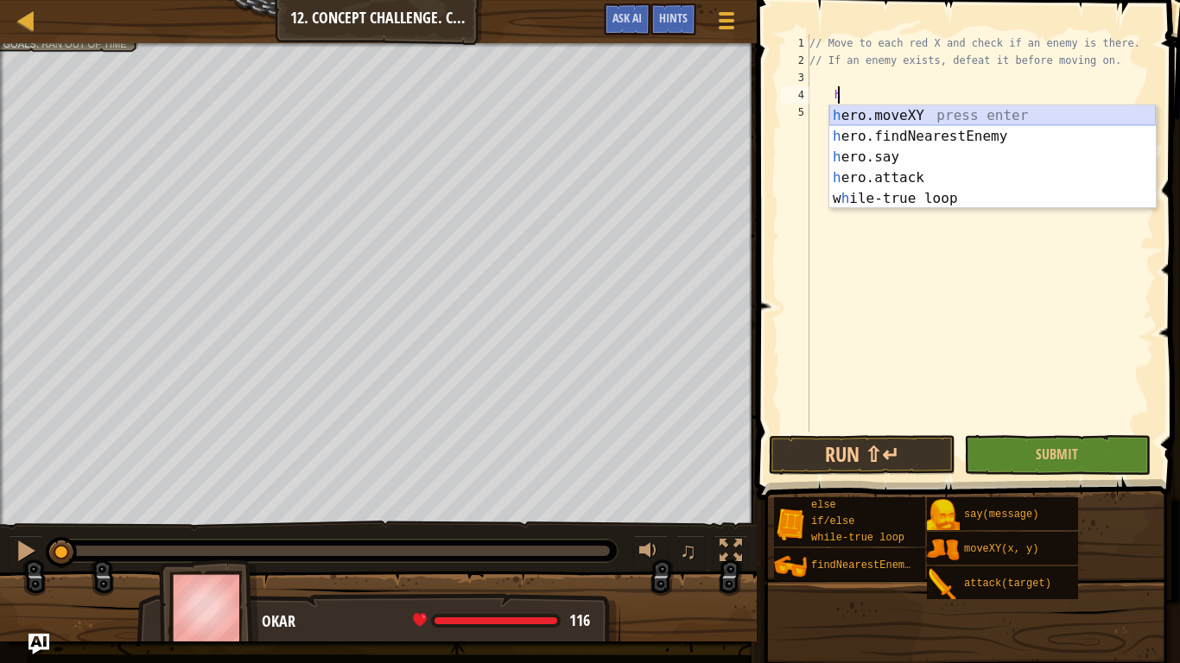
click at [925, 117] on div "h ero.moveXY press enter h ero.findNearestEnemy press enter h ero.say press ent…" at bounding box center [992, 177] width 326 height 145
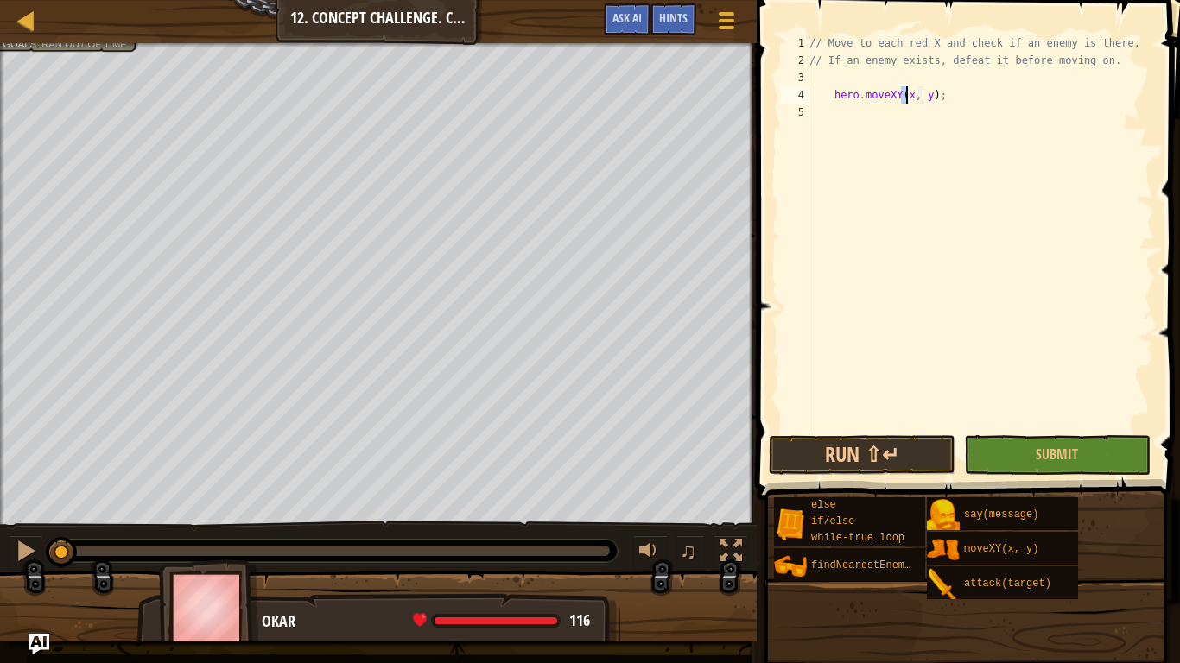
scroll to position [8, 9]
click at [926, 94] on div "// Move to each red X and check if an enemy is there. // If an enemy exists, de…" at bounding box center [980, 251] width 348 height 432
click at [927, 92] on div "// Move to each red X and check if an enemy is there. // If an enemy exists, de…" at bounding box center [980, 251] width 348 height 432
type textarea "hero.moveXY(18, 54);"
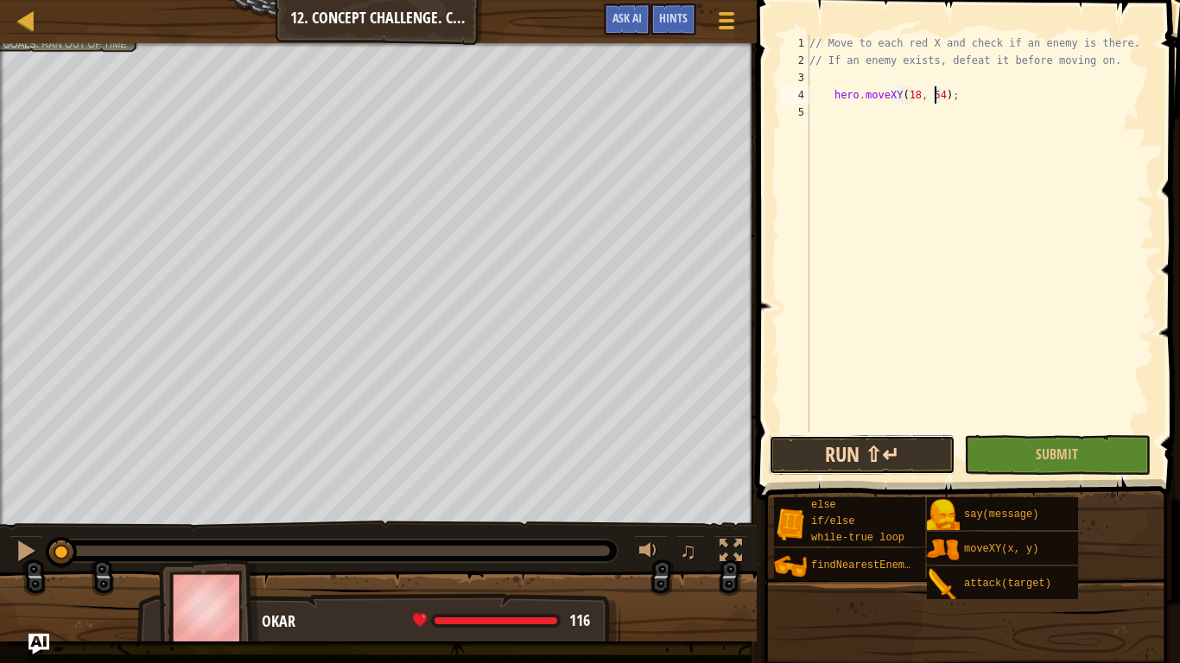
click at [833, 459] on button "Run ⇧↵" at bounding box center [862, 455] width 187 height 40
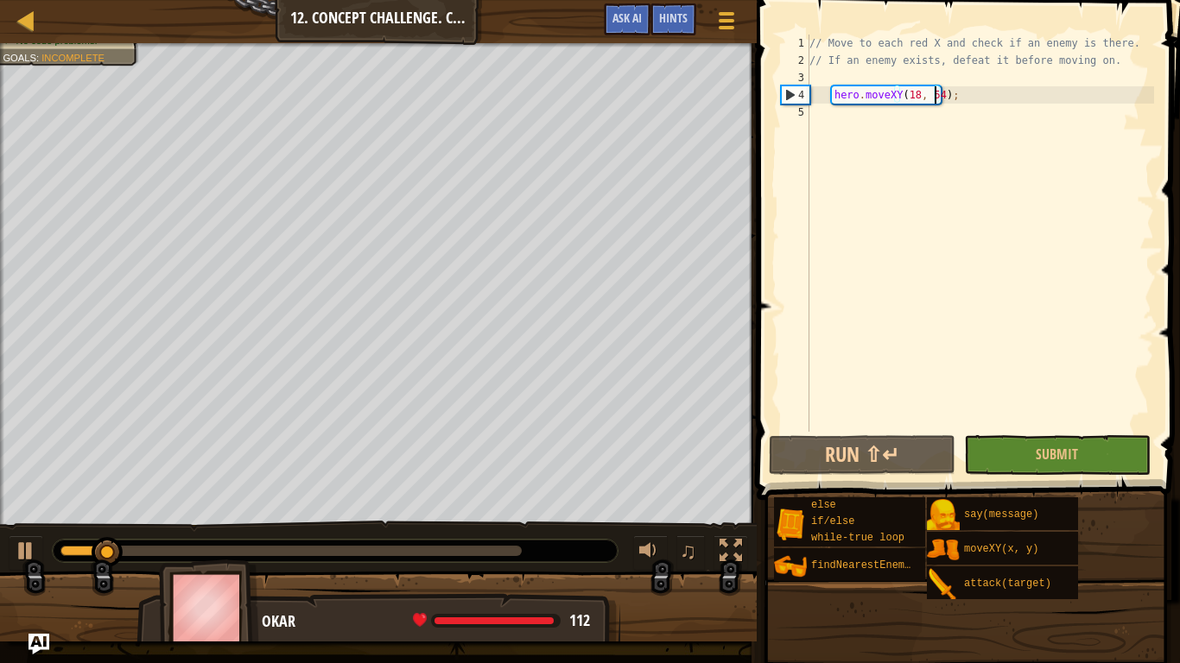
click at [825, 115] on div "// Move to each red X and check if an enemy is there. // If an enemy exists, de…" at bounding box center [980, 251] width 348 height 432
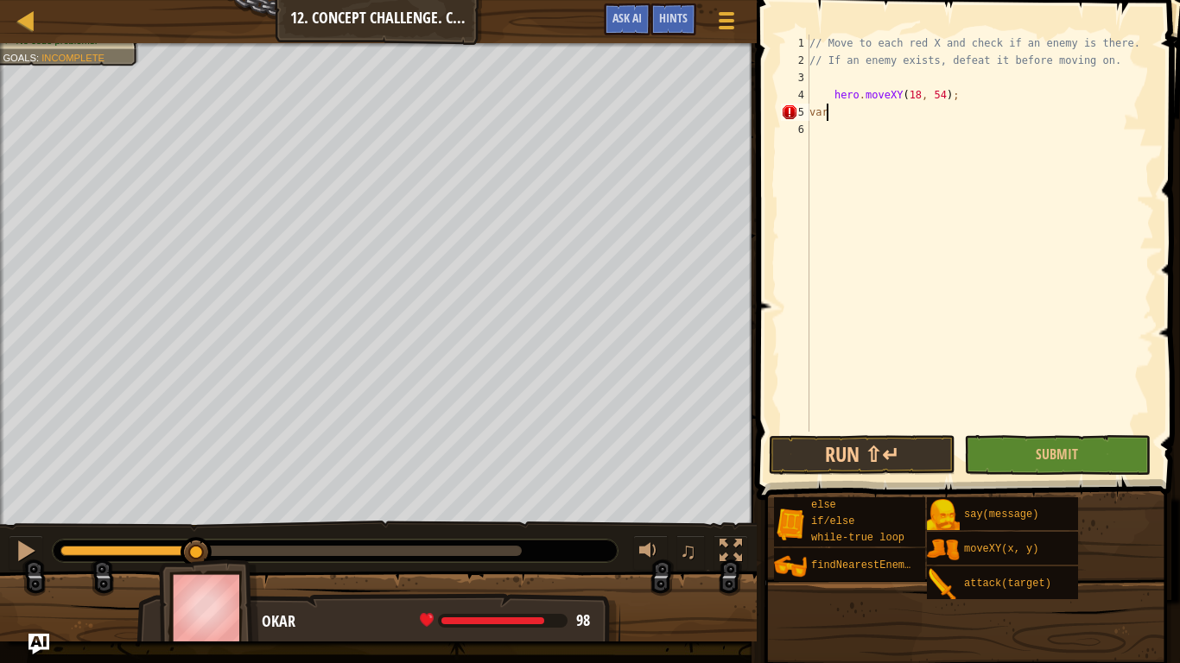
scroll to position [8, 0]
type textarea "v"
type textarea "h"
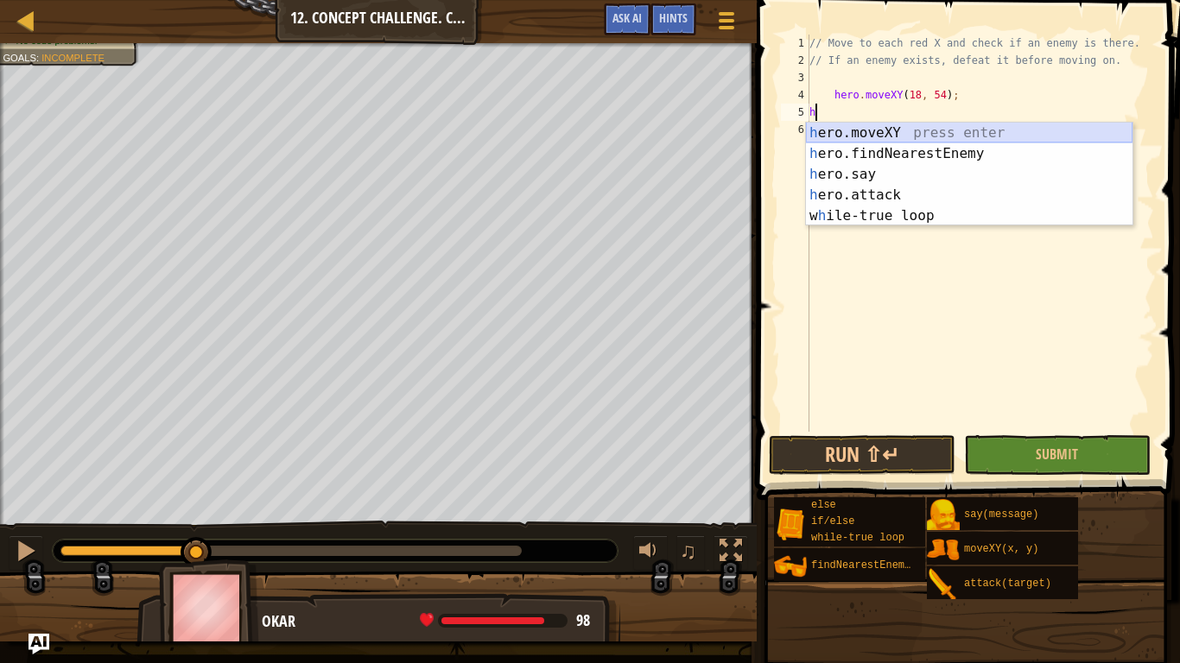
click at [870, 145] on div "h ero.moveXY press enter h ero.findNearestEnemy press enter h ero.say press ent…" at bounding box center [969, 195] width 326 height 145
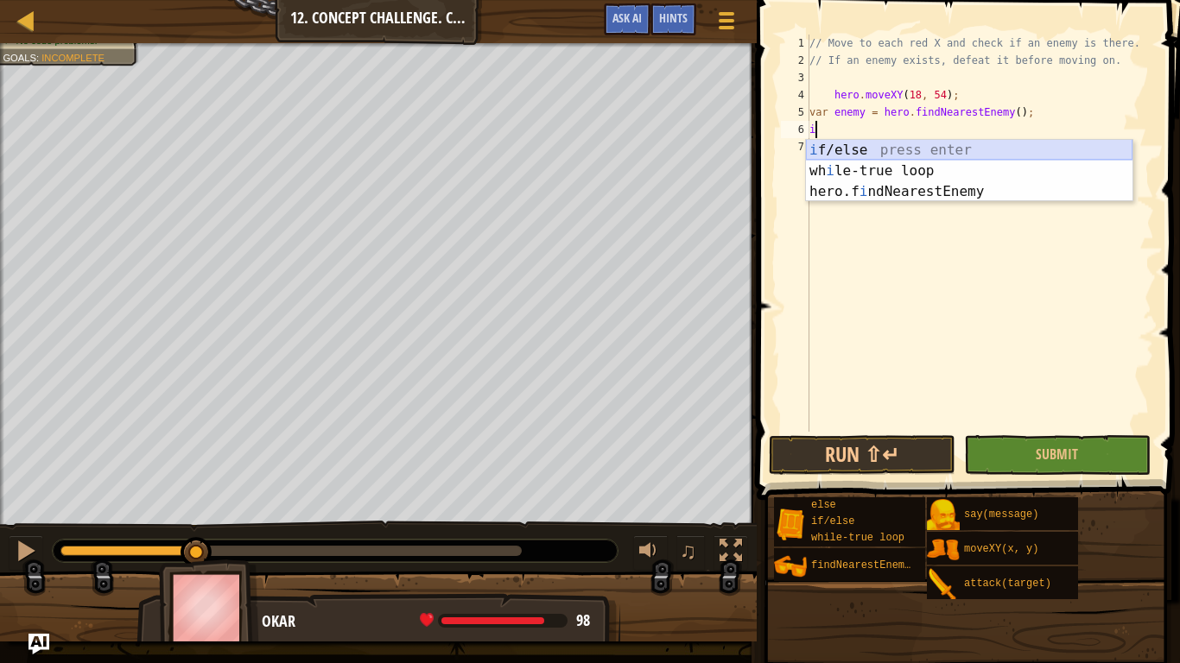
click at [839, 140] on div "i f/else press enter wh i le-true loop press enter hero.f i ndNearestEnemy pres…" at bounding box center [969, 192] width 326 height 104
type textarea "if (enemy) {"
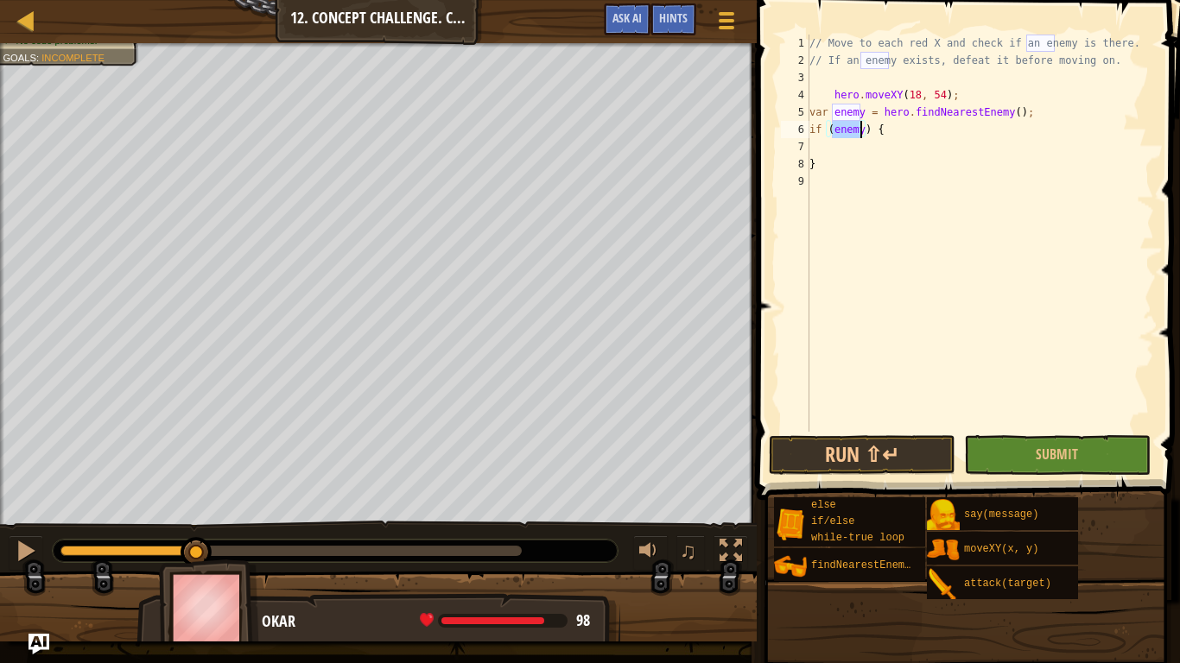
click at [840, 139] on div "// Move to each red X and check if an enemy is there. // If an enemy exists, de…" at bounding box center [980, 251] width 348 height 432
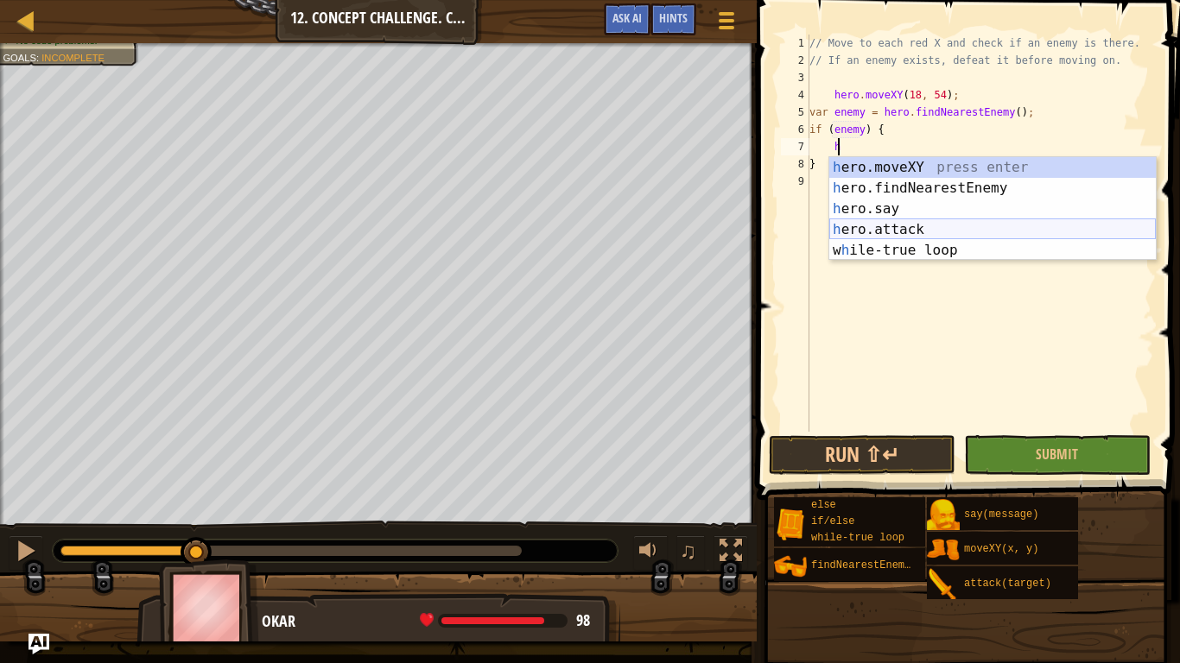
drag, startPoint x: 854, startPoint y: 224, endPoint x: 858, endPoint y: 244, distance: 20.2
click at [855, 224] on div "h ero.moveXY press enter h ero.findNearestEnemy press enter h ero.say press ent…" at bounding box center [992, 229] width 326 height 145
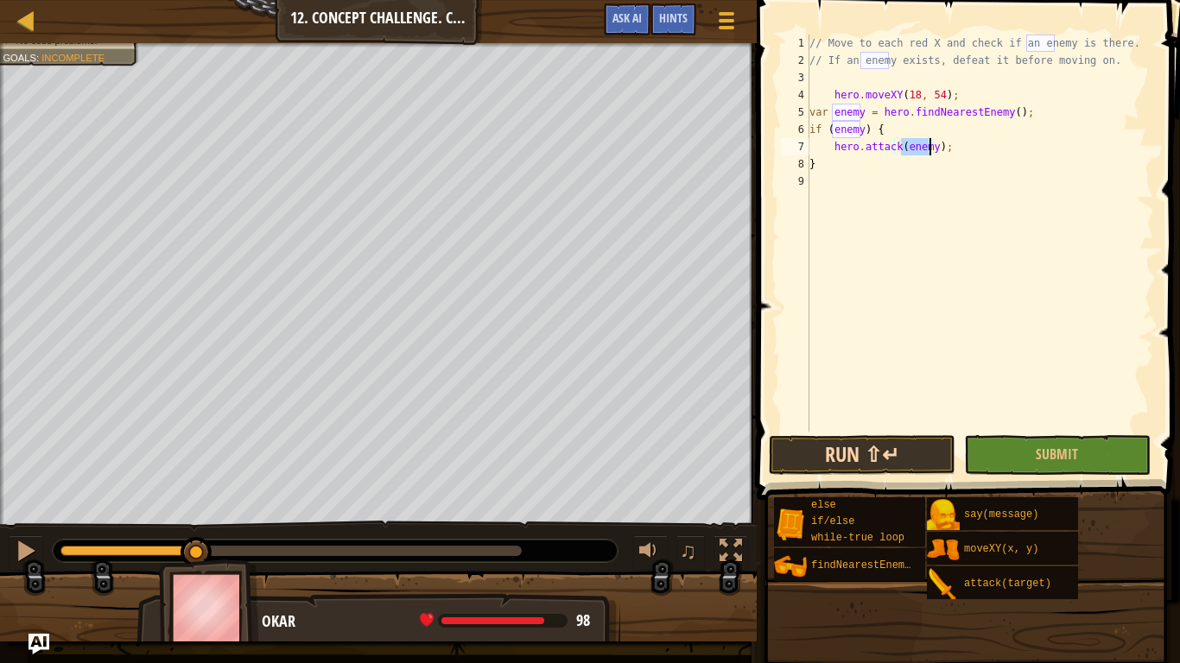
type textarea "hero.attack(enemy);"
click at [876, 462] on button "Run ⇧↵" at bounding box center [862, 455] width 187 height 40
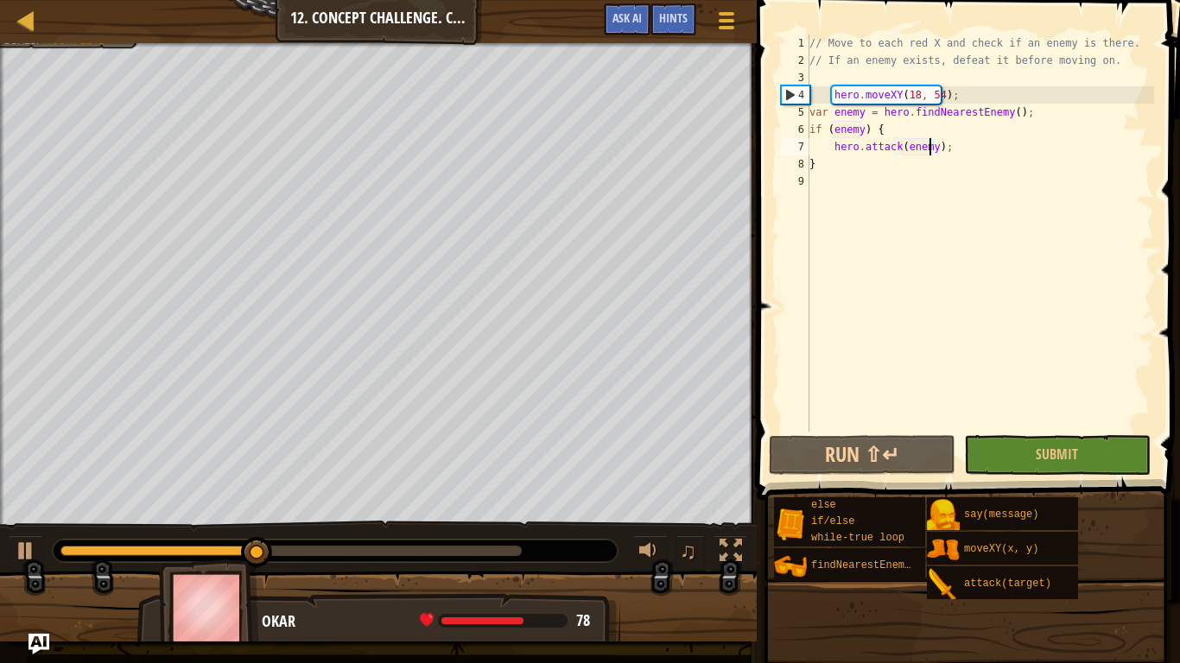
click at [944, 154] on div "// Move to each red X and check if an enemy is there. // If an enemy exists, de…" at bounding box center [980, 251] width 348 height 432
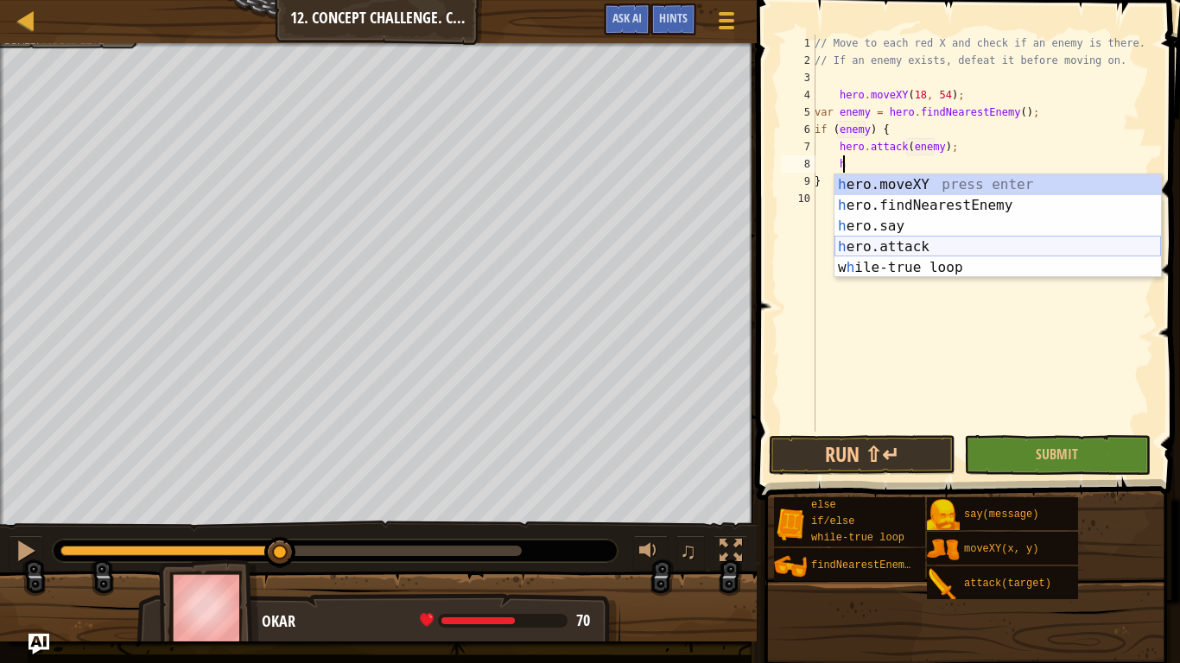
click at [966, 250] on div "h ero.moveXY press enter h ero.findNearestEnemy press enter h ero.say press ent…" at bounding box center [997, 246] width 326 height 145
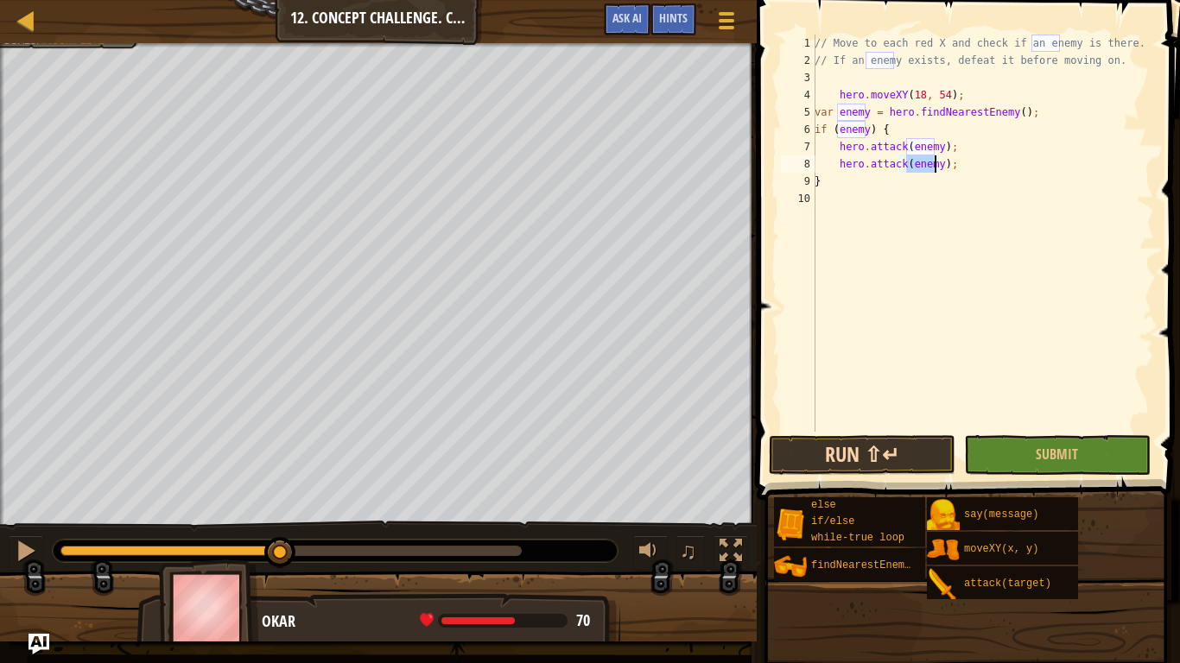
type textarea "hero.attack(enemy);"
click at [885, 458] on button "Run ⇧↵" at bounding box center [862, 455] width 187 height 40
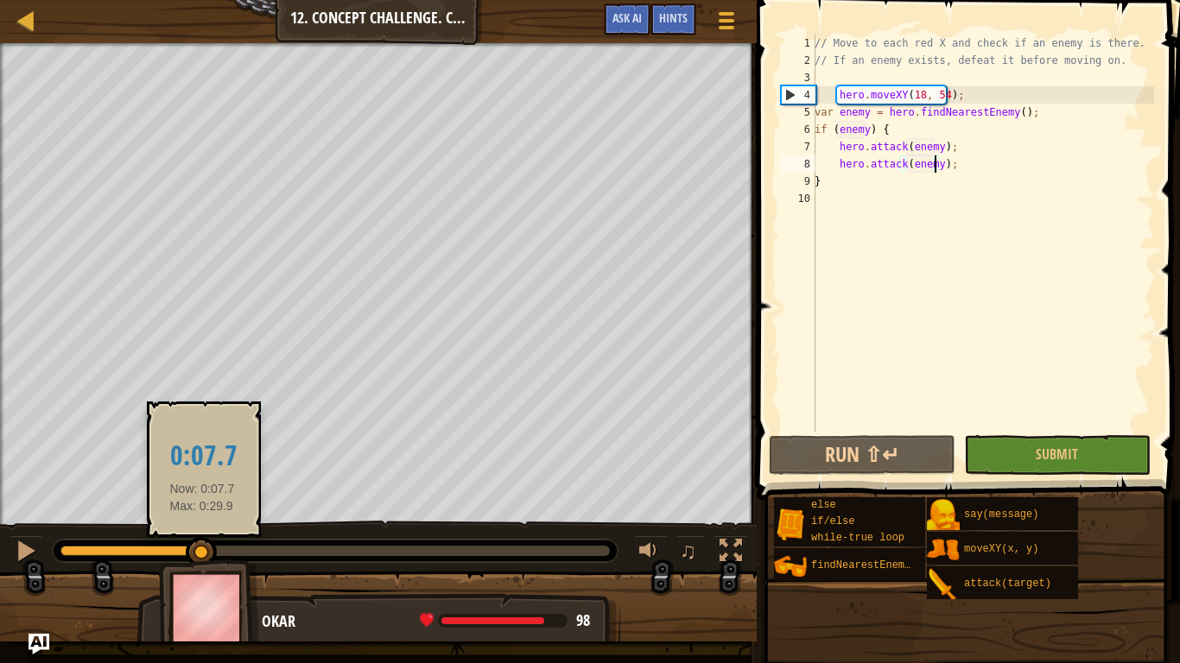
drag, startPoint x: 446, startPoint y: 543, endPoint x: 202, endPoint y: 540, distance: 244.4
click at [202, 540] on div at bounding box center [201, 552] width 31 height 31
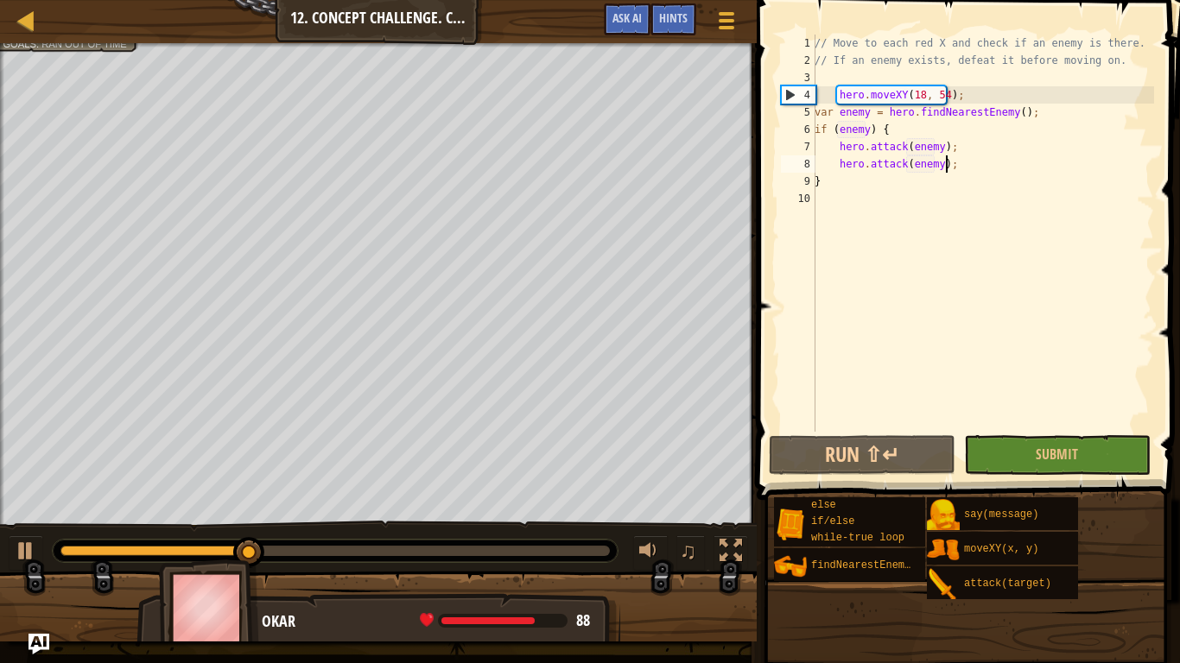
click at [948, 166] on div "// Move to each red X and check if an enemy is there. // If an enemy exists, de…" at bounding box center [982, 251] width 343 height 432
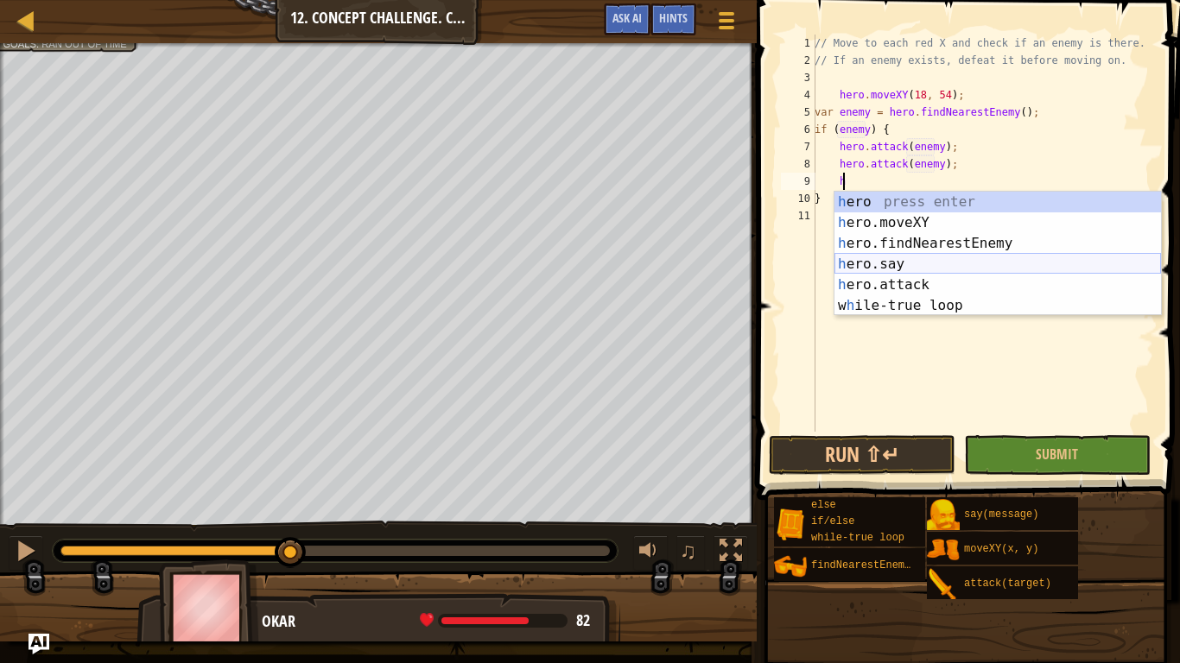
click at [914, 285] on div "h ero press enter h ero.moveXY press enter h ero.findNearestEnemy press enter h…" at bounding box center [997, 275] width 326 height 166
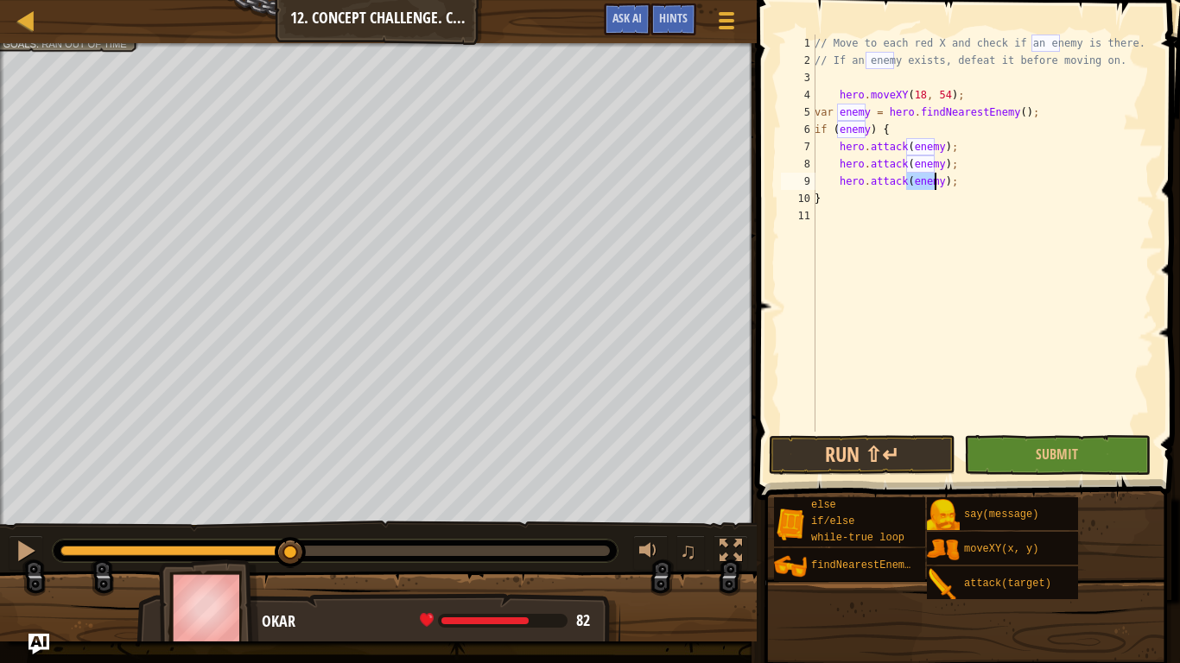
type textarea "hero.attack(enemy);"
click at [946, 178] on div "// Move to each red X and check if an enemy is there. // If an enemy exists, de…" at bounding box center [982, 251] width 343 height 432
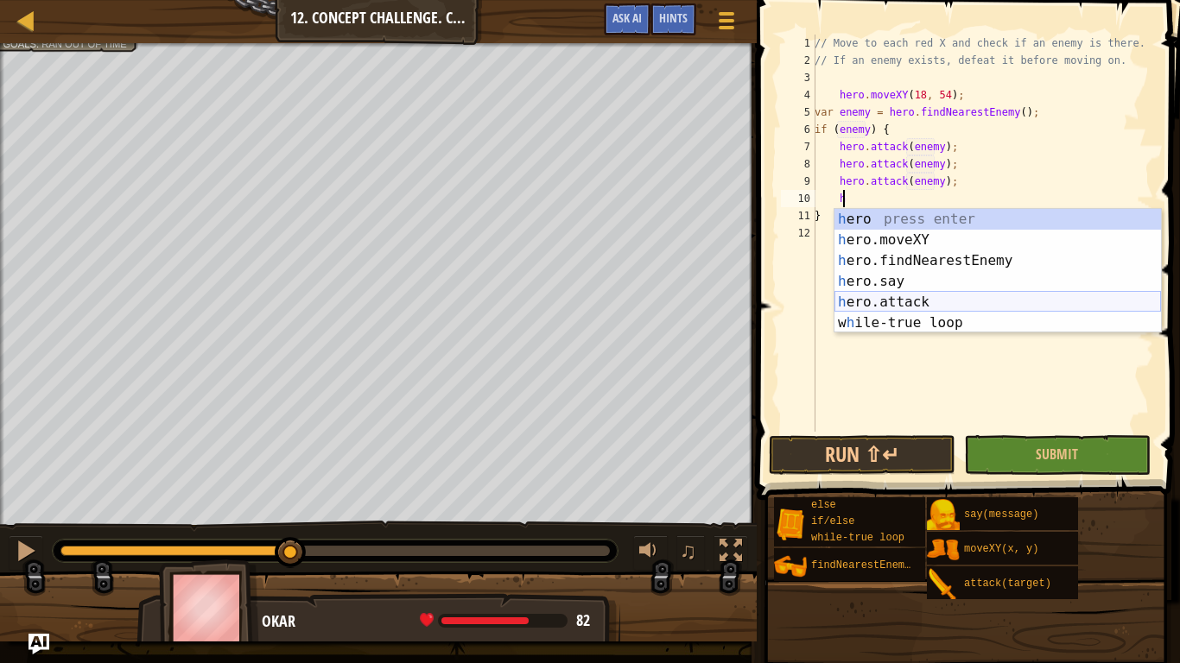
click at [909, 301] on div "h ero press enter h ero.moveXY press enter h ero.findNearestEnemy press enter h…" at bounding box center [997, 292] width 326 height 166
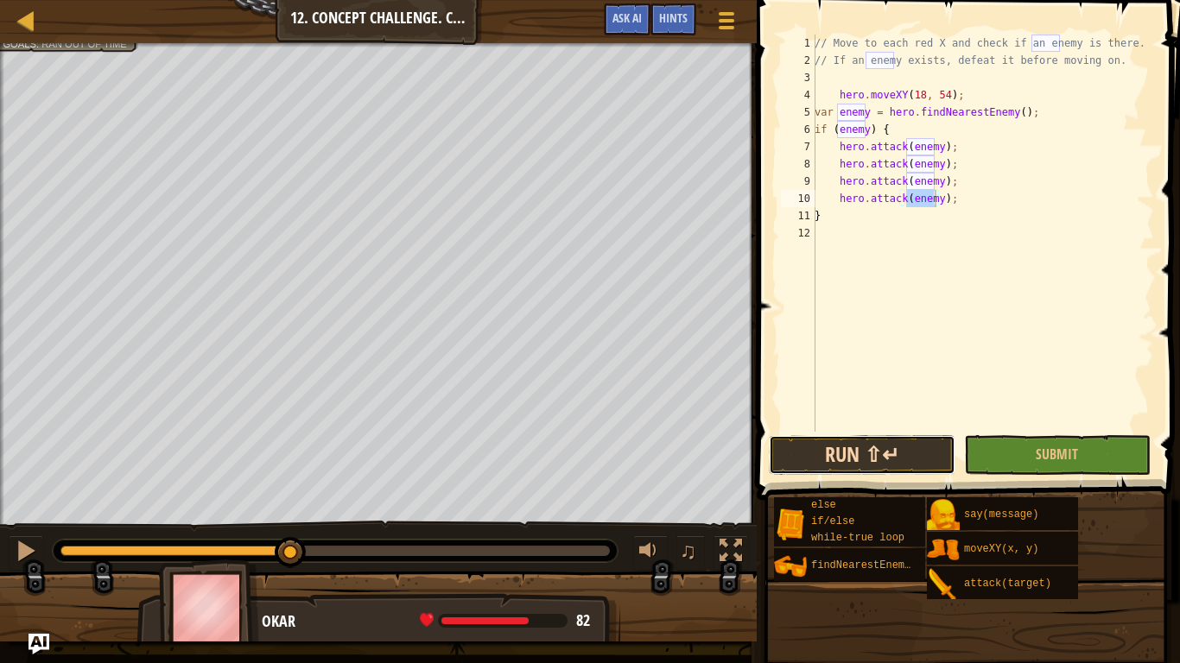
click at [870, 450] on button "Run ⇧↵" at bounding box center [862, 455] width 187 height 40
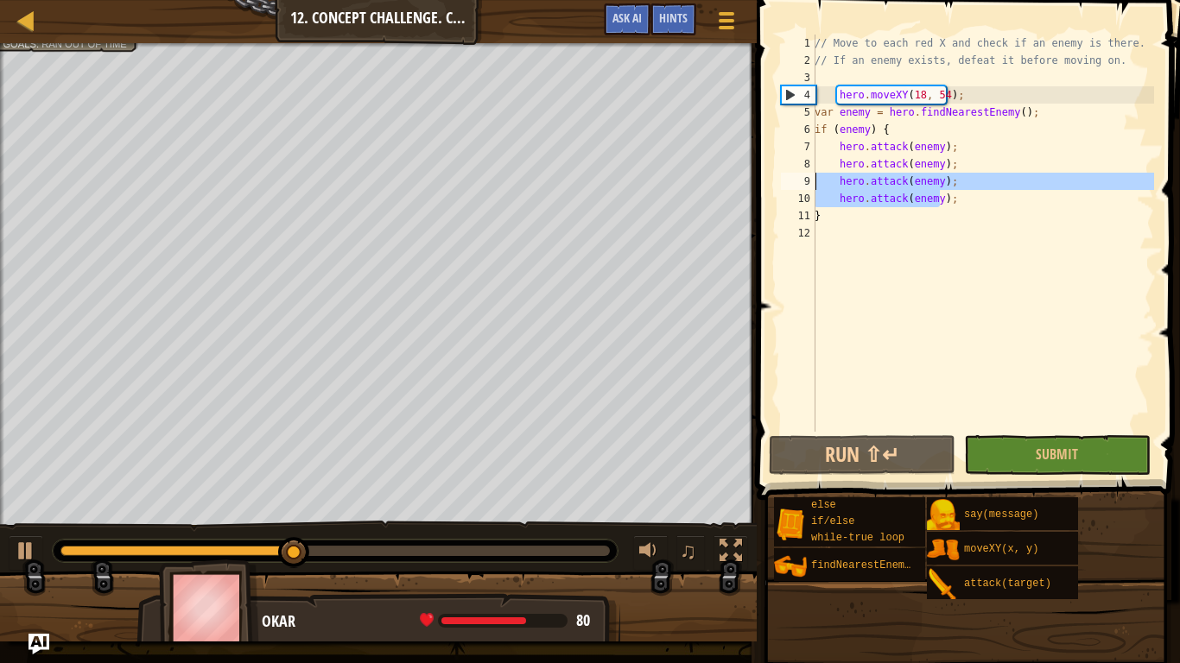
drag, startPoint x: 938, startPoint y: 206, endPoint x: 784, endPoint y: 176, distance: 156.5
click at [784, 176] on div "hero.attack(enemy); 1 2 3 4 5 6 7 8 9 10 11 12 // Move to each red X and check …" at bounding box center [965, 233] width 377 height 397
type textarea ";"
